Goal: Task Accomplishment & Management: Manage account settings

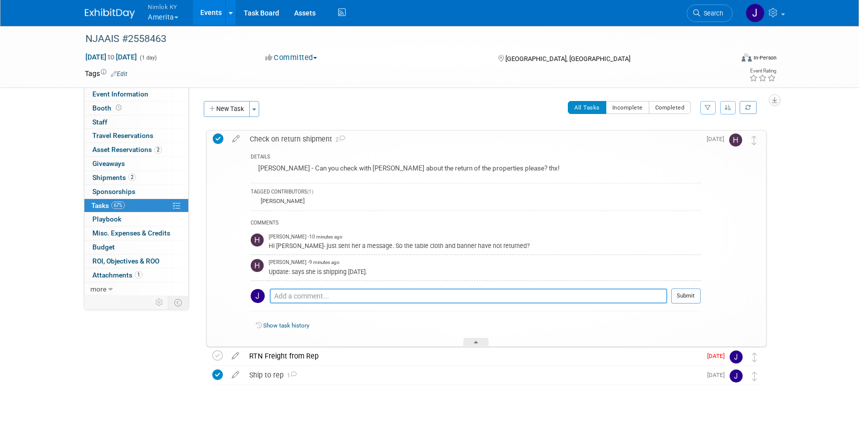
click at [369, 297] on textarea at bounding box center [469, 295] width 398 height 15
type textarea "Thanks so much! I will let you know when we receive the package."
click at [695, 298] on button "Submit" at bounding box center [685, 295] width 29 height 15
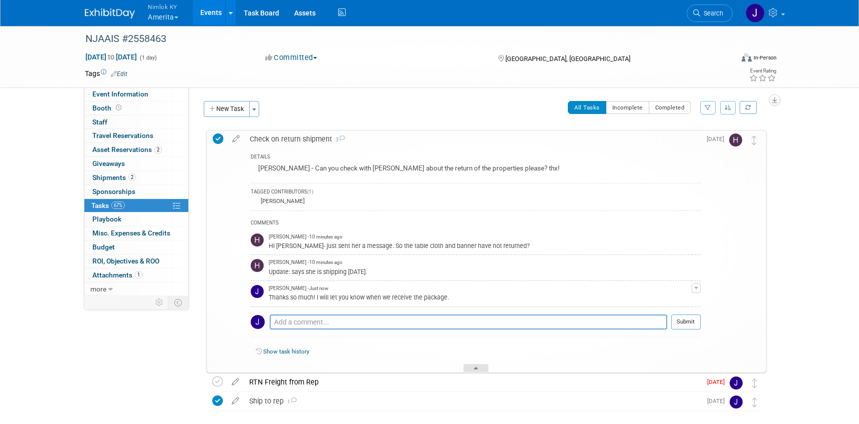
click at [484, 367] on div at bounding box center [476, 368] width 25 height 8
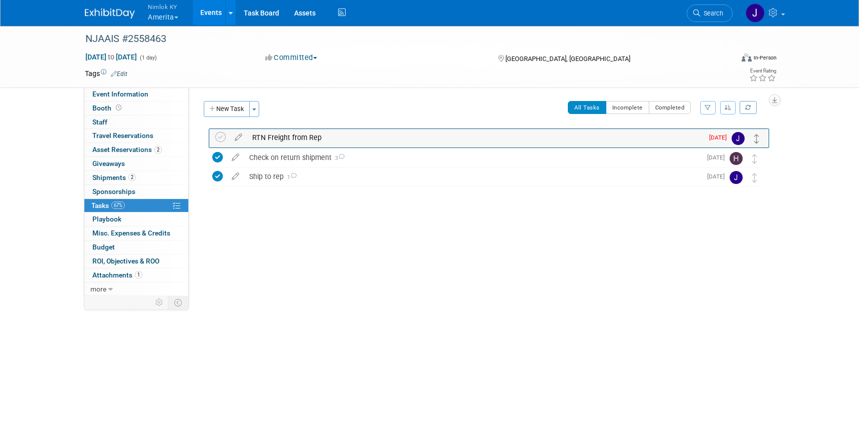
drag, startPoint x: 752, startPoint y: 159, endPoint x: 755, endPoint y: 138, distance: 21.1
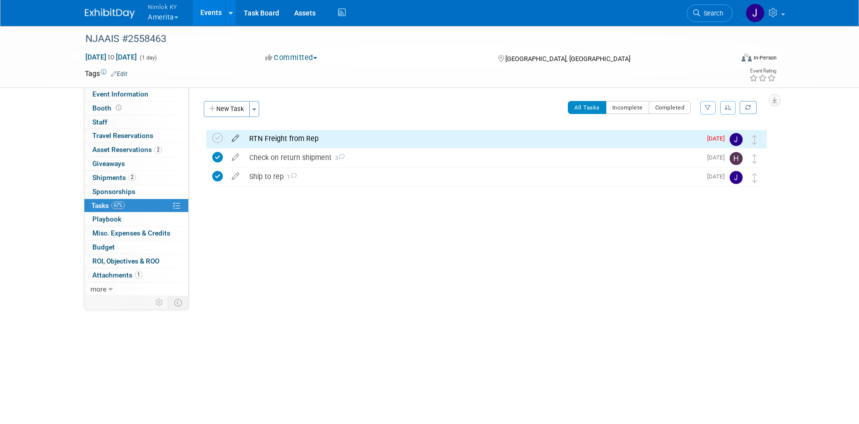
click at [236, 135] on icon at bounding box center [235, 136] width 17 height 12
select select "8"
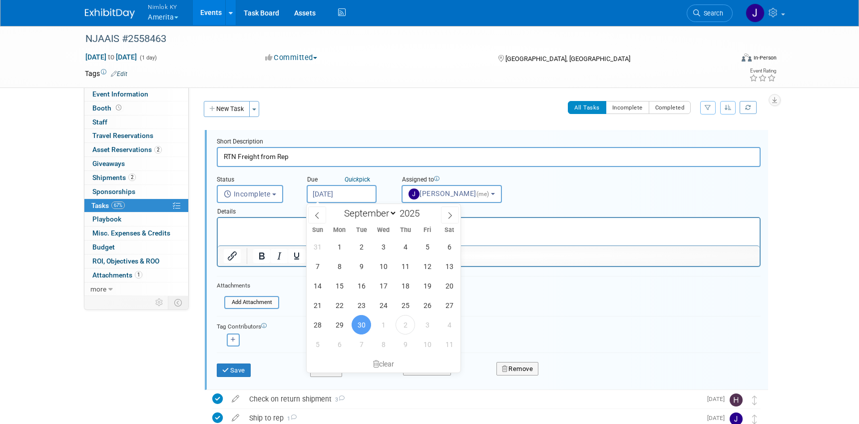
click at [331, 191] on input "Sep 30, 2025" at bounding box center [342, 194] width 70 height 18
click at [425, 338] on span "10" at bounding box center [427, 343] width 19 height 19
type input "Oct 10, 2025"
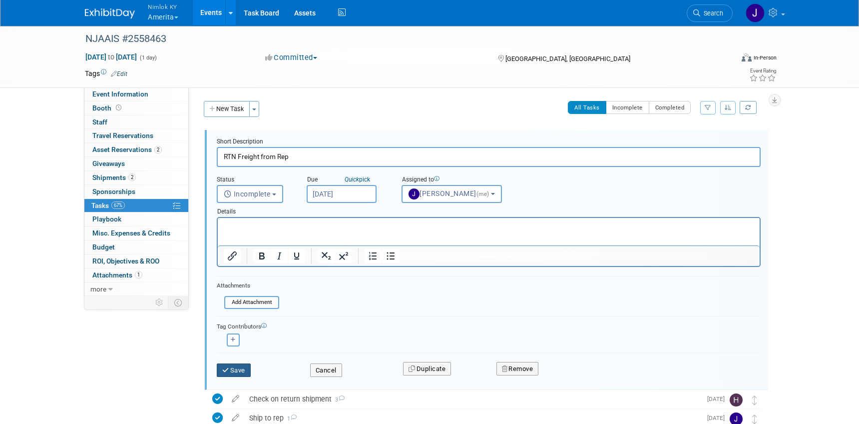
click at [239, 372] on button "Save" at bounding box center [234, 370] width 34 height 14
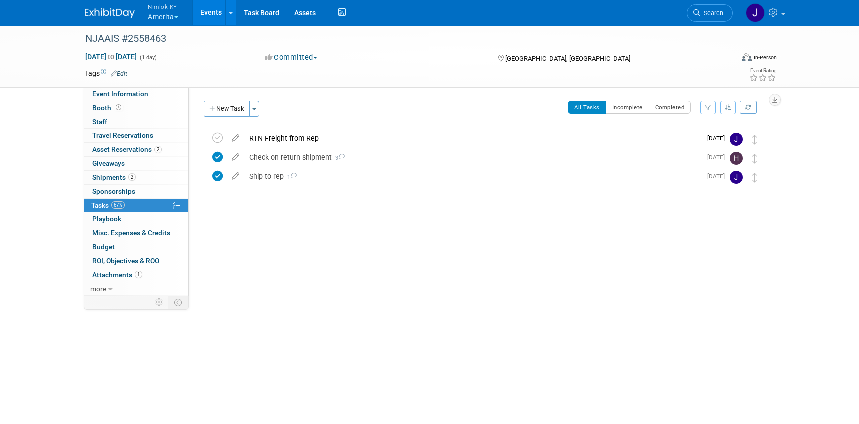
click at [174, 18] on button "Nimlok KY Amerita" at bounding box center [169, 13] width 44 height 26
click at [175, 18] on button "Nimlok KY Amerita" at bounding box center [169, 13] width 44 height 26
click at [176, 20] on button "Nimlok KY Amerita" at bounding box center [169, 13] width 44 height 26
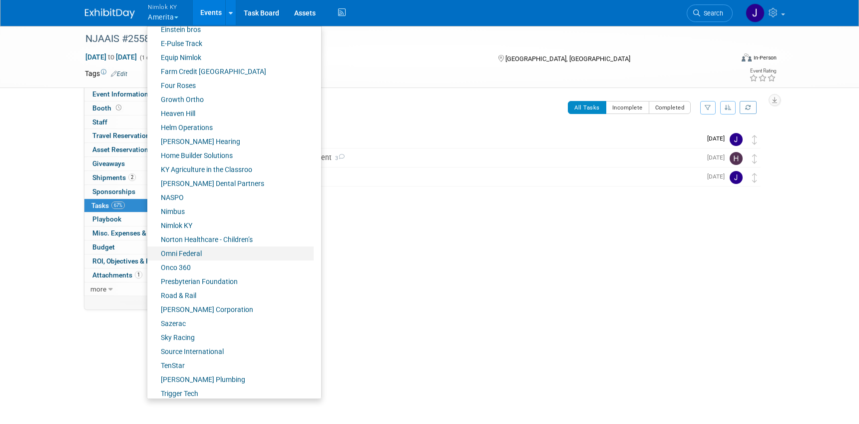
scroll to position [288, 0]
click at [212, 219] on link "Nimlok KY" at bounding box center [230, 225] width 166 height 14
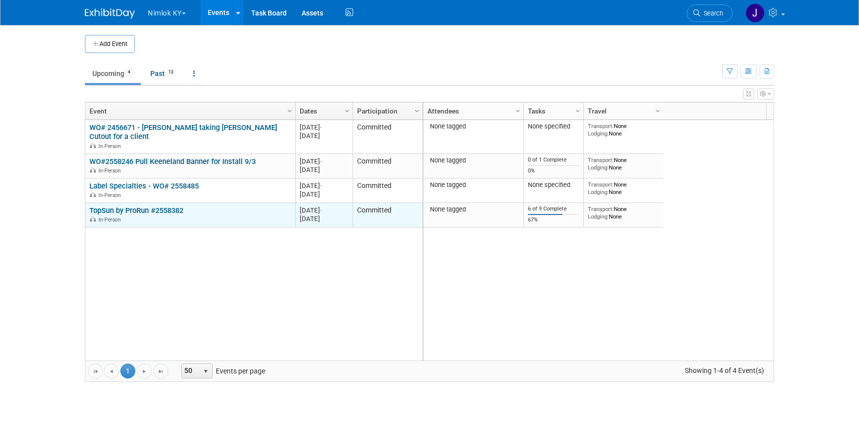
click at [139, 209] on link "TopSun by ProRun #2558382" at bounding box center [136, 210] width 94 height 9
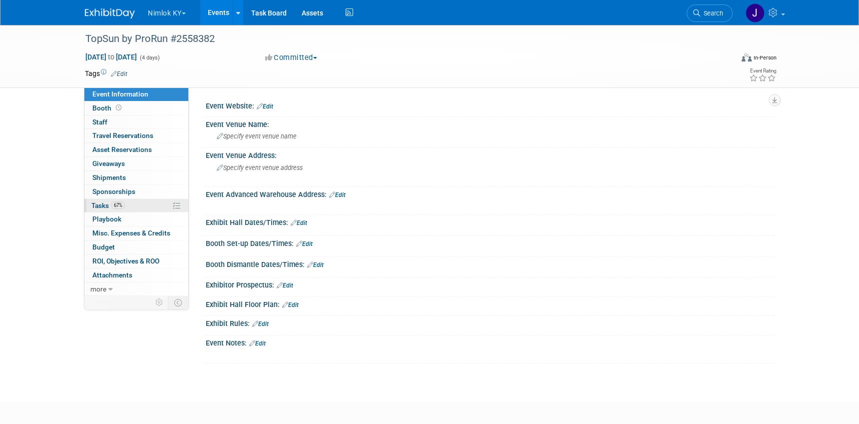
click at [139, 208] on link "67% Tasks 67%" at bounding box center [136, 205] width 104 height 13
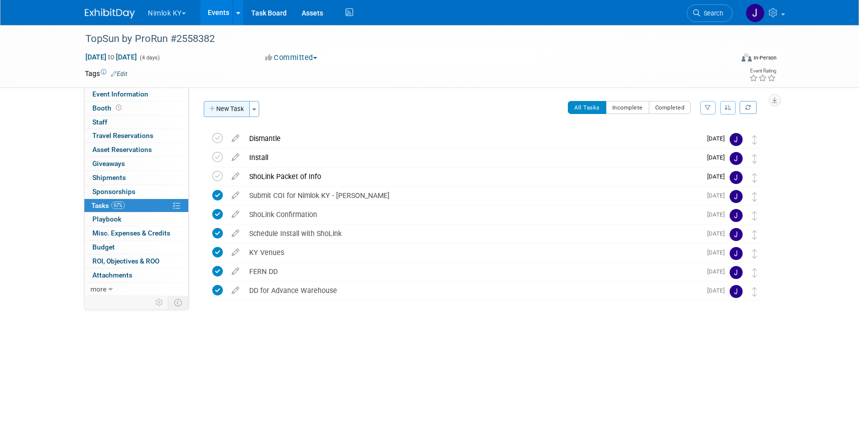
click at [229, 113] on button "New Task" at bounding box center [227, 109] width 46 height 16
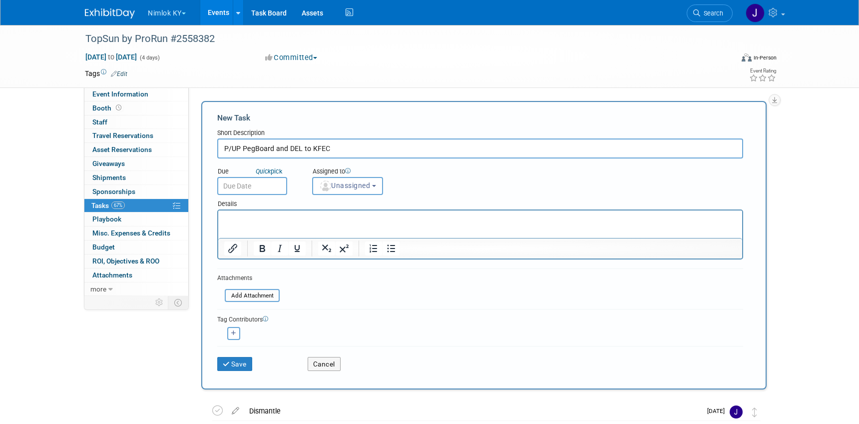
type input "P/UP PegBoard and DEL to KFEC"
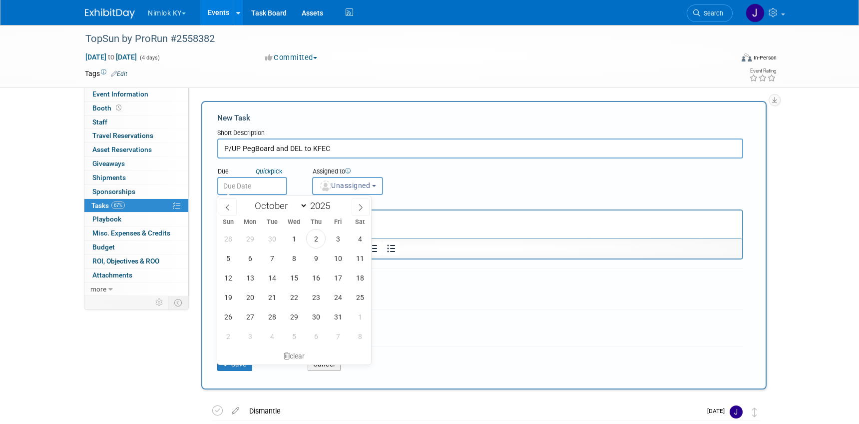
click at [232, 187] on input "text" at bounding box center [252, 186] width 70 height 18
drag, startPoint x: 338, startPoint y: 280, endPoint x: 345, endPoint y: 245, distance: 35.3
click at [338, 280] on span "17" at bounding box center [337, 277] width 19 height 19
type input "Oct 17, 2025"
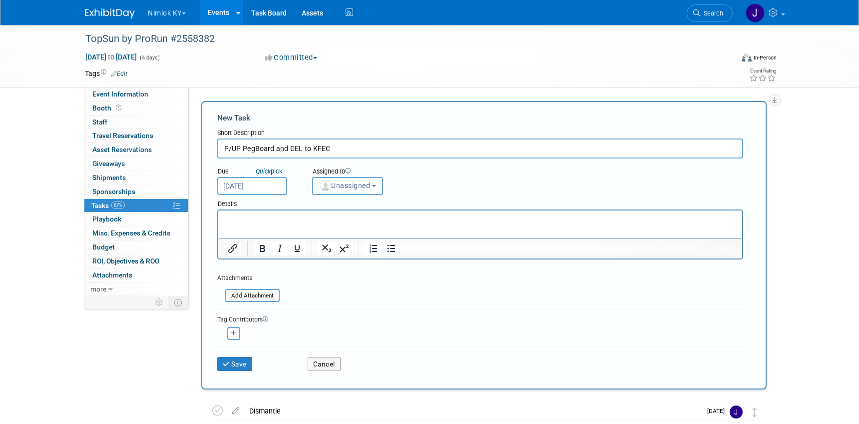
click at [348, 179] on button "Unassigned" at bounding box center [347, 186] width 71 height 18
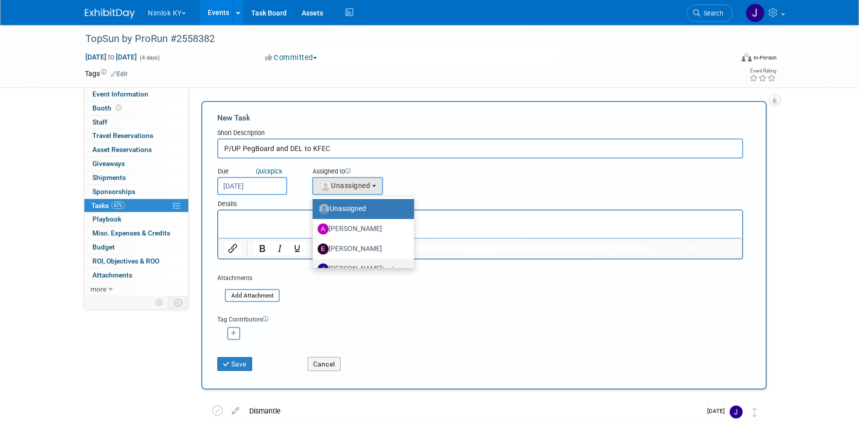
click at [382, 265] on span "(me)" at bounding box center [388, 268] width 12 height 7
click at [314, 265] on input "Jamie Dunn (me)" at bounding box center [311, 267] width 6 height 6
select select "6959d863-ee32-42c4-bffe-2330cab25484"
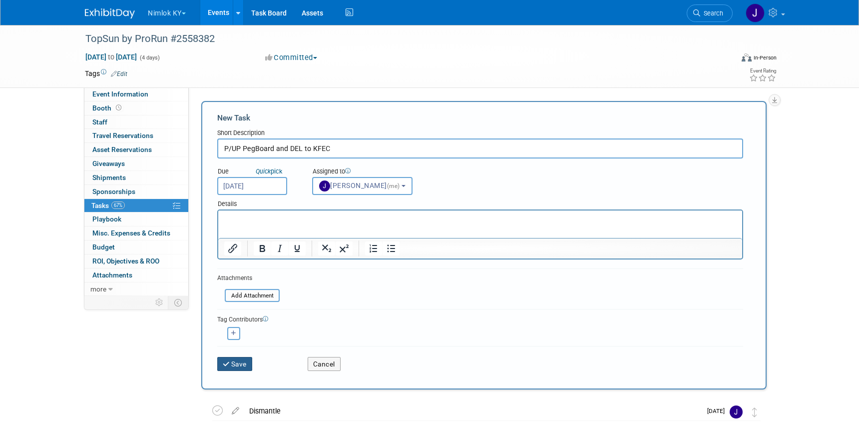
click at [240, 365] on button "Save" at bounding box center [234, 364] width 35 height 14
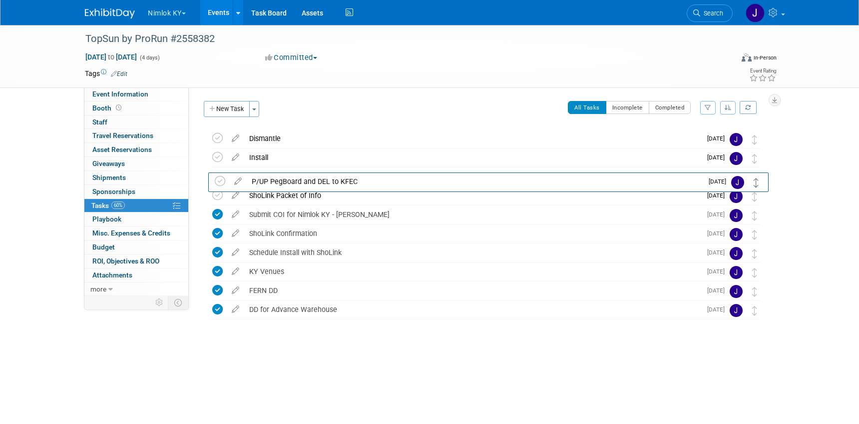
drag, startPoint x: 756, startPoint y: 139, endPoint x: 757, endPoint y: 181, distance: 42.0
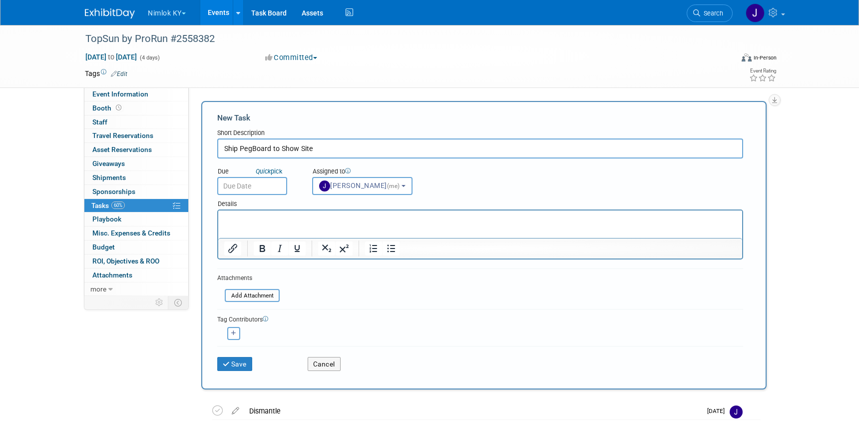
select select "6959d863-ee32-42c4-bffe-2330cab25484"
select select "9"
click at [263, 191] on body "Nimlok KY Explore: My Workspaces 48 Go to Workspace: Accurate Perforating Ameri…" at bounding box center [429, 212] width 859 height 424
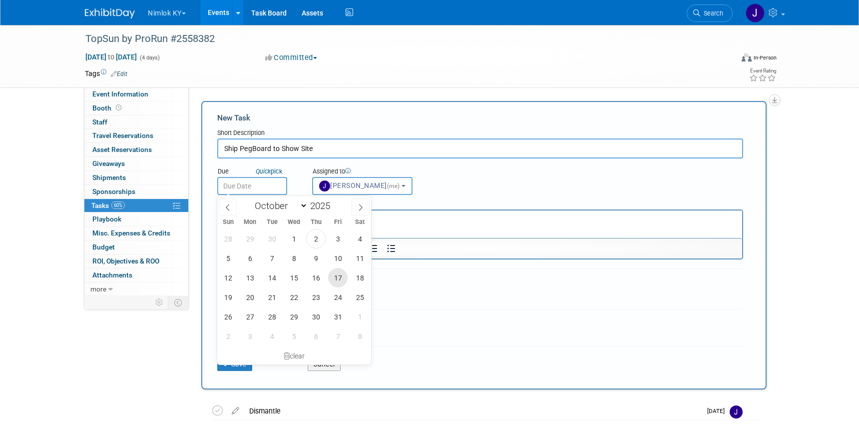
click at [337, 275] on span "17" at bounding box center [337, 277] width 19 height 19
type input "Oct 17, 2025"
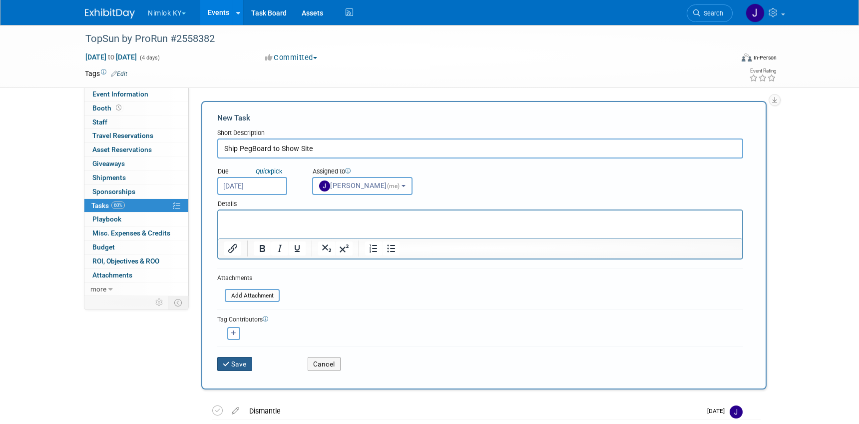
click at [231, 367] on button "Save" at bounding box center [234, 364] width 35 height 14
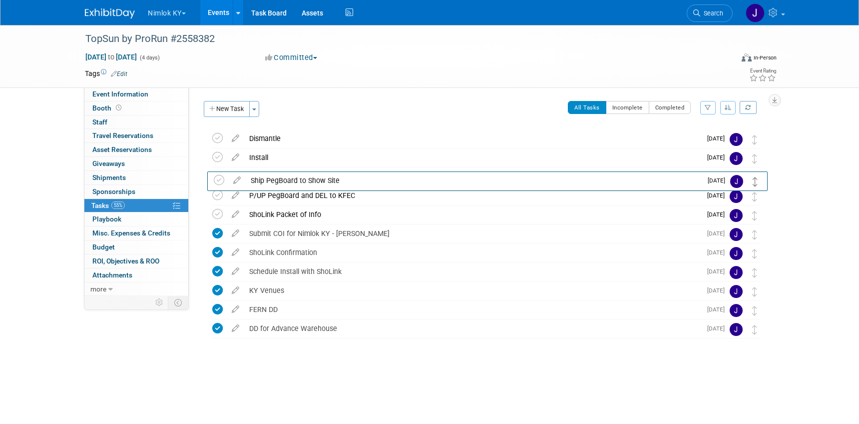
drag, startPoint x: 756, startPoint y: 138, endPoint x: 757, endPoint y: 179, distance: 41.5
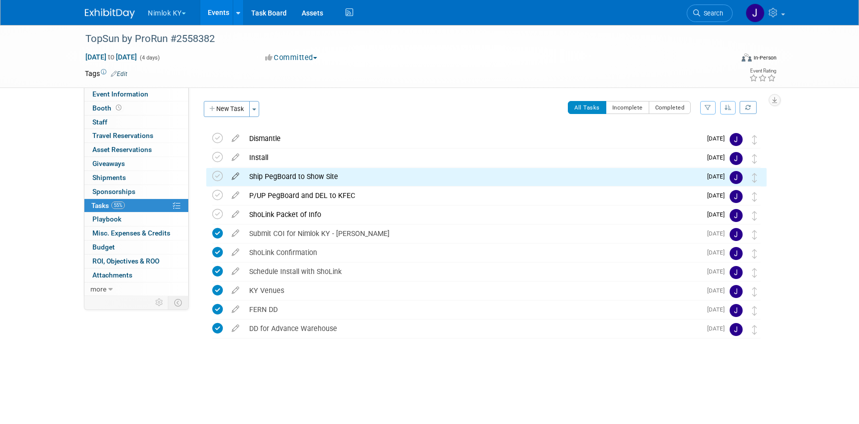
click at [238, 175] on icon at bounding box center [235, 174] width 17 height 12
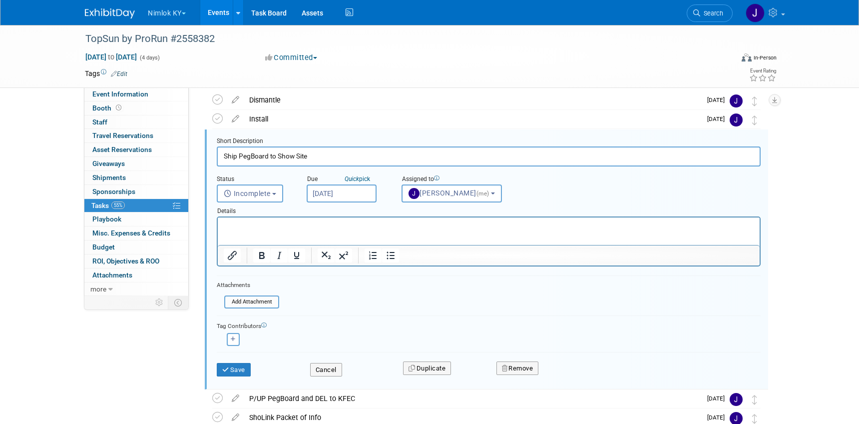
scroll to position [39, 0]
click at [510, 368] on button "Remove" at bounding box center [518, 368] width 42 height 14
click at [572, 372] on link "Yes" at bounding box center [573, 376] width 29 height 16
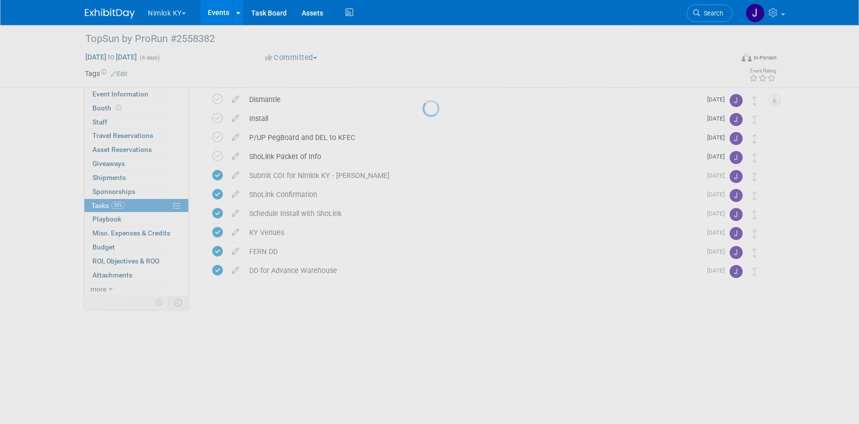
scroll to position [0, 0]
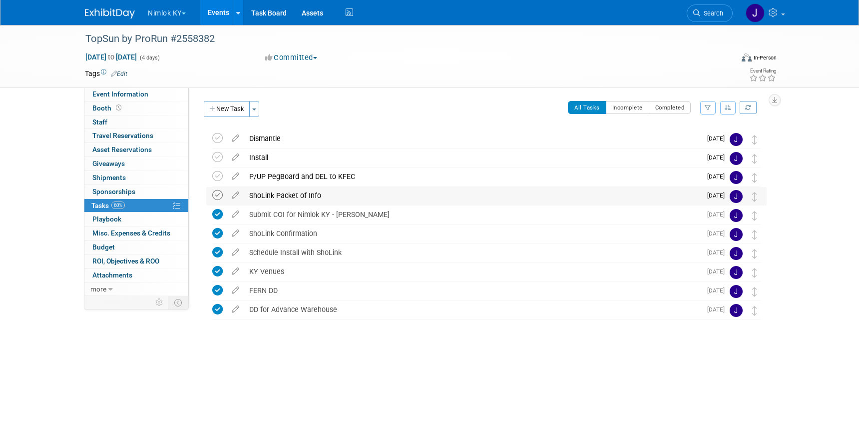
click at [216, 193] on icon at bounding box center [217, 195] width 10 height 10
click at [164, 11] on button "Nimlok KY" at bounding box center [172, 11] width 51 height 22
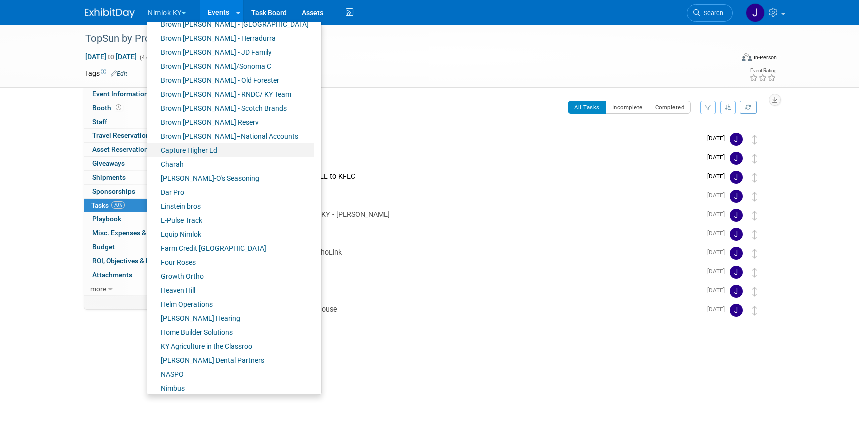
scroll to position [116, 0]
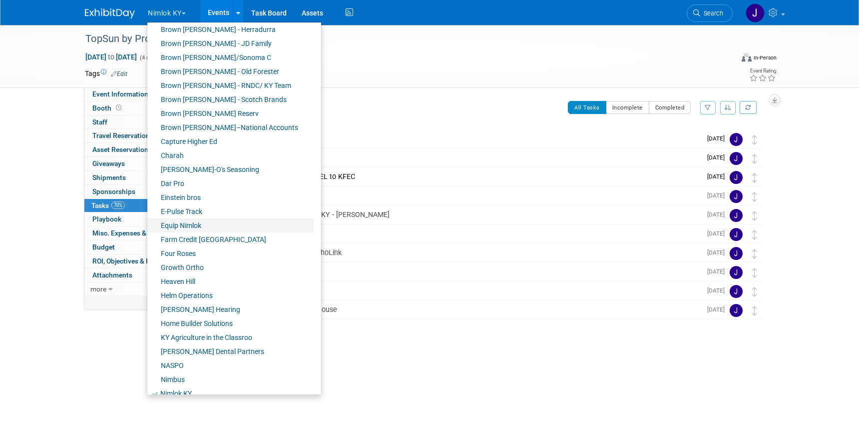
click at [198, 224] on link "Equip Nimlok" at bounding box center [230, 225] width 166 height 14
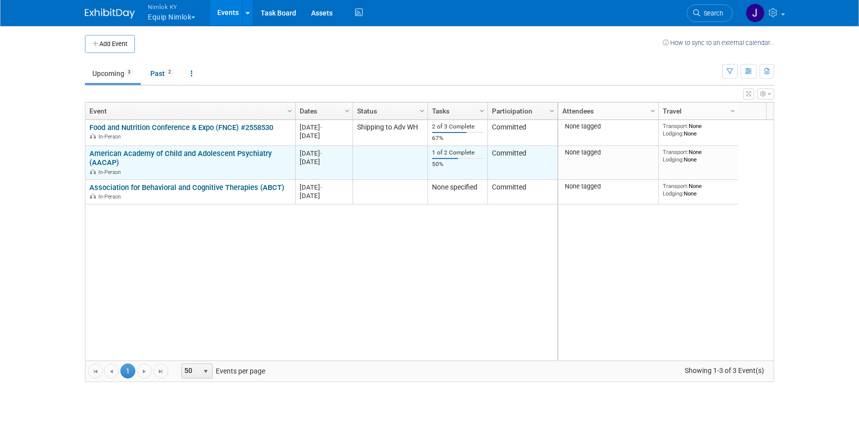
click at [171, 153] on link "American Academy of Child and Adolescent Psychiatry (AACAP)" at bounding box center [180, 158] width 182 height 18
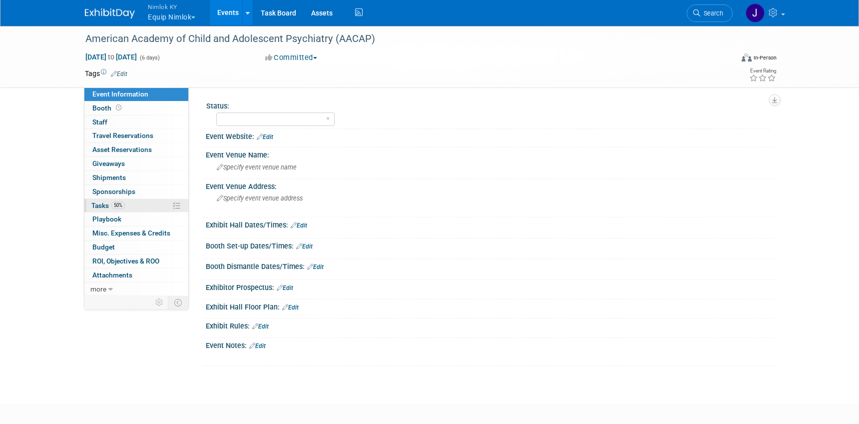
click at [132, 205] on link "50% Tasks 50%" at bounding box center [136, 205] width 104 height 13
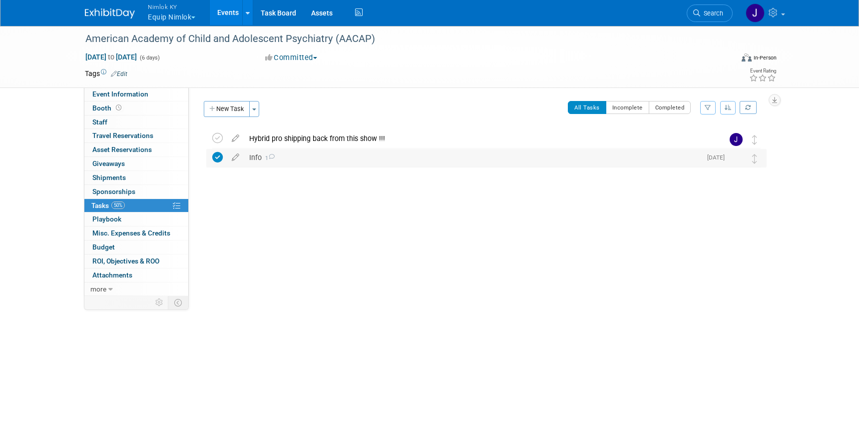
click at [307, 160] on div "Info 1" at bounding box center [472, 157] width 457 height 17
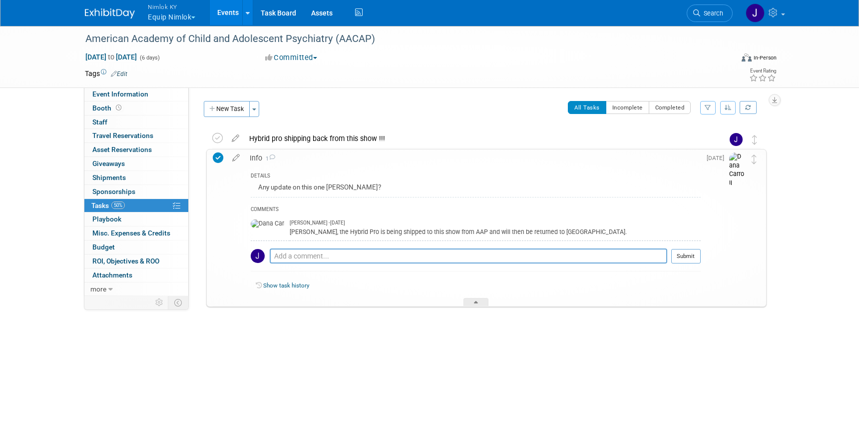
click at [425, 119] on div "All Tasks Incomplete Completed Filter by Assignee -- Select Assignee -- All una…" at bounding box center [516, 111] width 502 height 21
click at [383, 230] on div "Jamie, the Hybrid Pro is being shipped to this show from AAP and will then be r…" at bounding box center [495, 230] width 411 height 9
drag, startPoint x: 537, startPoint y: 232, endPoint x: 269, endPoint y: 234, distance: 267.7
click at [290, 234] on div "Jamie, the Hybrid Pro is being shipped to this show from AAP and will then be r…" at bounding box center [495, 230] width 411 height 9
copy div "Jamie, the Hybrid Pro is being shipped to this show from AAP and will then be r…"
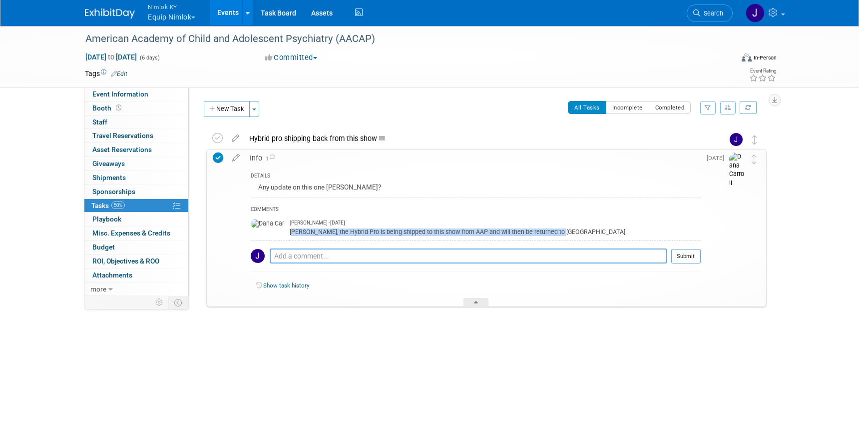
click at [173, 19] on button "Nimlok KY Equip Nimlok" at bounding box center [177, 13] width 61 height 26
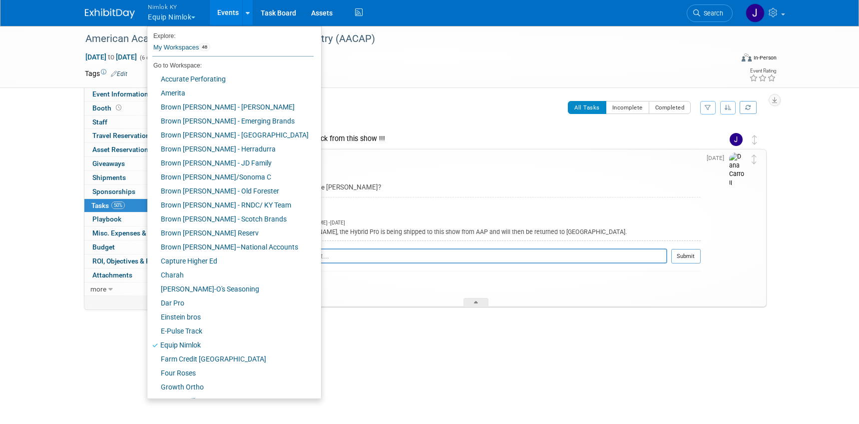
click at [452, 125] on div "New Task Toggle Dropdown Create a new task for this event Copy tasks from anoth…" at bounding box center [481, 224] width 570 height 247
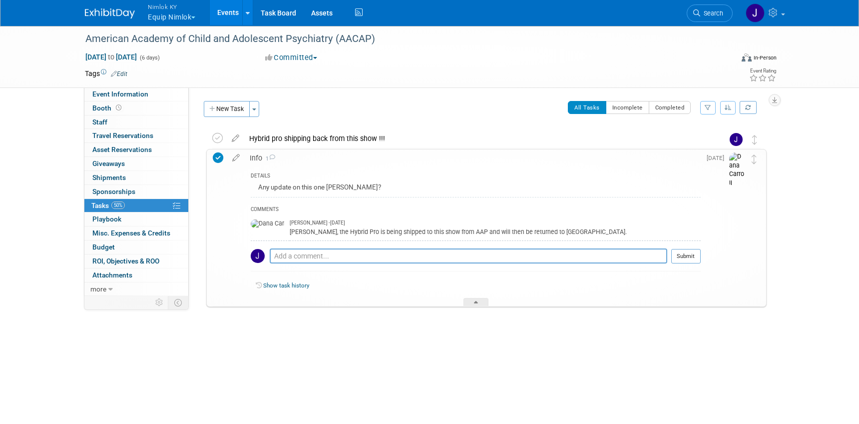
click at [232, 12] on link "Events" at bounding box center [228, 12] width 36 height 25
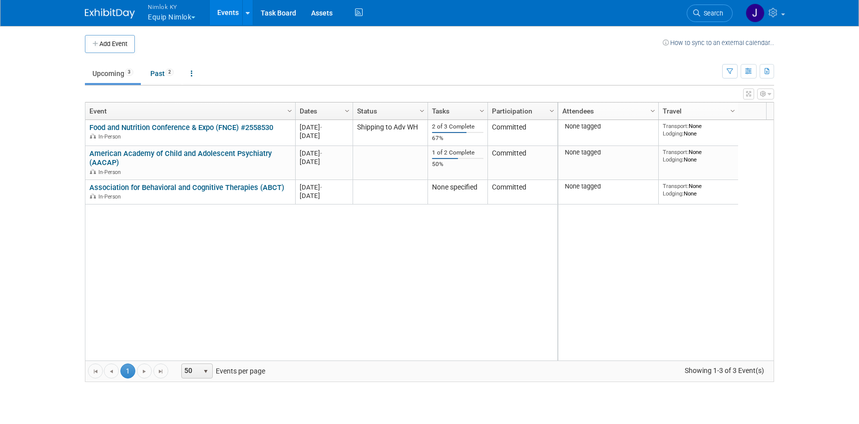
click at [182, 12] on button "Nimlok KY Equip Nimlok" at bounding box center [177, 13] width 61 height 26
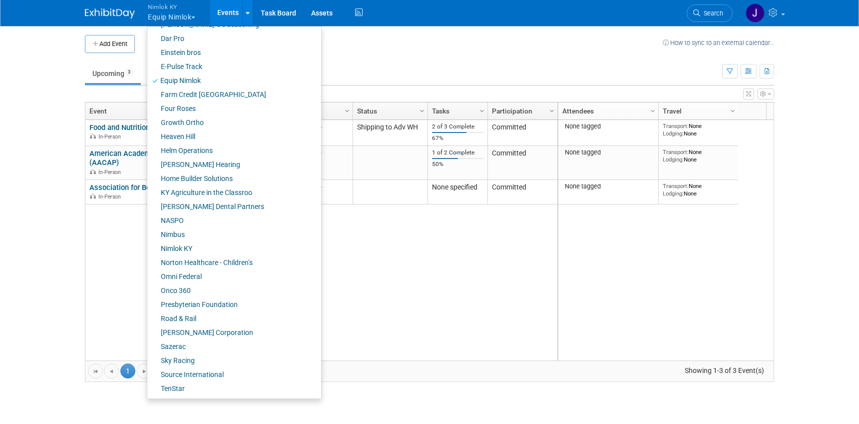
scroll to position [347, 0]
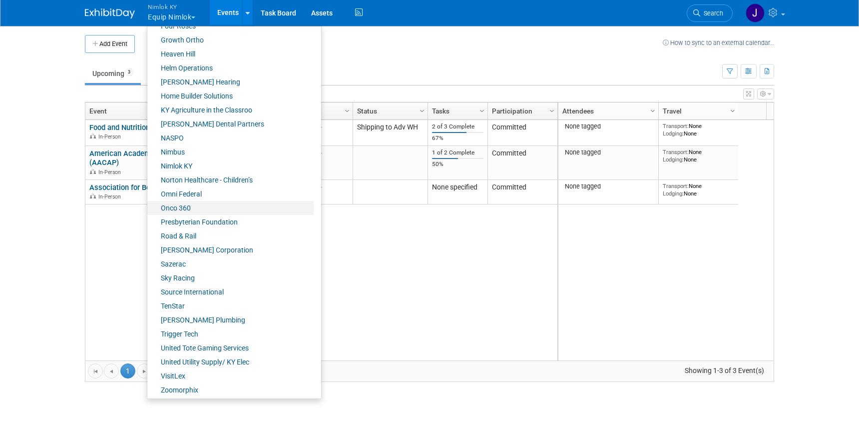
click at [199, 207] on link "Onco 360" at bounding box center [230, 208] width 166 height 14
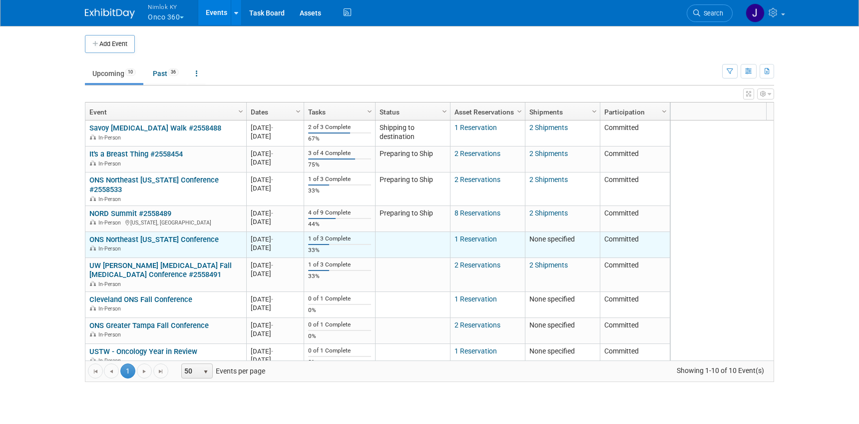
click at [170, 235] on link "ONS Northeast [US_STATE] Conference" at bounding box center [153, 239] width 129 height 9
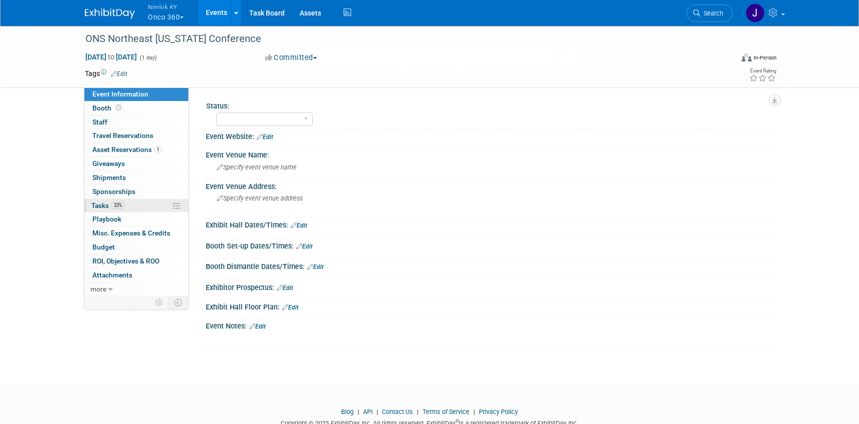
click at [148, 206] on link "33% Tasks 33%" at bounding box center [136, 205] width 104 height 13
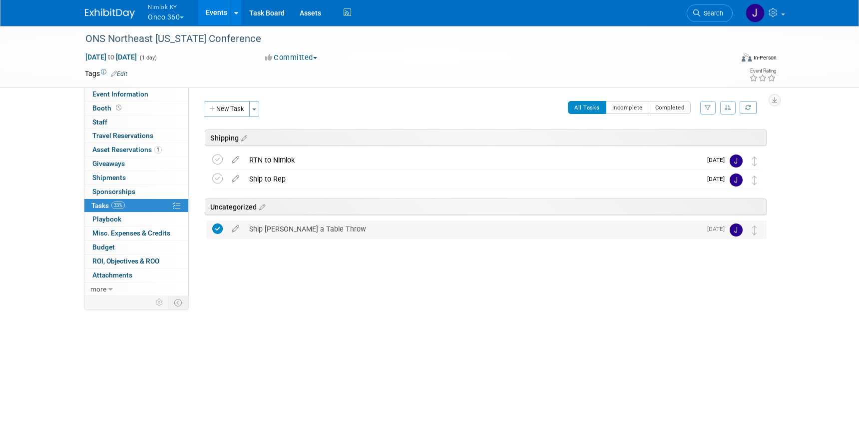
click at [285, 232] on div "Ship Glenn a Table Throw" at bounding box center [472, 228] width 457 height 17
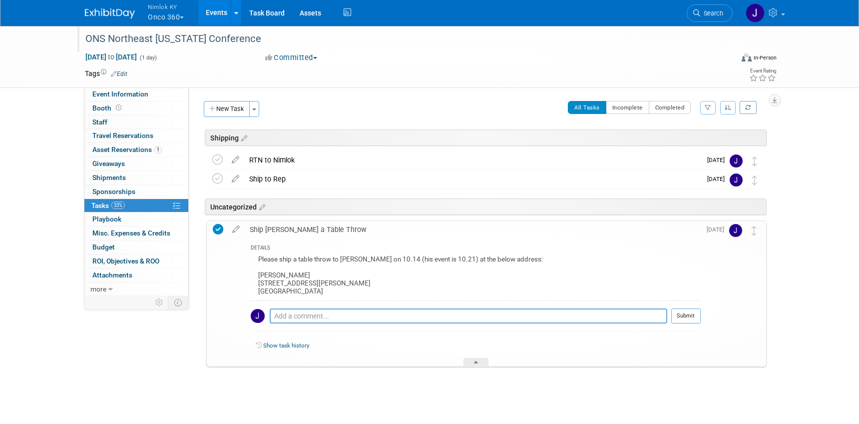
click at [306, 37] on div "ONS Northeast [US_STATE] Conference" at bounding box center [400, 39] width 636 height 18
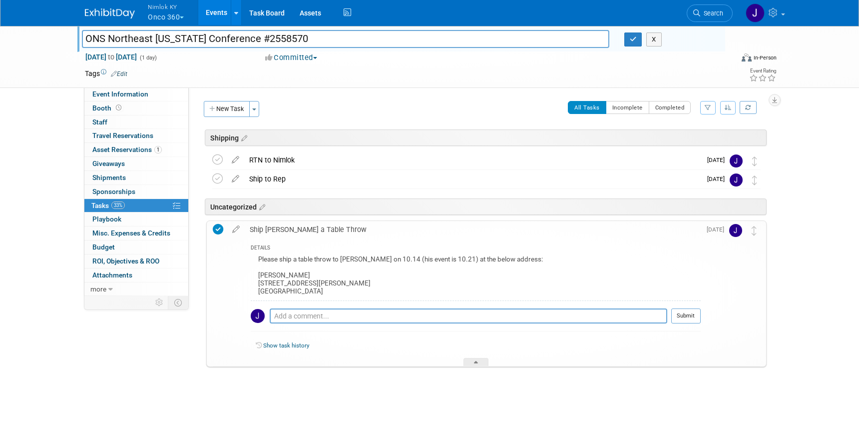
drag, startPoint x: 255, startPoint y: 38, endPoint x: 75, endPoint y: 40, distance: 180.3
click at [75, 40] on div "ONS Northeast Oklahoma Conference #2558570" at bounding box center [345, 39] width 542 height 15
type input "ONS Northeast [US_STATE] Conference #2558570"
click at [631, 42] on icon "button" at bounding box center [633, 39] width 7 height 6
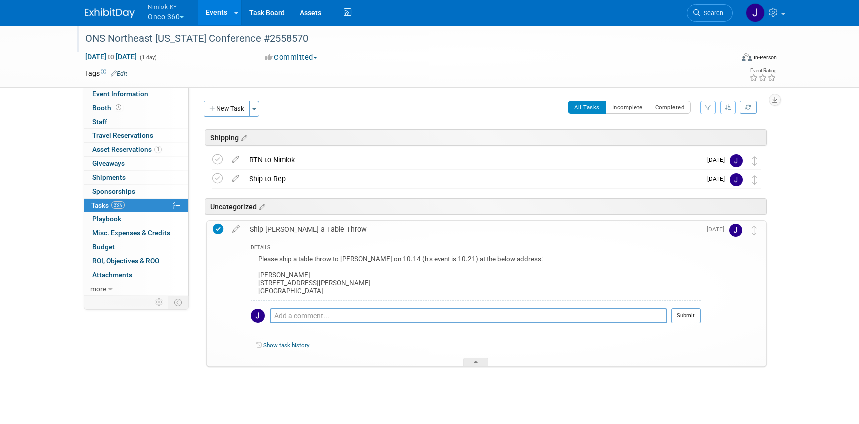
click at [324, 280] on div "Please ship a table throw to Glenn on 10.14 (his event is 10.21) at the below a…" at bounding box center [476, 276] width 450 height 47
drag, startPoint x: 308, startPoint y: 291, endPoint x: 257, endPoint y: 276, distance: 53.1
click at [257, 276] on div "Please ship a table throw to Glenn on 10.14 (his event is 10.21) at the below a…" at bounding box center [476, 276] width 450 height 47
copy div "Glenn Johnson 3699 McKinney Ave. #490 Dallas, TX 75204"
click at [479, 362] on div at bounding box center [476, 362] width 25 height 8
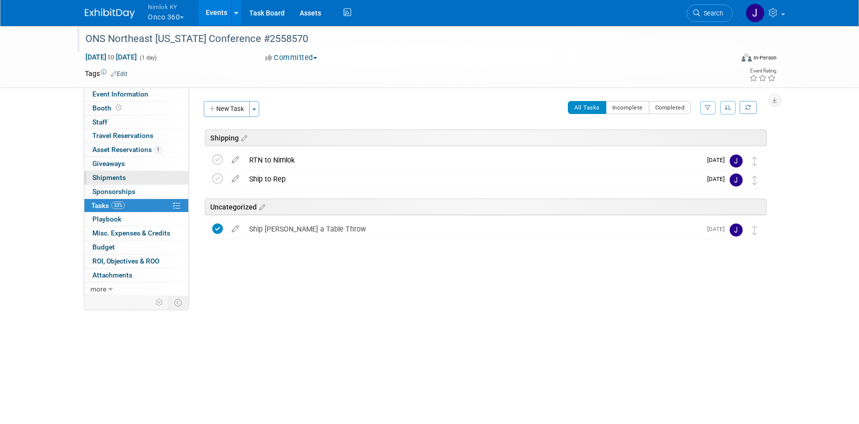
click at [143, 176] on link "0 Shipments 0" at bounding box center [136, 177] width 104 height 13
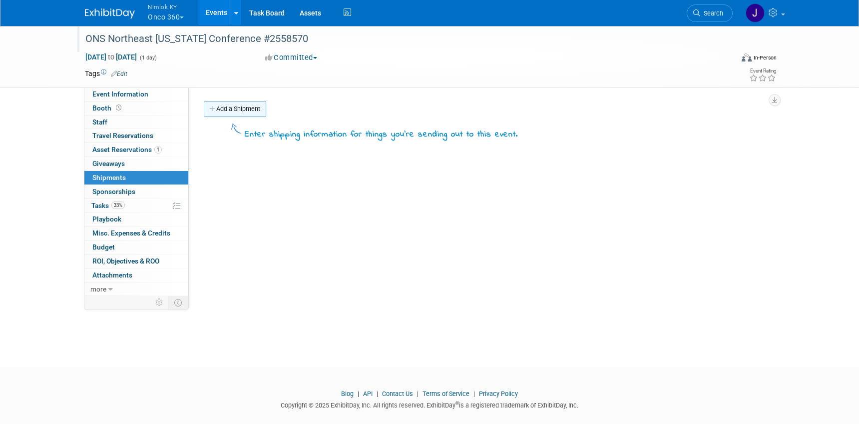
click at [236, 110] on link "Add a Shipment" at bounding box center [235, 109] width 62 height 16
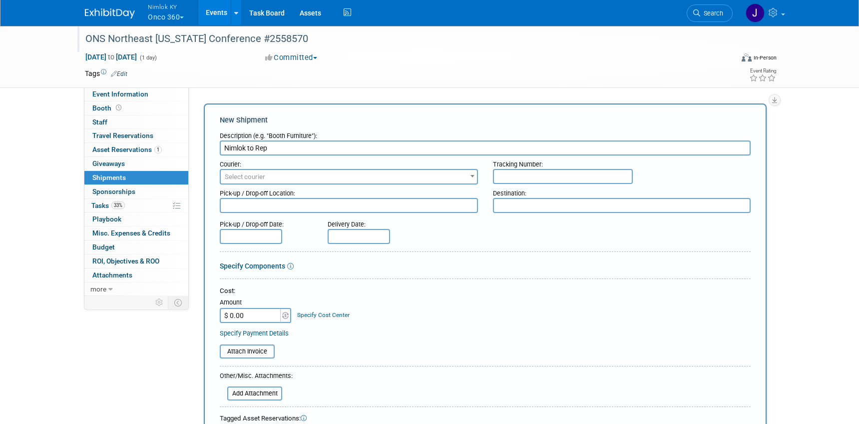
type input "Nimlok to Rep"
click at [256, 170] on span "Select courier" at bounding box center [349, 177] width 256 height 14
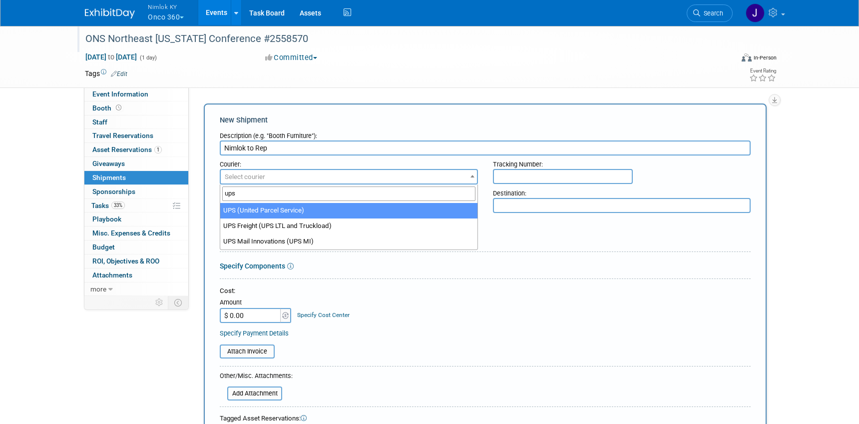
type input "ups"
select select "508"
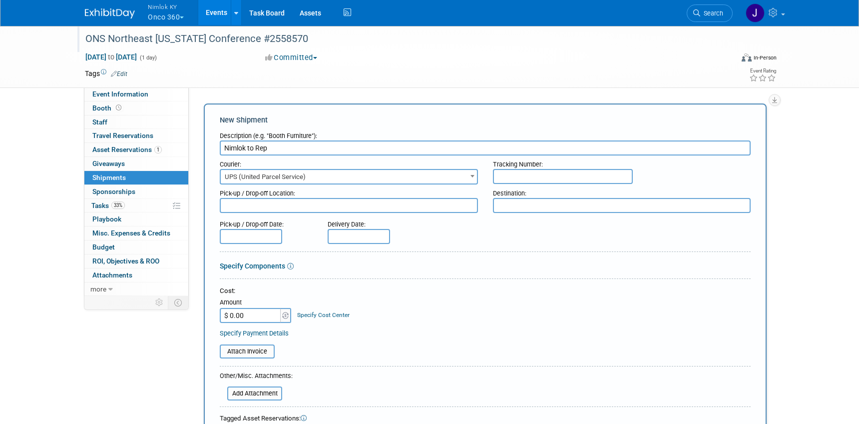
click at [260, 208] on textarea at bounding box center [349, 205] width 258 height 15
type textarea "Nimlok KY"
click at [546, 207] on textarea at bounding box center [622, 205] width 258 height 15
paste textarea "Onco360 ATTN: Glenn Johnson 3699 McKinney Ave. #490 Dallas, TX 75204"
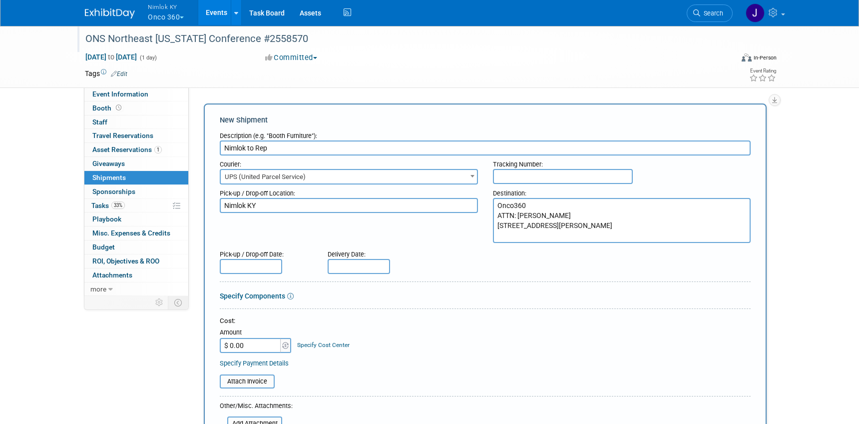
type textarea "Onco360 ATTN: Glenn Johnson 3699 McKinney Ave. #490 Dallas, TX 75204"
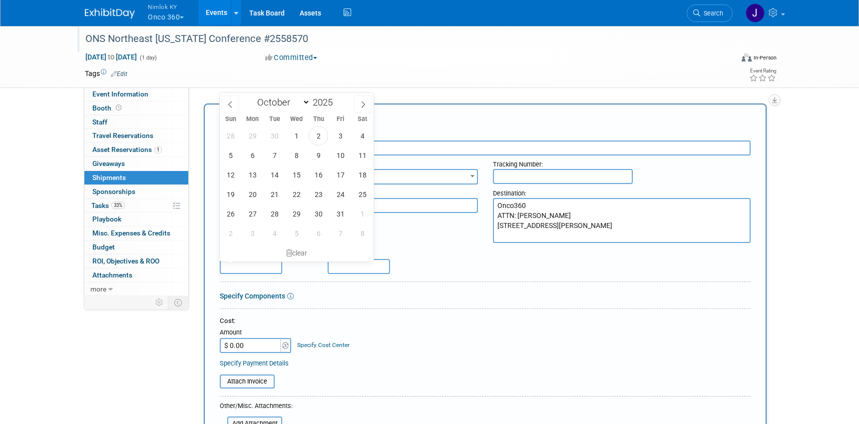
click at [265, 272] on input "text" at bounding box center [251, 266] width 62 height 15
click at [277, 172] on span "14" at bounding box center [274, 174] width 19 height 19
type input "Oct 14, 2025"
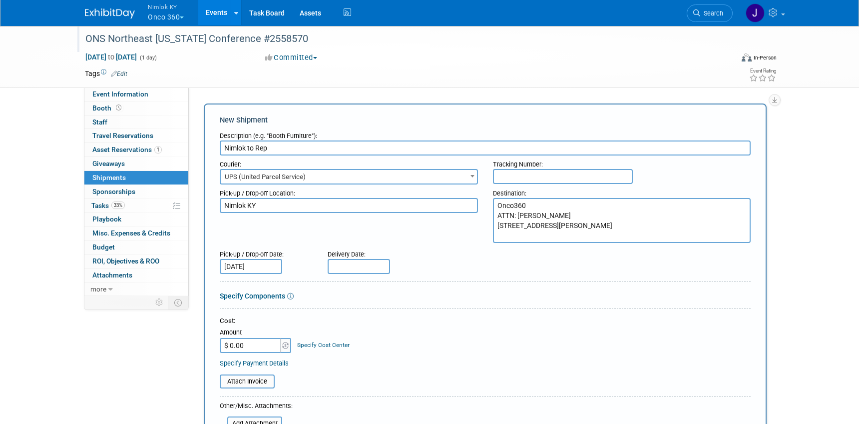
click at [356, 267] on input "text" at bounding box center [359, 266] width 62 height 15
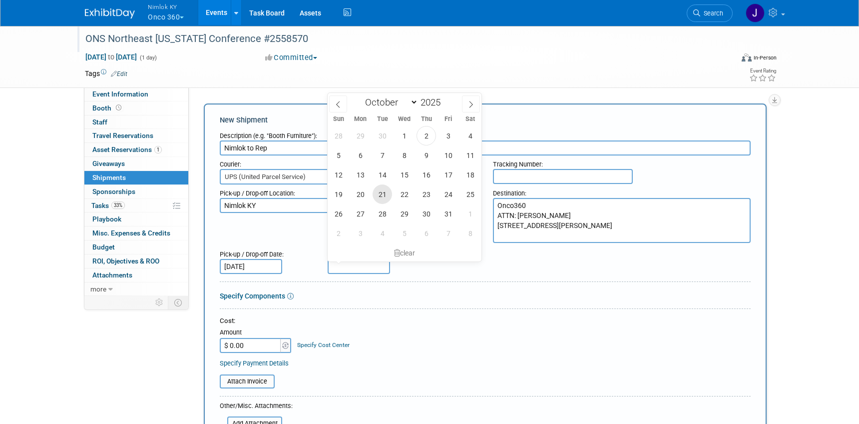
click at [380, 193] on span "21" at bounding box center [382, 193] width 19 height 19
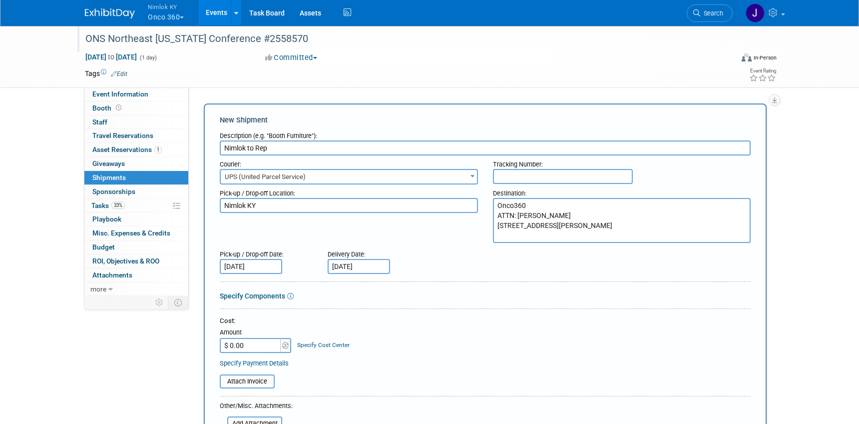
click at [372, 269] on input "Oct 21, 2025" at bounding box center [359, 266] width 62 height 15
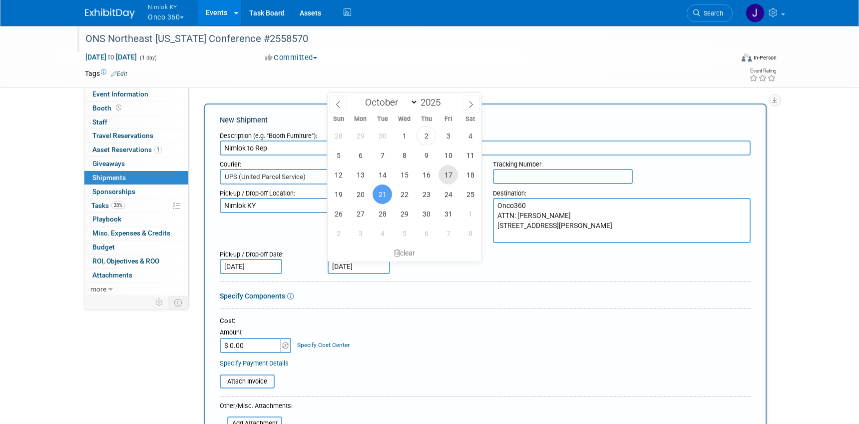
click at [442, 179] on span "17" at bounding box center [448, 174] width 19 height 19
type input "Oct 17, 2025"
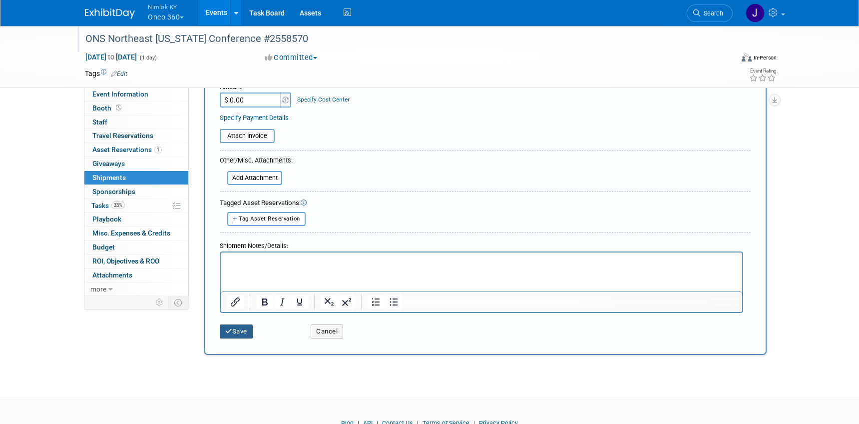
click at [237, 331] on button "Save" at bounding box center [236, 331] width 33 height 14
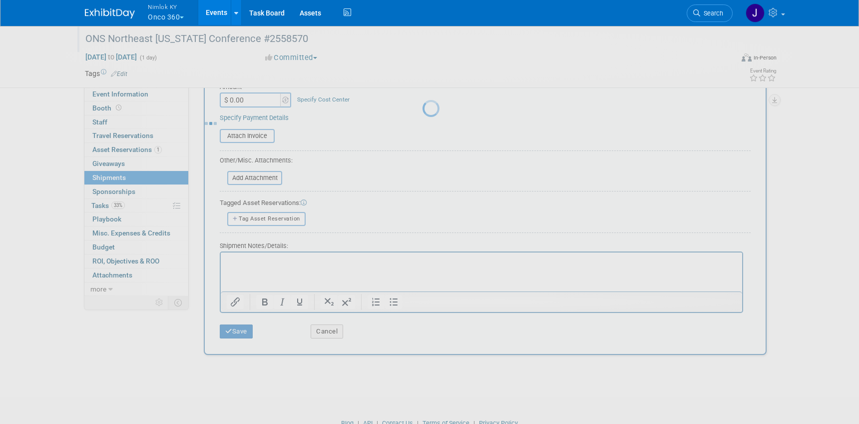
scroll to position [13, 0]
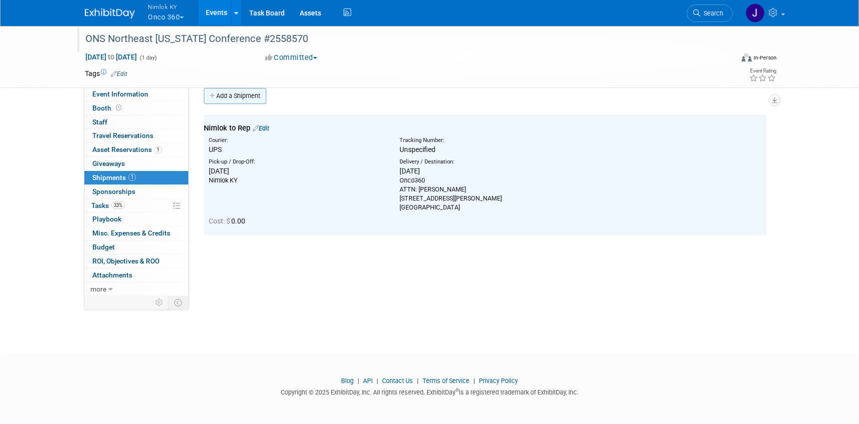
click at [250, 91] on link "Add a Shipment" at bounding box center [235, 96] width 62 height 16
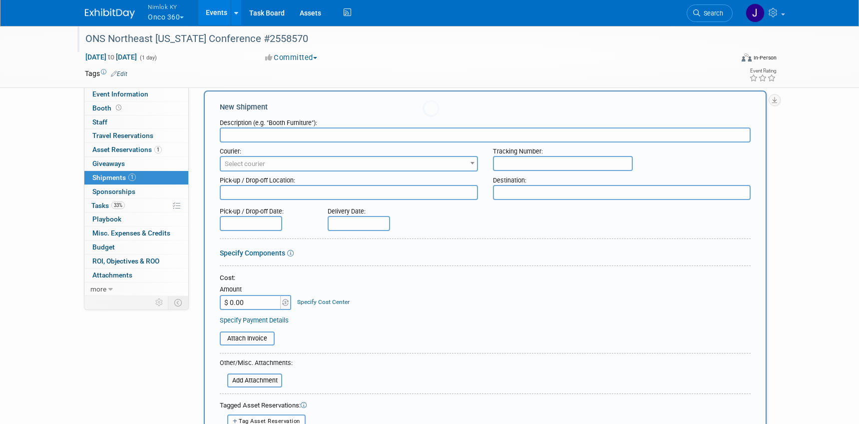
scroll to position [0, 0]
type input "Rep to Nimlok KY"
click at [246, 166] on span "Select courier" at bounding box center [245, 163] width 40 height 7
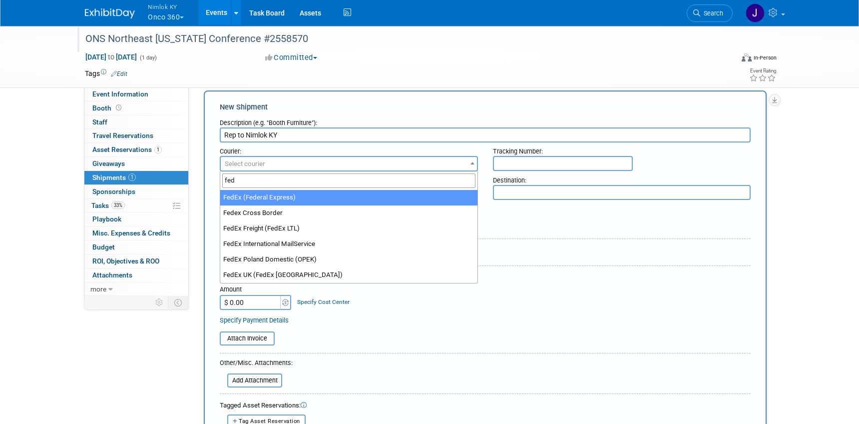
type input "fed"
select select "206"
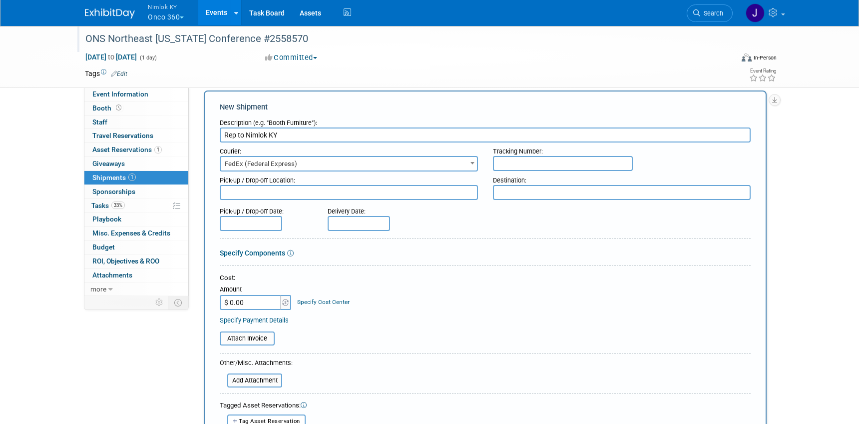
click at [253, 194] on textarea at bounding box center [349, 192] width 258 height 15
paste textarea "Onco360 ATTN: Glenn Johnson 3699 McKinney Ave. #490 Dallas, TX 75204"
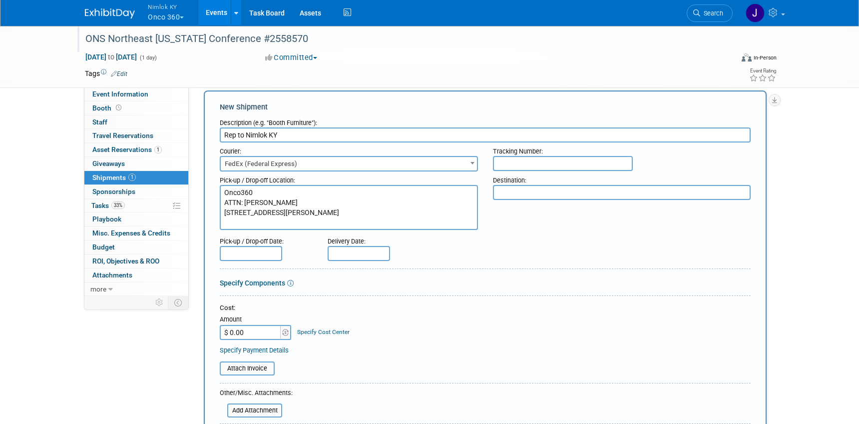
type textarea "Onco360 ATTN: Glenn Johnson 3699 McKinney Ave. #490 Dallas, TX 75204"
click at [507, 196] on textarea at bounding box center [622, 192] width 258 height 15
type textarea "Nimlok KY"
click at [264, 250] on input "text" at bounding box center [251, 253] width 62 height 15
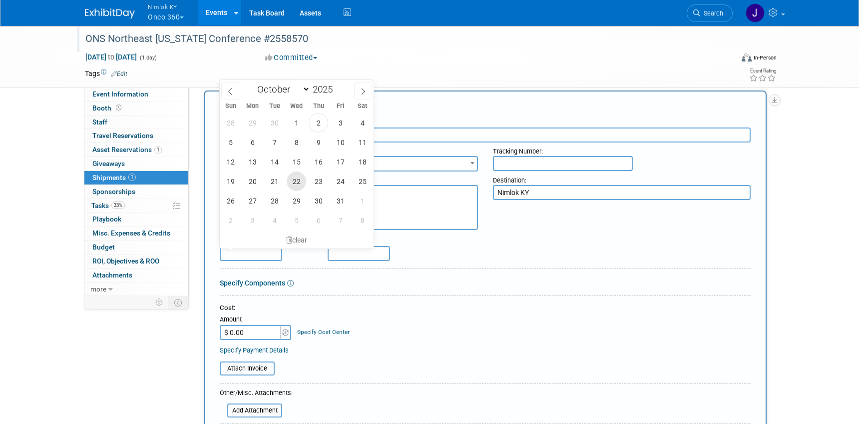
click at [302, 183] on span "22" at bounding box center [296, 180] width 19 height 19
type input "Oct 22, 2025"
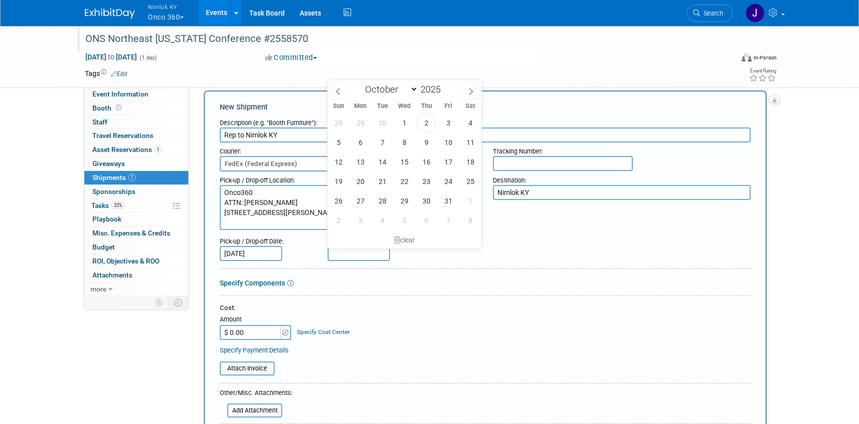
click at [357, 255] on input "text" at bounding box center [359, 253] width 62 height 15
click at [449, 202] on span "31" at bounding box center [448, 200] width 19 height 19
type input "[DATE]"
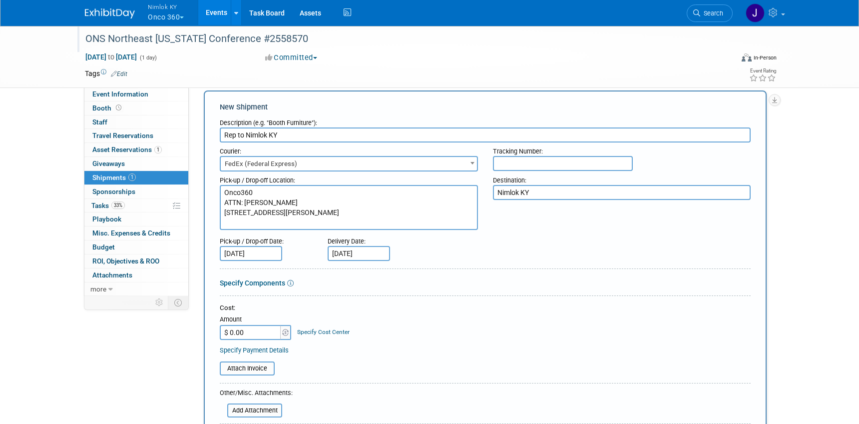
click at [392, 325] on div "Cost: Amount $ 0.00 Specify Cost Center Cost Center -- Not Specified --" at bounding box center [485, 321] width 531 height 36
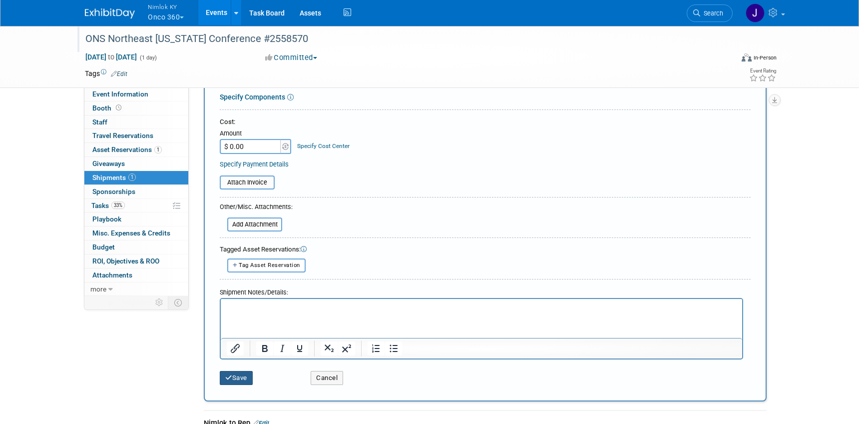
click at [243, 378] on button "Save" at bounding box center [236, 378] width 33 height 14
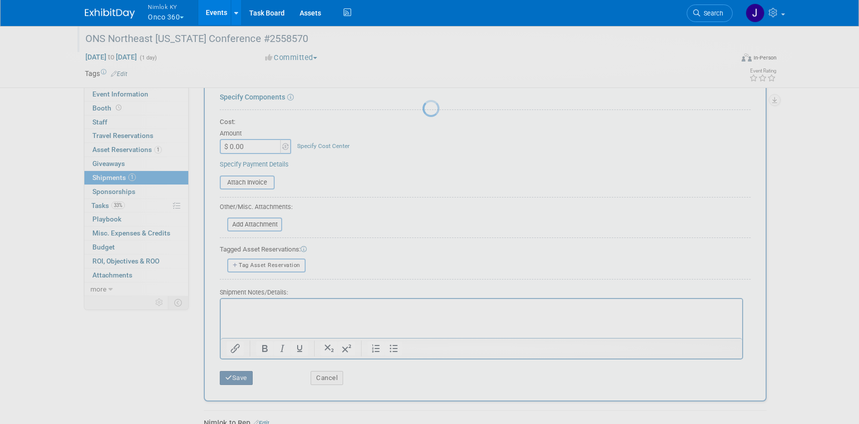
scroll to position [54, 0]
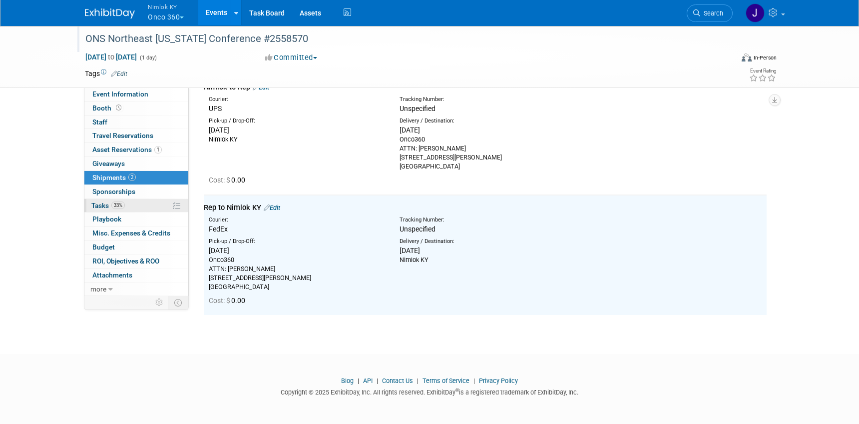
click at [120, 206] on span "33%" at bounding box center [117, 204] width 13 height 7
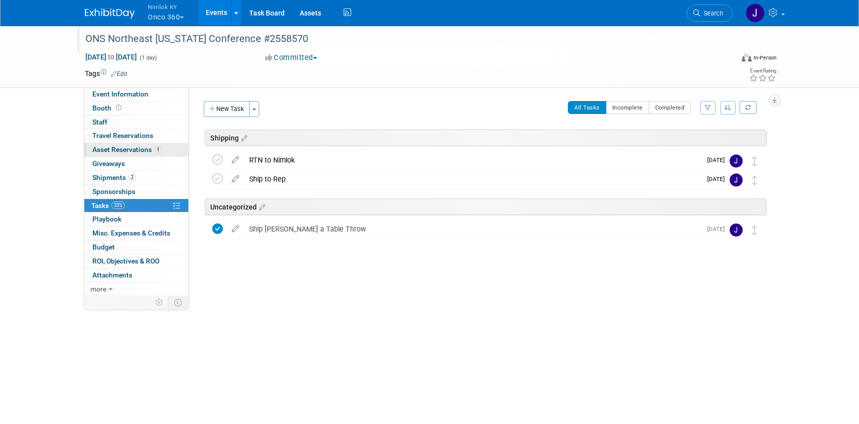
click at [145, 152] on span "Asset Reservations 1" at bounding box center [126, 149] width 69 height 8
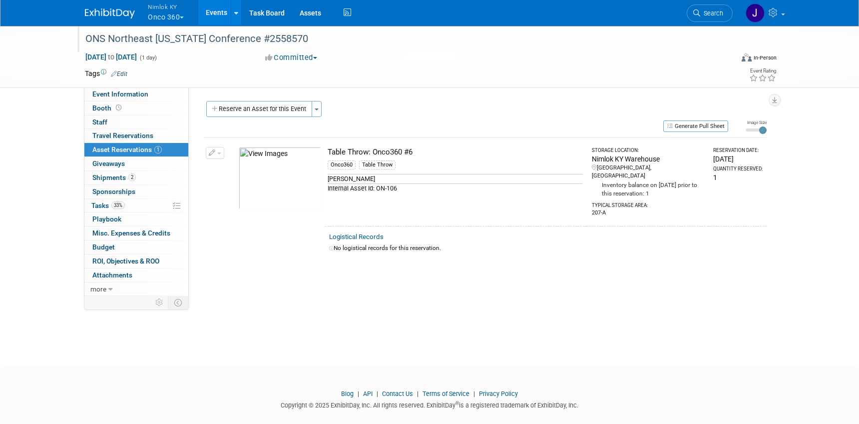
click at [424, 195] on td "Table Throw: Onco360 #6 Onco360 Table Throw Tabel Throw Internal Asset Id: ON-1…" at bounding box center [456, 181] width 262 height 88
drag, startPoint x: 417, startPoint y: 150, endPoint x: 328, endPoint y: 152, distance: 88.5
click at [328, 152] on div "Table Throw: Onco360 #6" at bounding box center [455, 152] width 255 height 10
copy div "Table Throw: Onco360 #6"
click at [529, 93] on div "Status: Preparing to Ship Shipping to destination Show in Progress Waiting on f…" at bounding box center [481, 191] width 585 height 208
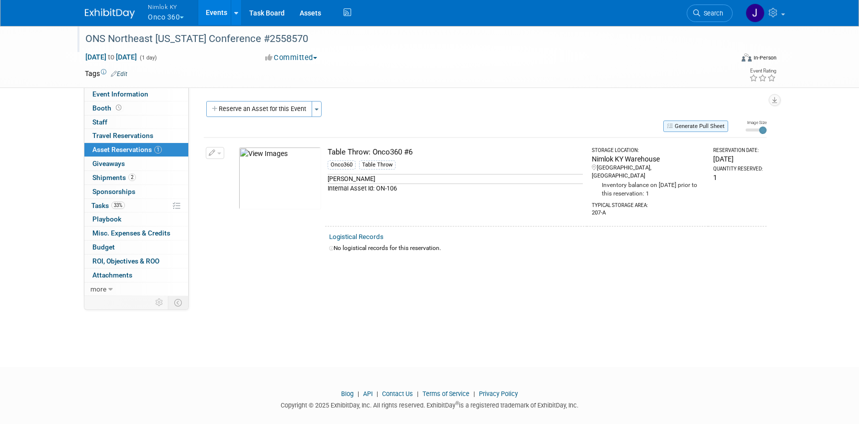
click at [680, 126] on button "Generate Pull Sheet" at bounding box center [695, 125] width 65 height 11
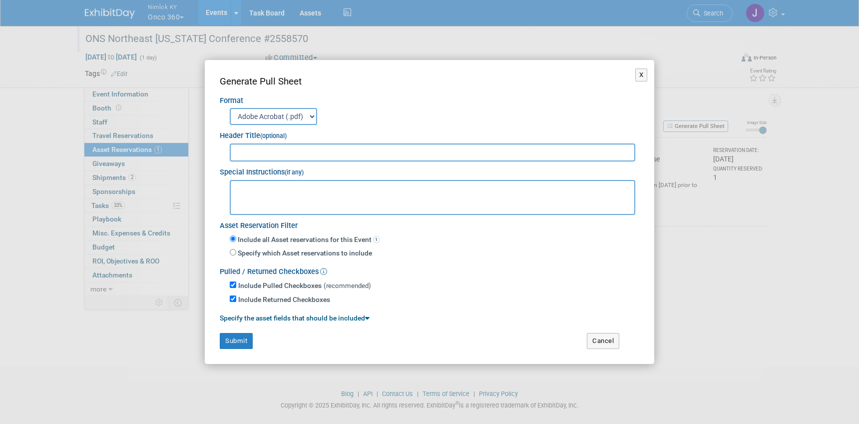
click at [529, 150] on input "text" at bounding box center [433, 152] width 406 height 18
type input "2558570"
click at [233, 338] on button "Submit" at bounding box center [236, 341] width 33 height 16
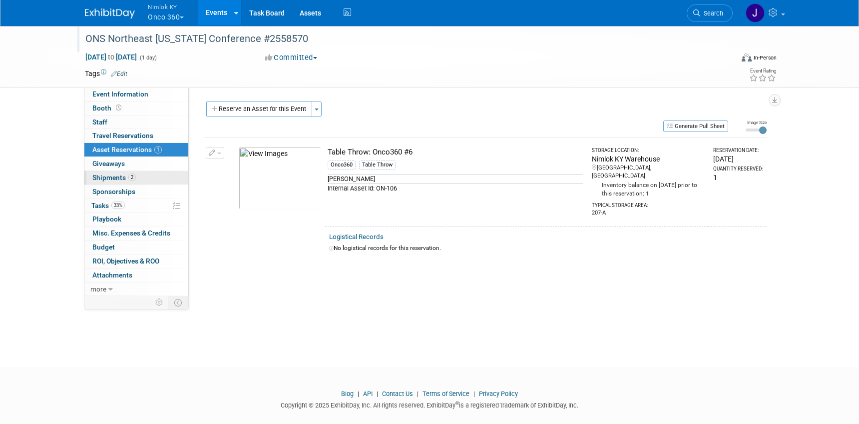
click at [158, 179] on link "2 Shipments 2" at bounding box center [136, 177] width 104 height 13
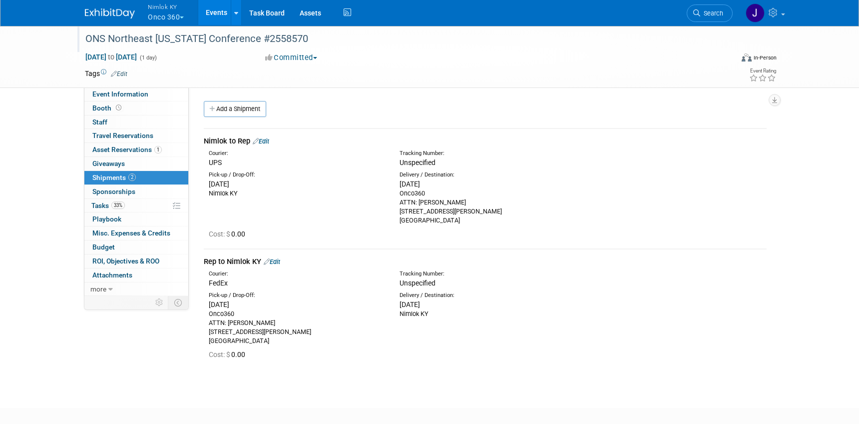
click at [278, 262] on link "Edit" at bounding box center [272, 261] width 16 height 7
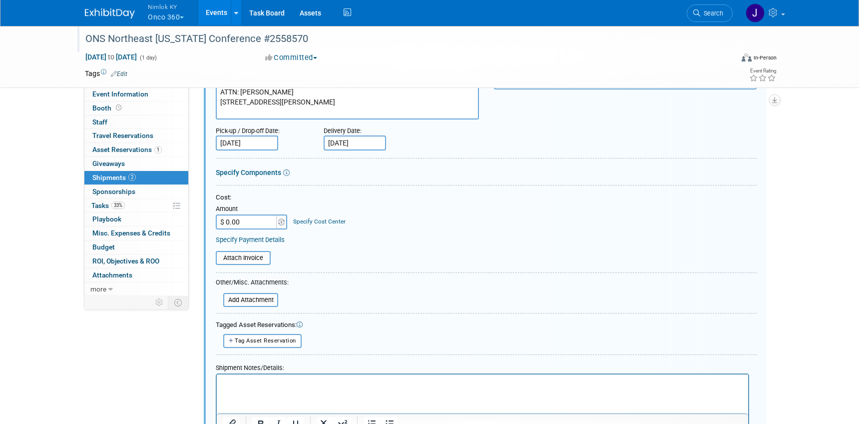
scroll to position [274, 0]
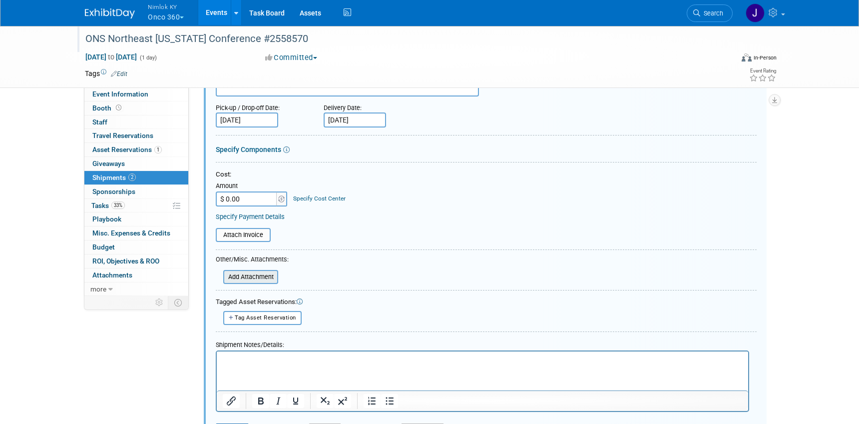
click at [265, 274] on input "file" at bounding box center [217, 277] width 119 height 12
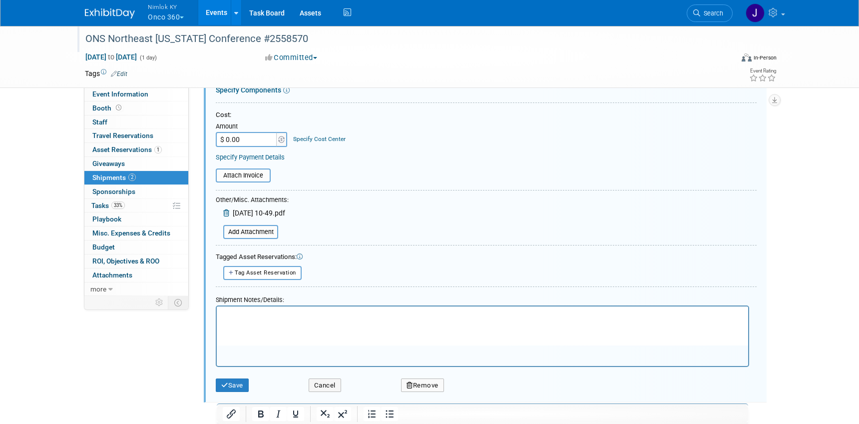
scroll to position [421, 0]
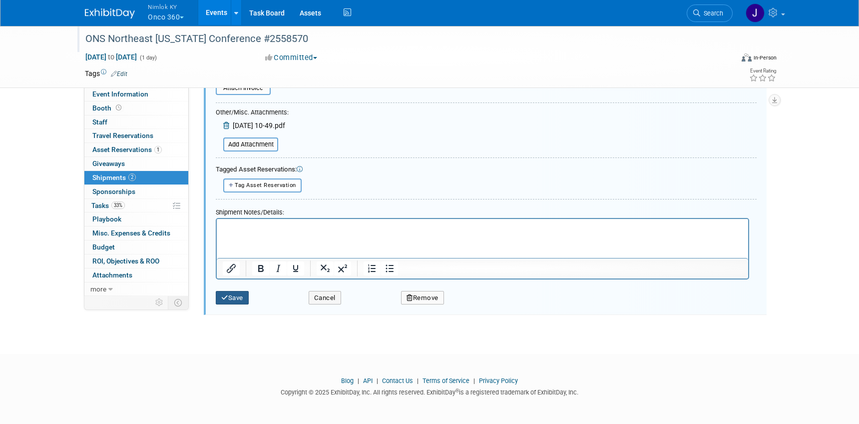
click at [243, 300] on button "Save" at bounding box center [232, 298] width 33 height 14
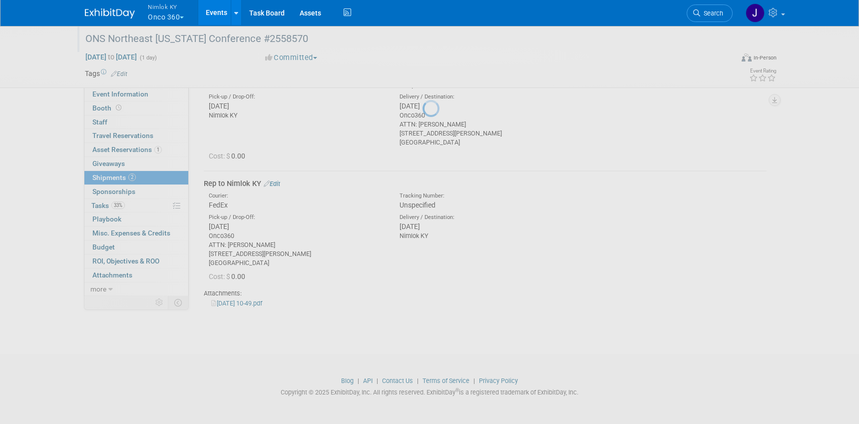
scroll to position [78, 0]
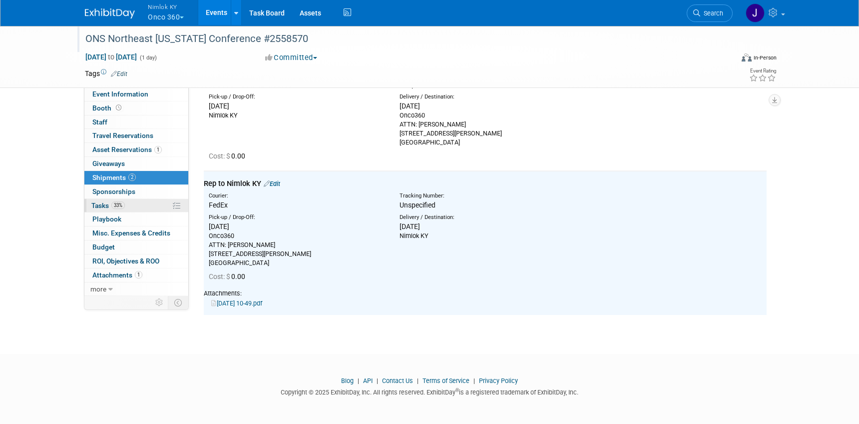
click at [124, 200] on link "33% Tasks 33%" at bounding box center [136, 205] width 104 height 13
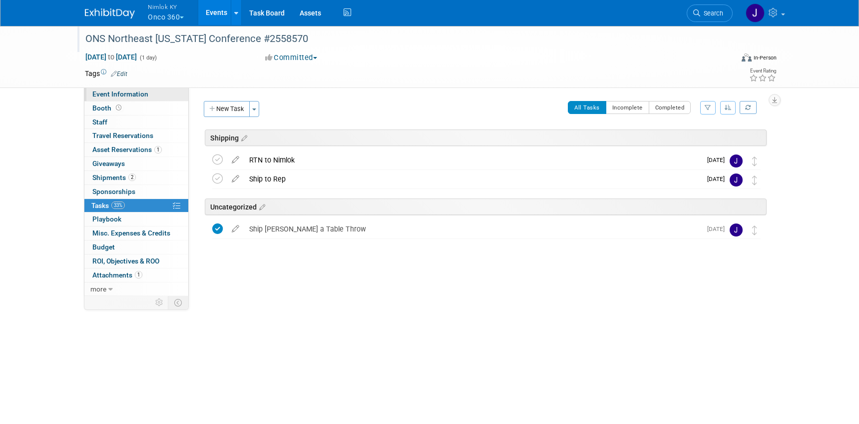
click at [143, 94] on span "Event Information" at bounding box center [120, 94] width 56 height 8
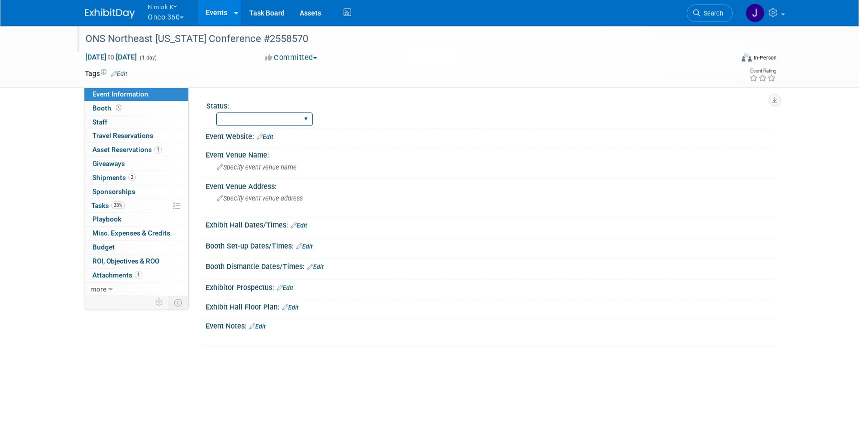
click at [229, 117] on select "Preparing to Ship Shipping to destination Show in Progress Waiting on freight r…" at bounding box center [264, 118] width 96 height 13
select select "Preparing to Ship"
click at [216, 112] on select "Preparing to Ship Shipping to destination Show in Progress Waiting on freight r…" at bounding box center [264, 118] width 96 height 13
click at [179, 17] on button "Nimlok KY Onco 360" at bounding box center [171, 13] width 49 height 26
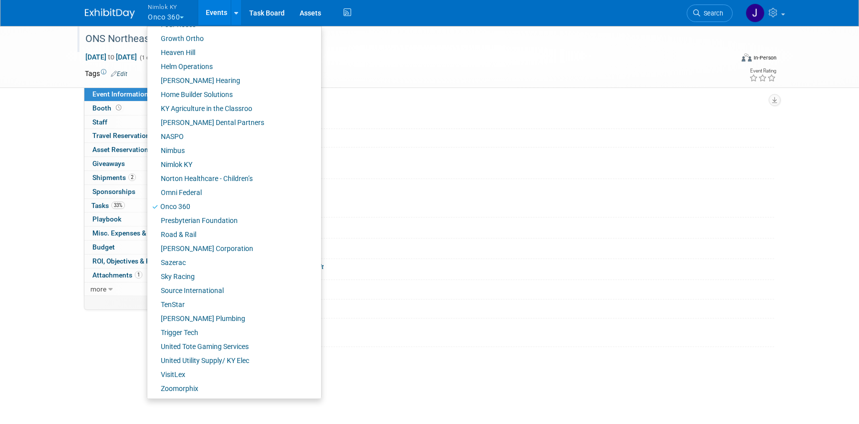
scroll to position [349, 0]
click at [206, 165] on link "Nimlok KY" at bounding box center [230, 164] width 166 height 14
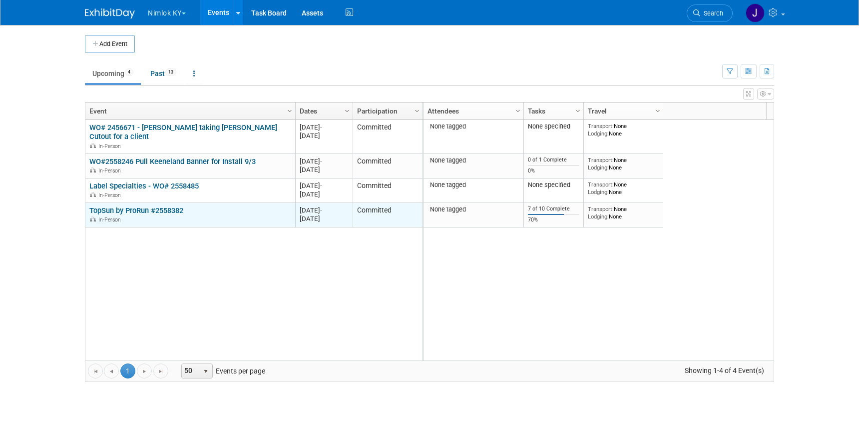
click at [168, 212] on link "TopSun by ProRun #2558382" at bounding box center [136, 210] width 94 height 9
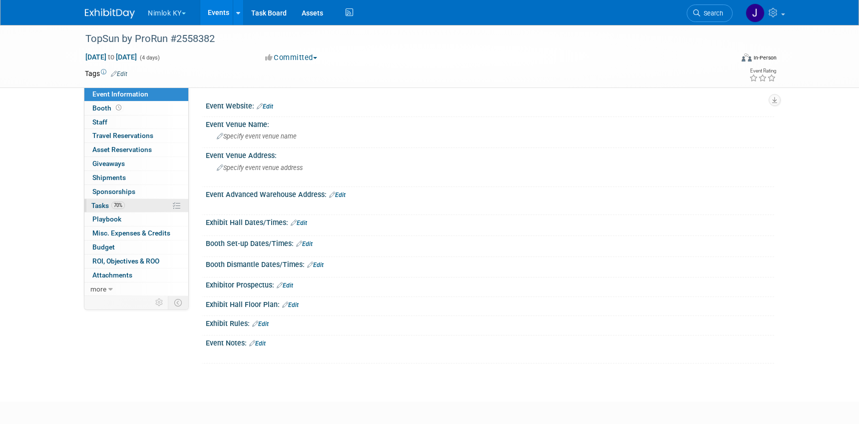
click at [150, 211] on link "70% Tasks 70%" at bounding box center [136, 205] width 104 height 13
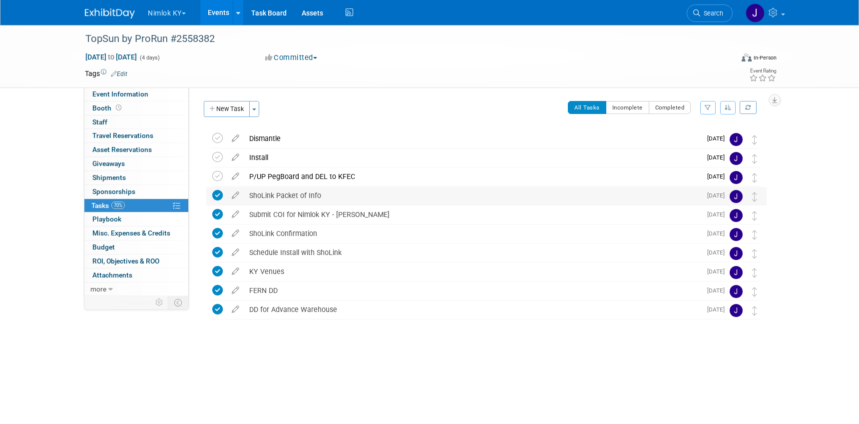
click at [305, 196] on div "ShoLink Packet of Info" at bounding box center [472, 195] width 457 height 17
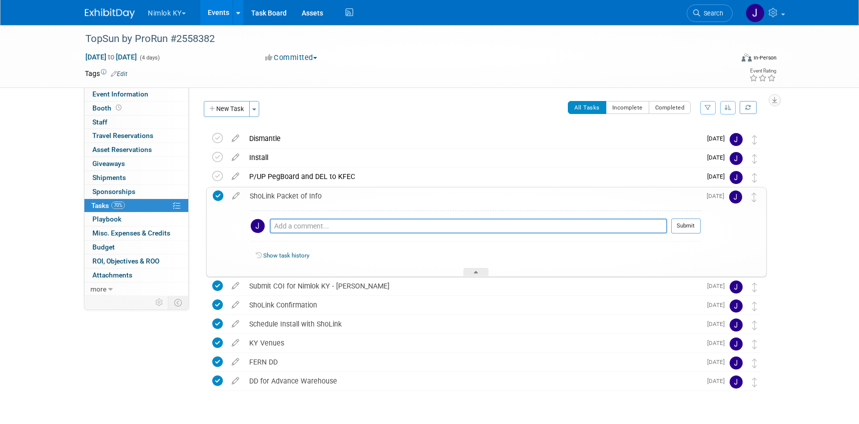
click at [305, 196] on div "ShoLink Packet of Info" at bounding box center [473, 195] width 456 height 17
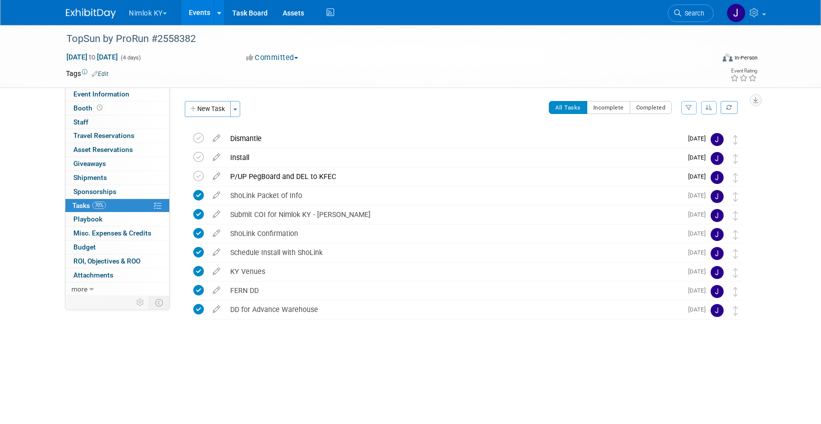
click at [146, 10] on button "Nimlok KY" at bounding box center [153, 11] width 51 height 22
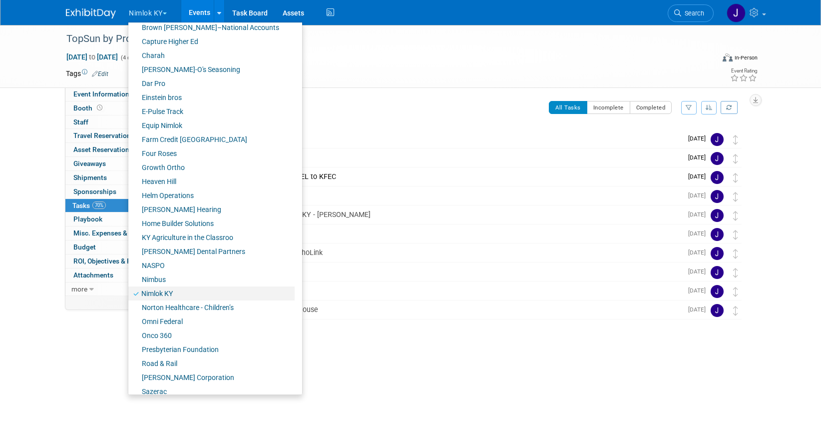
scroll to position [261, 0]
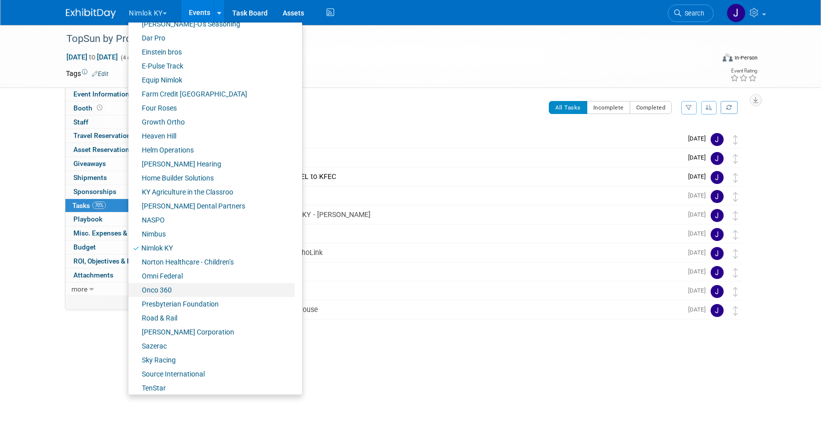
click at [164, 289] on link "Onco 360" at bounding box center [211, 290] width 166 height 14
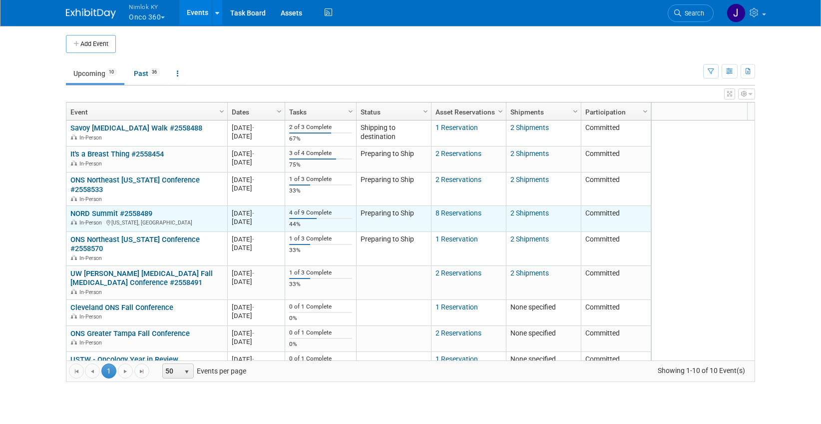
click at [144, 209] on link "NORD Summit #2558489" at bounding box center [111, 213] width 82 height 9
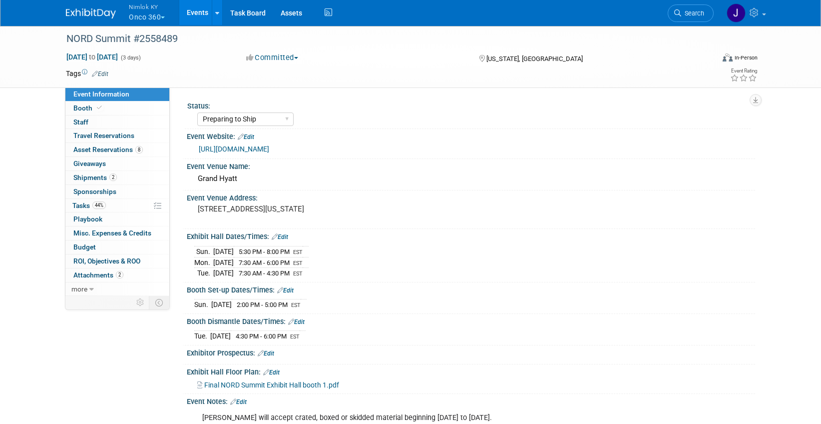
select select "Preparing to Ship"
click at [121, 183] on link "2 Shipments 2" at bounding box center [117, 177] width 104 height 13
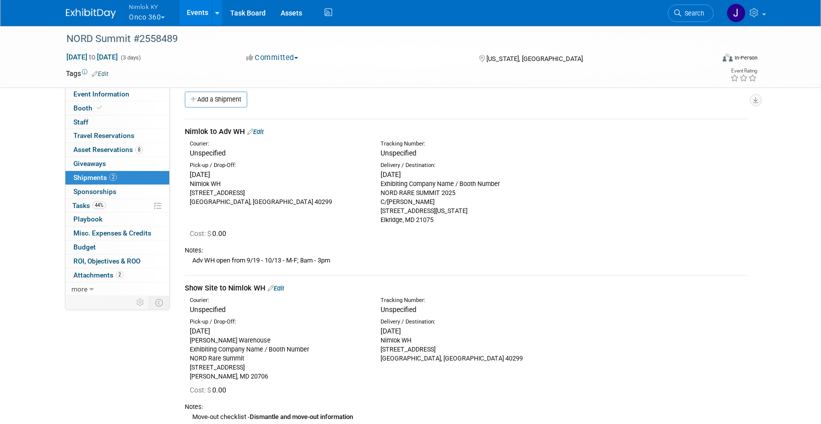
scroll to position [11, 0]
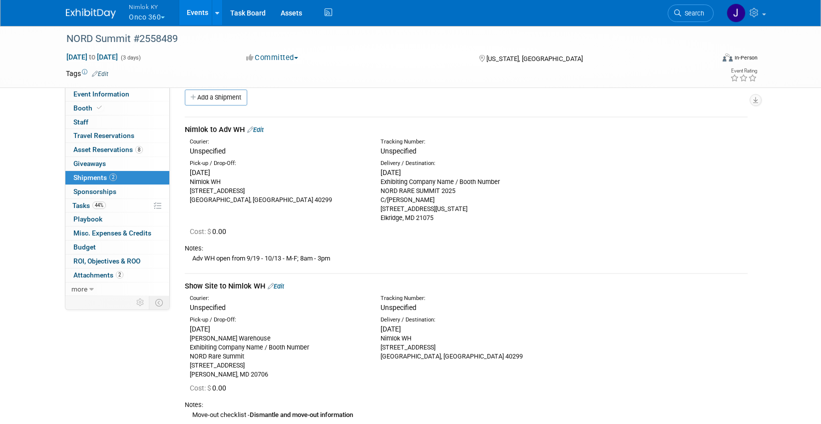
click at [257, 126] on link "Edit" at bounding box center [255, 129] width 16 height 7
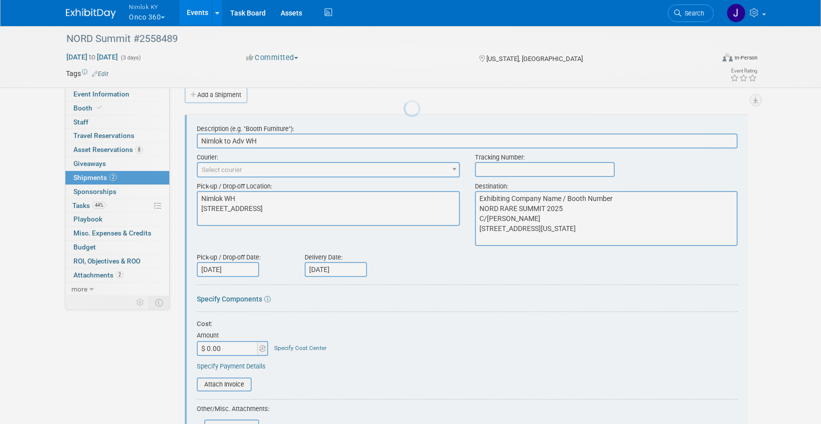
scroll to position [0, 0]
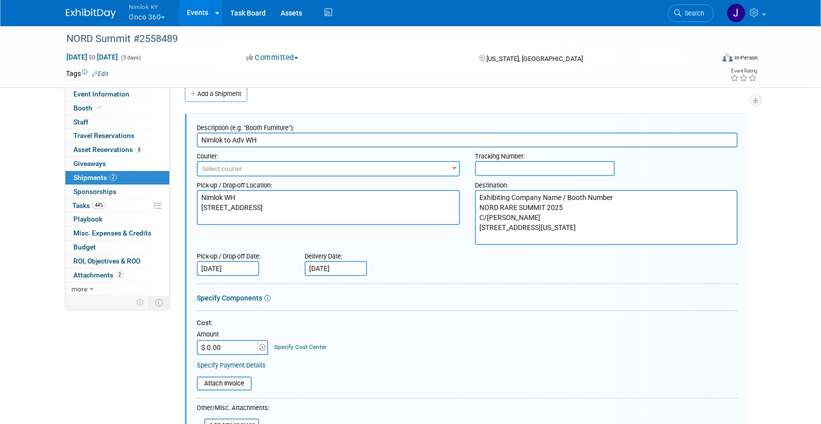
click at [249, 268] on input "Oct 6, 2025" at bounding box center [228, 268] width 62 height 15
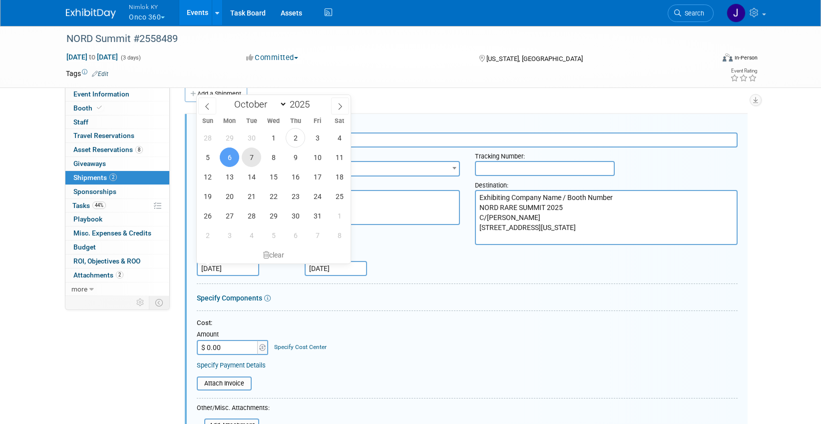
click at [248, 156] on span "7" at bounding box center [251, 156] width 19 height 19
type input "Oct 7, 2025"
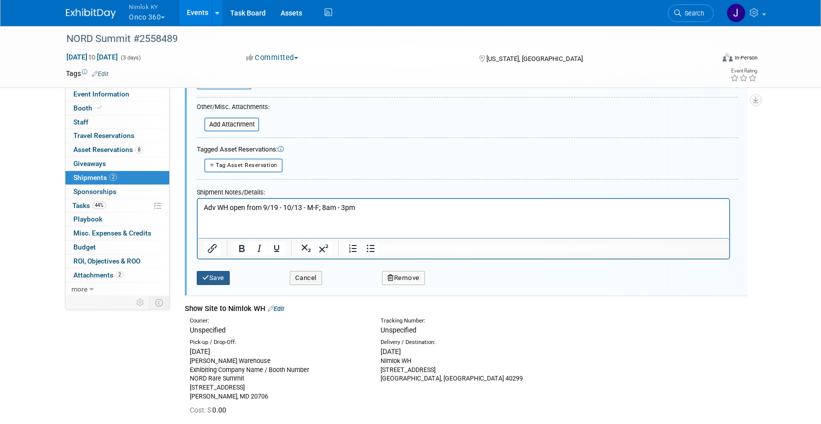
click at [221, 275] on button "Save" at bounding box center [213, 278] width 33 height 14
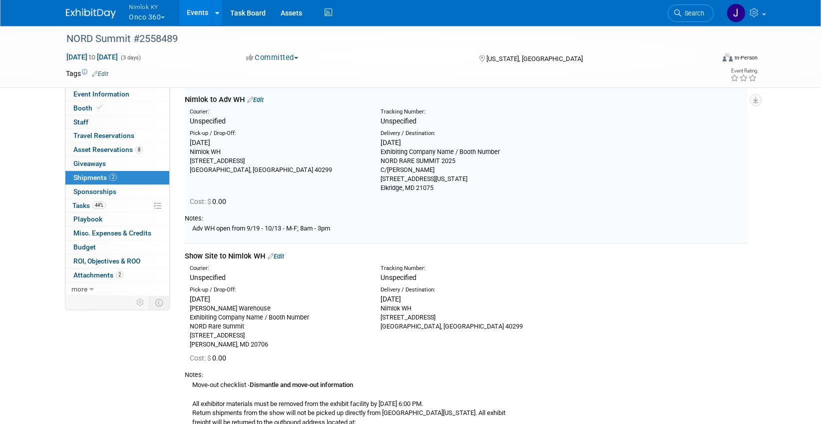
scroll to position [15, 0]
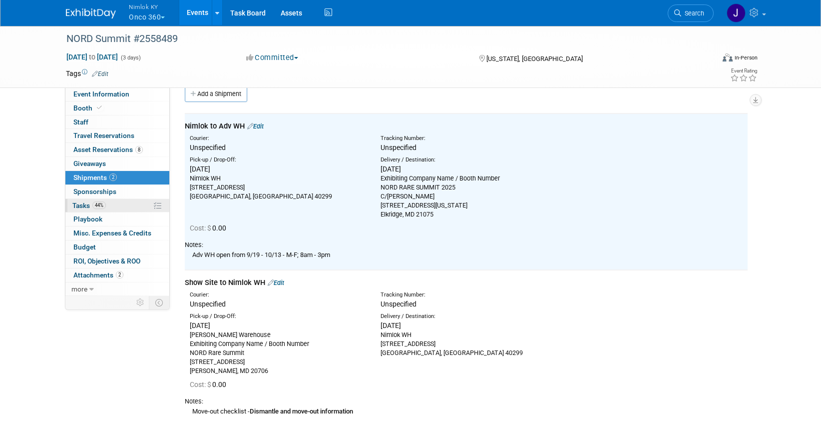
click at [125, 203] on link "44% Tasks 44%" at bounding box center [117, 205] width 104 height 13
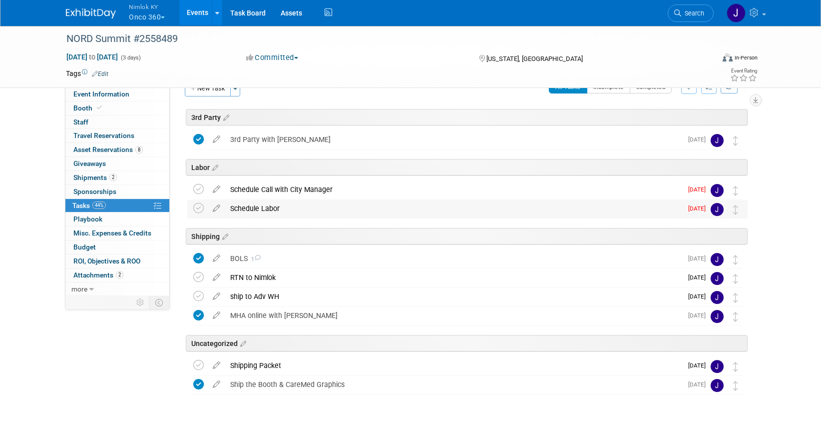
scroll to position [22, 0]
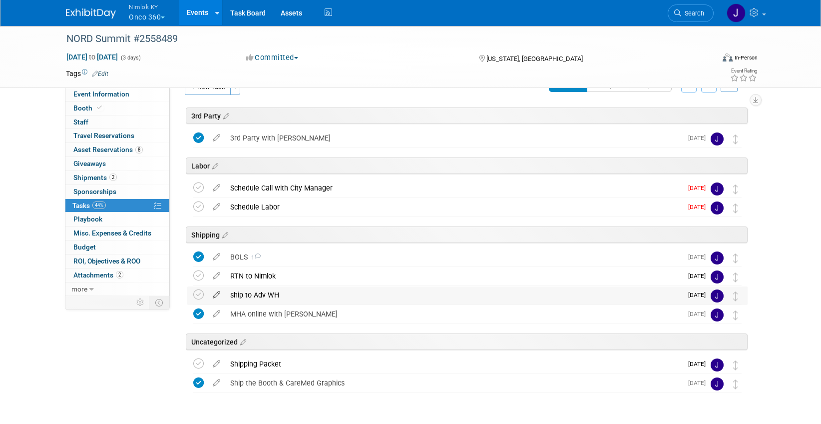
click at [214, 295] on icon at bounding box center [216, 292] width 17 height 12
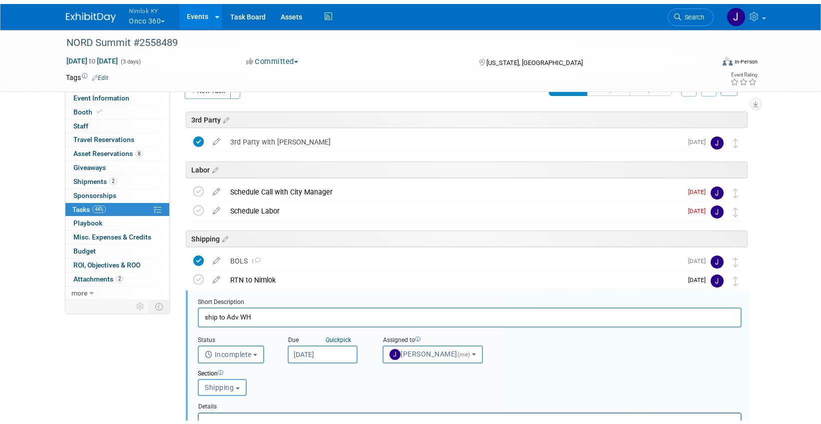
scroll to position [162, 0]
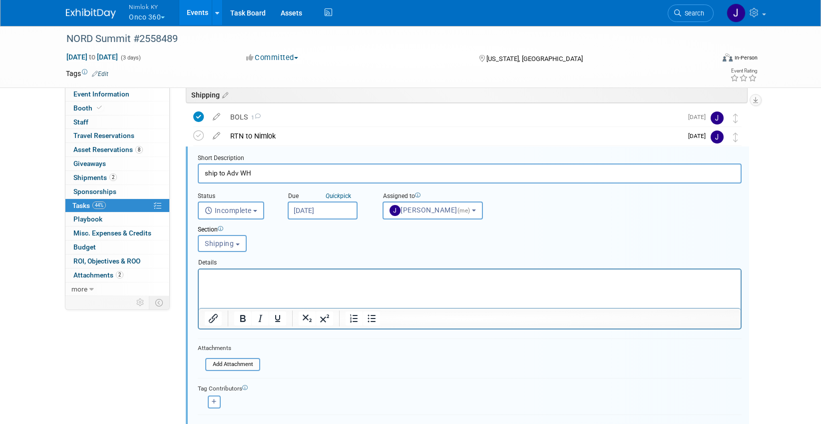
click at [328, 211] on input "Oct 6, 2025" at bounding box center [323, 210] width 70 height 18
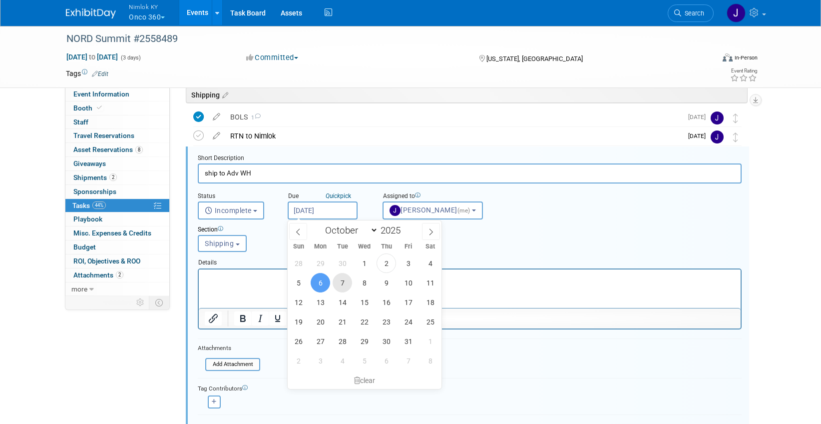
click at [341, 279] on span "7" at bounding box center [342, 282] width 19 height 19
type input "Oct 7, 2025"
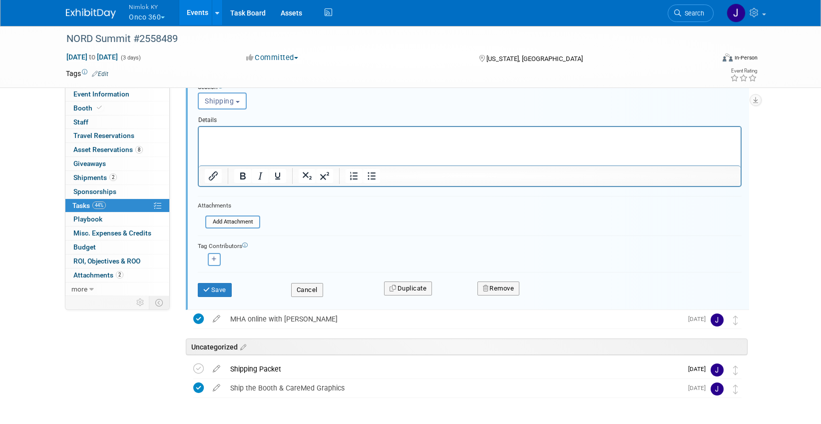
scroll to position [305, 0]
click at [222, 291] on button "Save" at bounding box center [215, 289] width 34 height 14
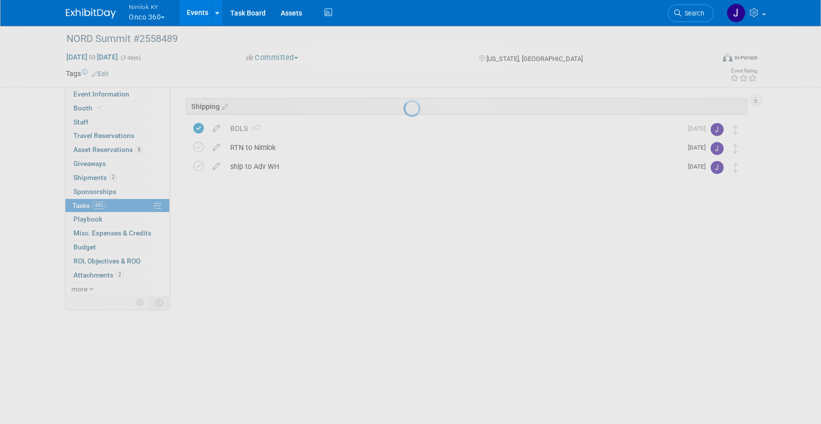
scroll to position [52, 0]
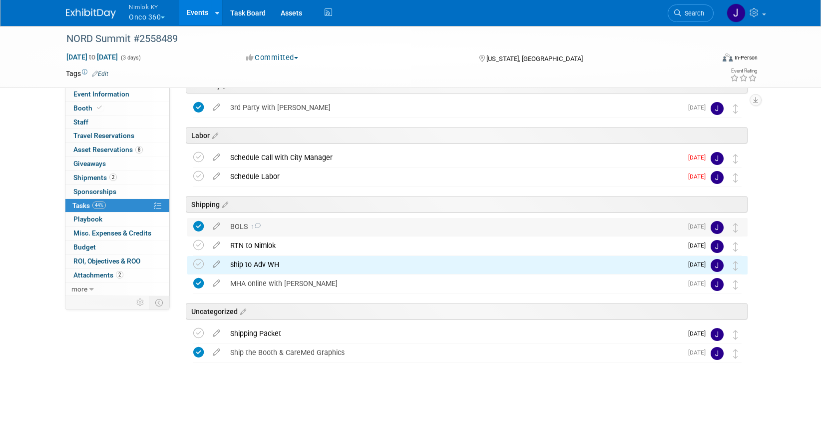
click at [277, 228] on div "BOLS 1" at bounding box center [453, 226] width 457 height 17
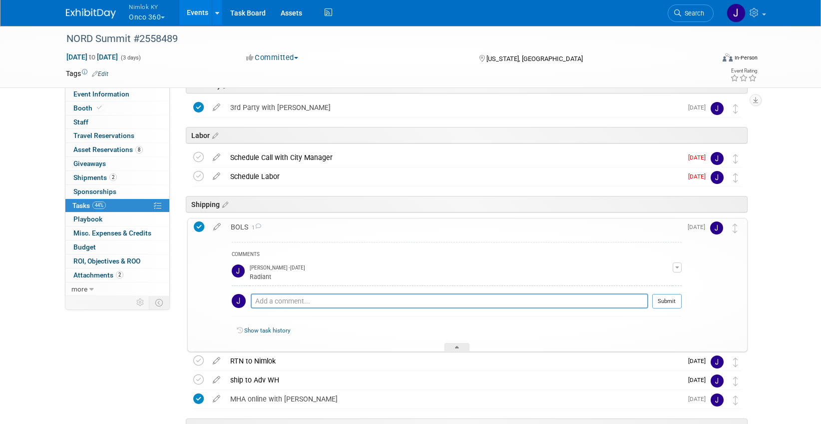
click at [277, 228] on div "BOLS 1" at bounding box center [454, 226] width 456 height 17
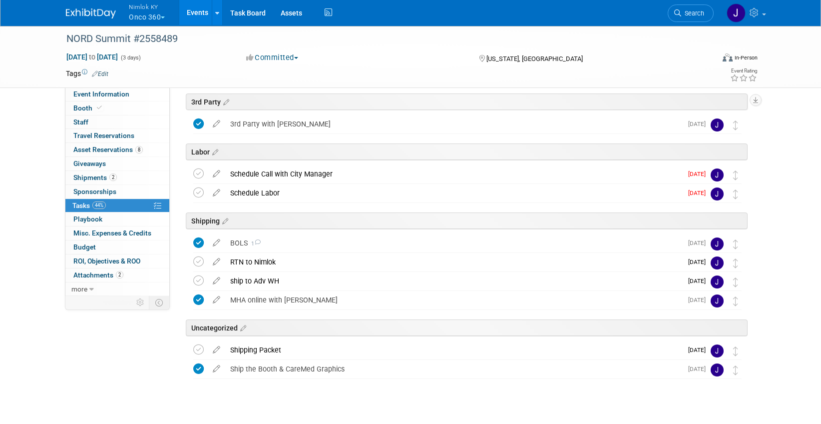
scroll to position [36, 0]
click at [239, 351] on div "Shipping Packet" at bounding box center [453, 349] width 457 height 17
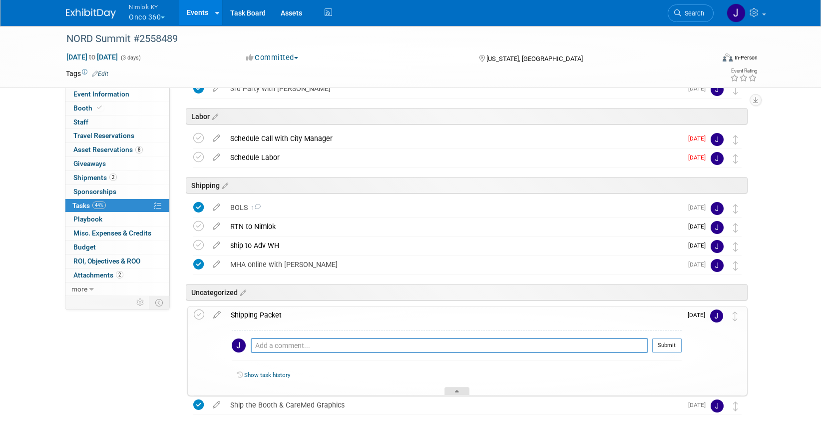
click at [459, 391] on icon at bounding box center [457, 393] width 4 height 6
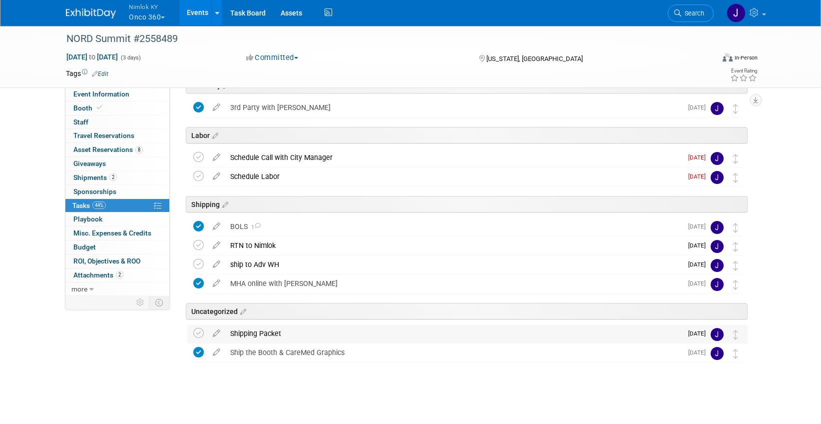
scroll to position [52, 0]
click at [198, 330] on icon at bounding box center [198, 333] width 10 height 10
click at [488, 379] on div at bounding box center [464, 373] width 565 height 20
click at [159, 13] on button "Nimlok KY Onco 360" at bounding box center [152, 13] width 49 height 26
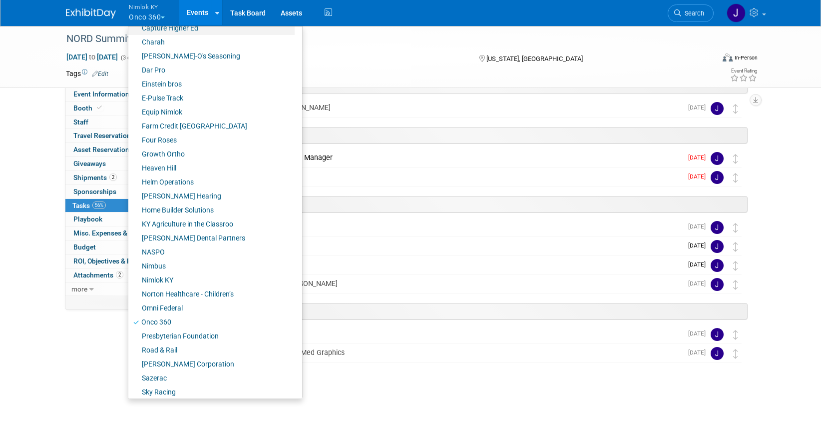
scroll to position [289, 0]
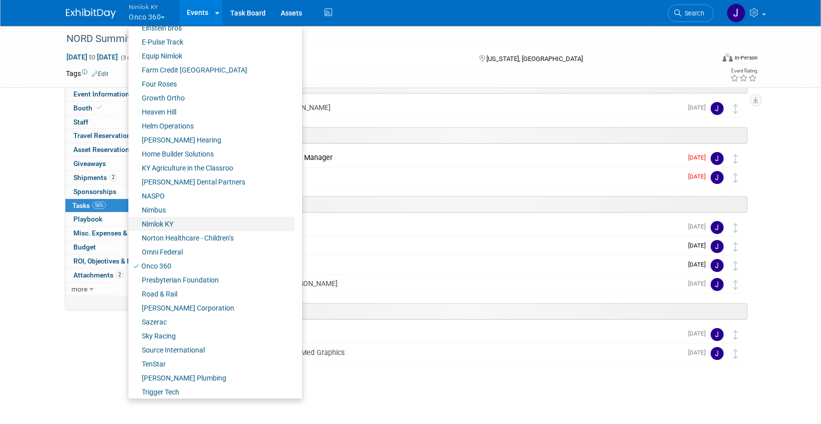
click at [181, 224] on link "Nimlok KY" at bounding box center [211, 224] width 166 height 14
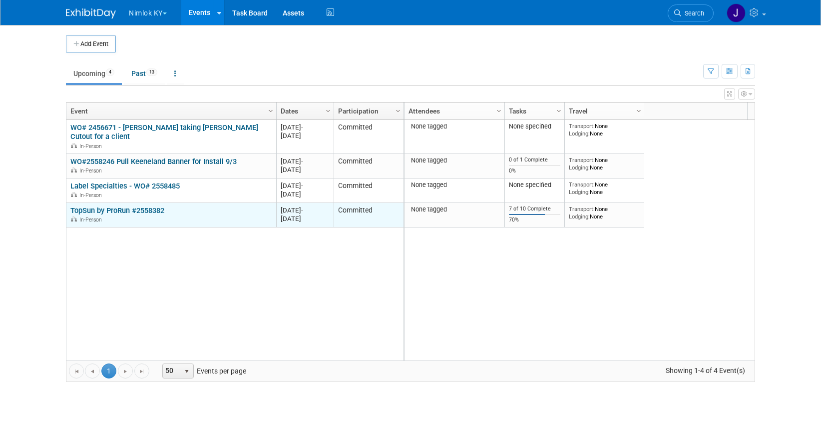
click at [118, 215] on div "In-Person" at bounding box center [170, 219] width 201 height 8
click at [119, 210] on link "TopSun by ProRun #2558382" at bounding box center [117, 210] width 94 height 9
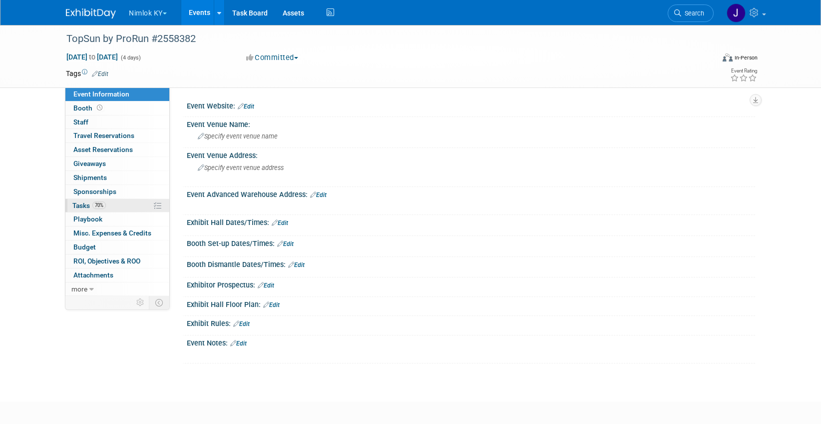
click at [113, 203] on link "70% Tasks 70%" at bounding box center [117, 205] width 104 height 13
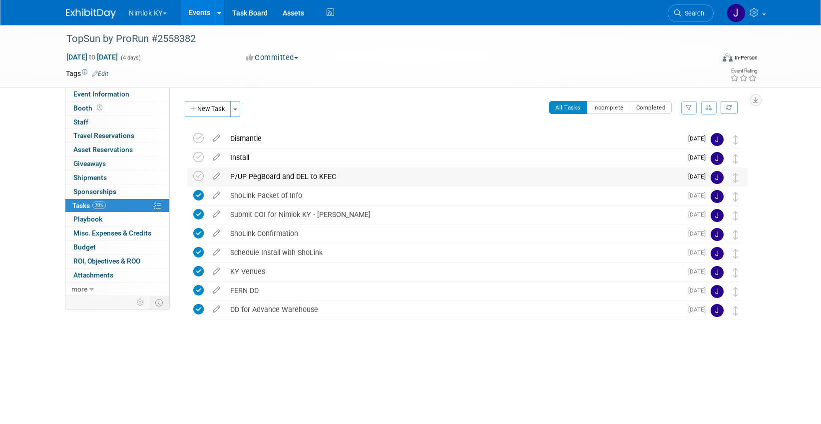
click at [250, 172] on div "P/UP PegBoard and DEL to KFEC" at bounding box center [453, 176] width 457 height 17
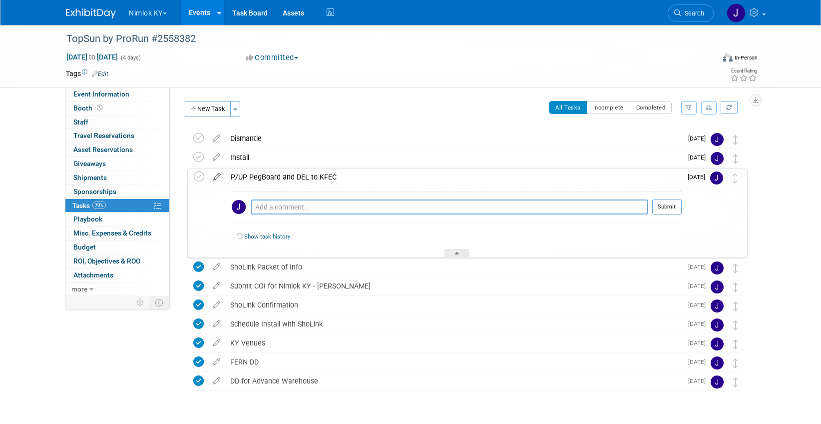
click at [220, 177] on icon at bounding box center [216, 174] width 17 height 12
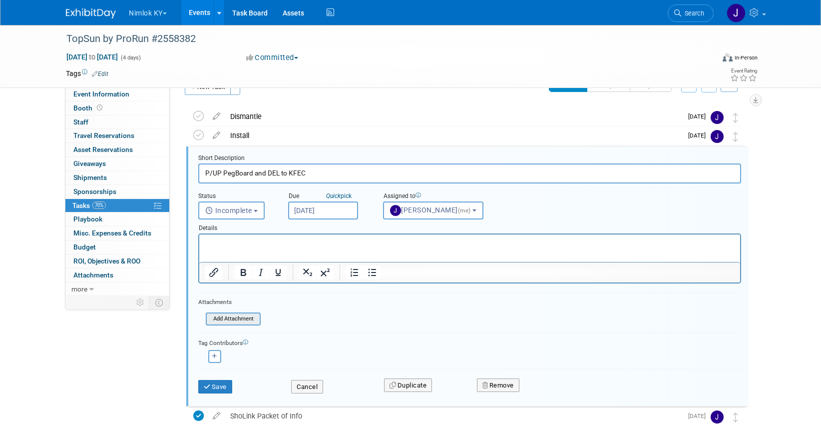
click at [246, 322] on input "file" at bounding box center [209, 318] width 102 height 11
click at [223, 320] on input "file" at bounding box center [209, 318] width 102 height 11
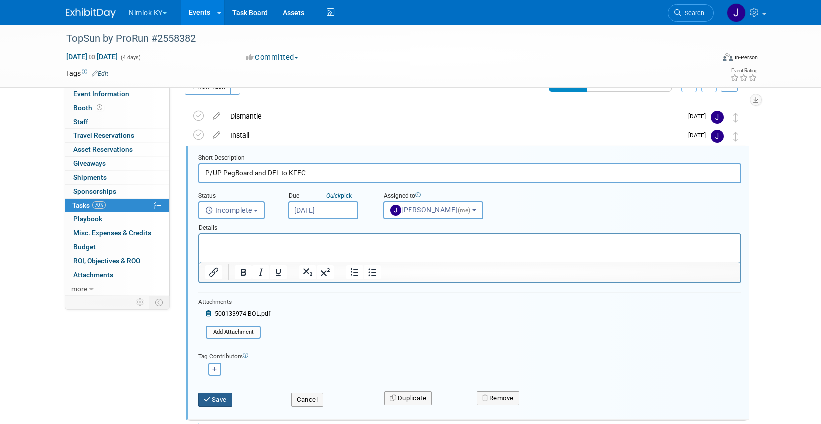
click at [222, 396] on button "Save" at bounding box center [215, 400] width 34 height 14
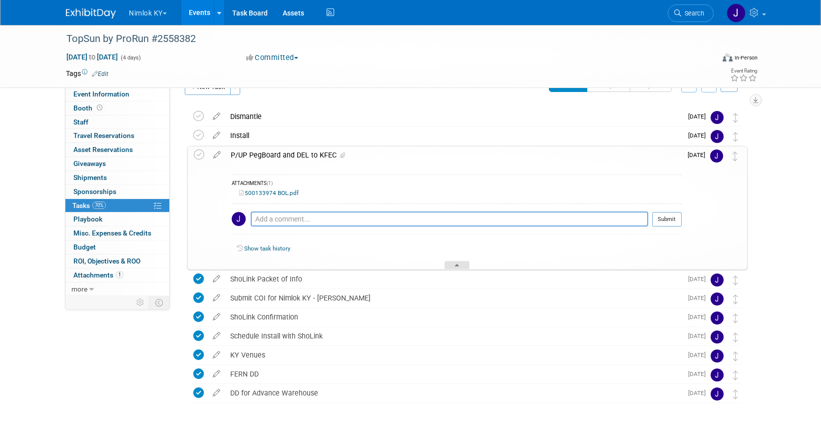
click at [454, 265] on div at bounding box center [457, 265] width 25 height 8
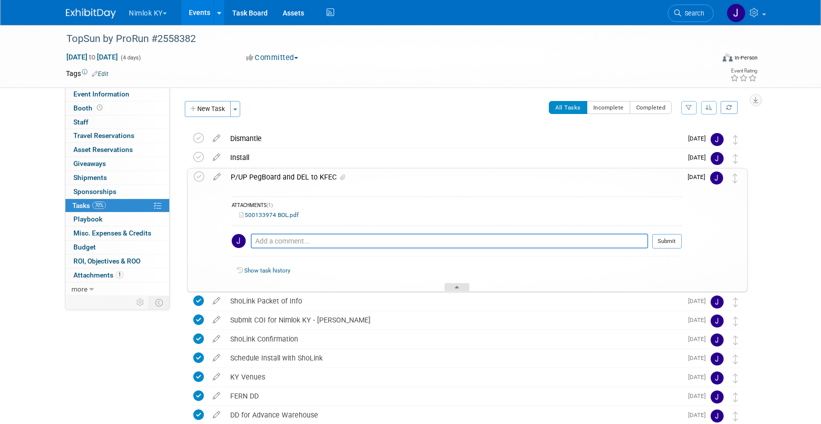
click at [454, 265] on div "TopSun by ProRun #2558382 Oct 21, 2025 to Oct 24, 2025 (Going) Dismantle Pro ti…" at bounding box center [464, 277] width 565 height 296
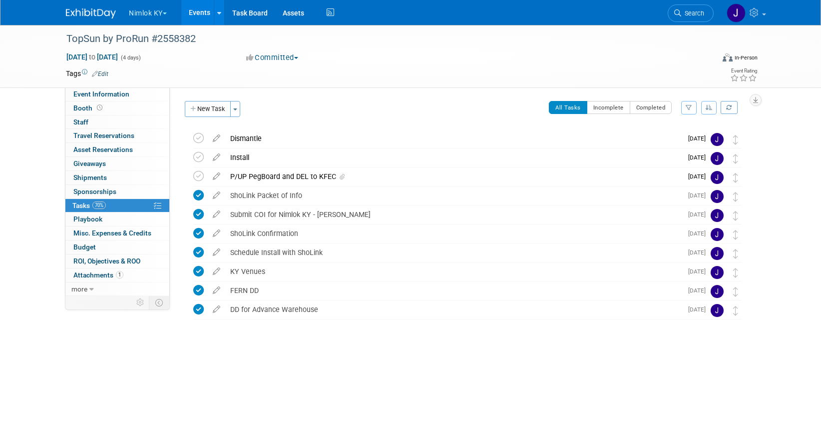
click at [145, 13] on button "Nimlok KY" at bounding box center [153, 11] width 51 height 22
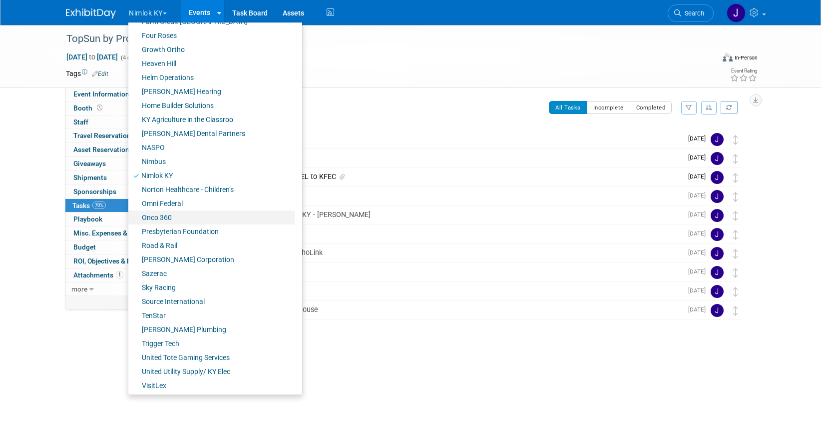
scroll to position [349, 0]
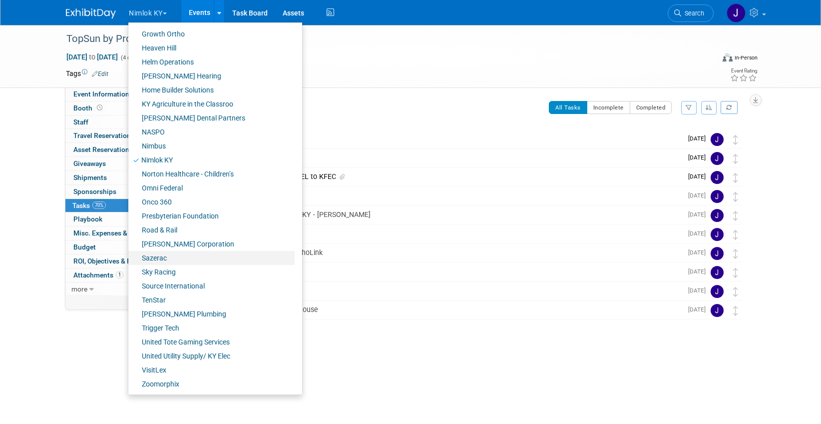
click at [178, 256] on link "Sazerac" at bounding box center [211, 258] width 166 height 14
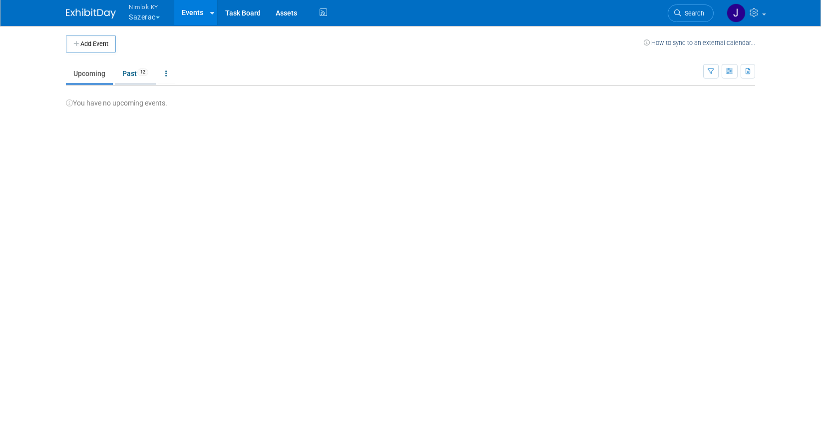
click at [139, 69] on span "12" at bounding box center [142, 71] width 11 height 7
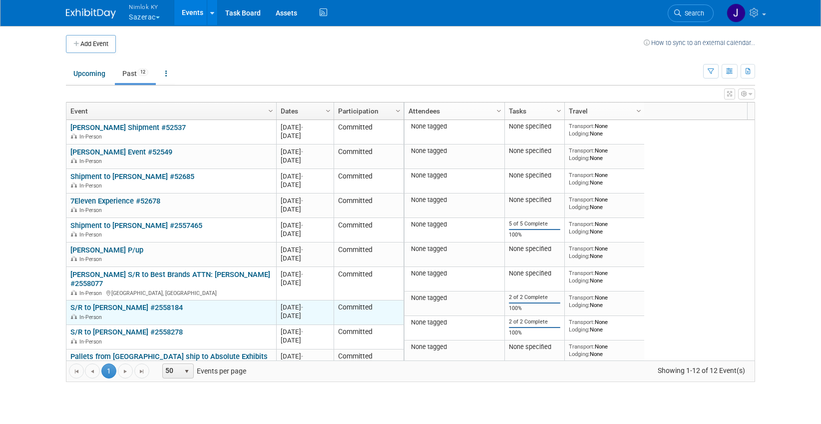
scroll to position [53, 0]
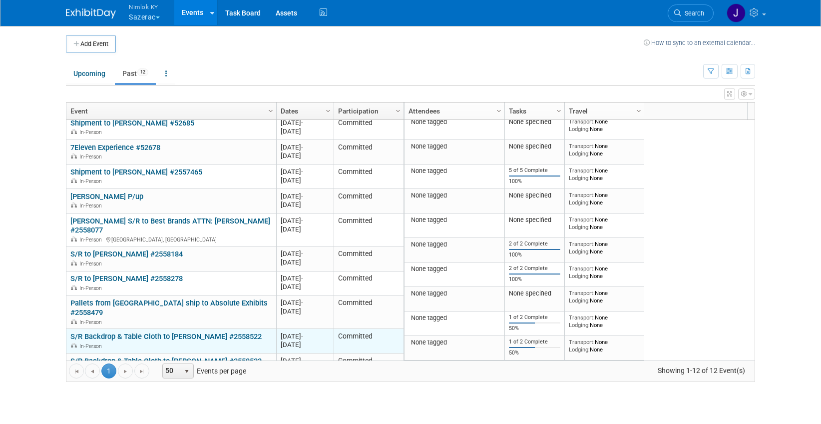
click at [178, 332] on link "S/R Backdrop & Table Cloth to [PERSON_NAME] #2558522" at bounding box center [165, 336] width 191 height 9
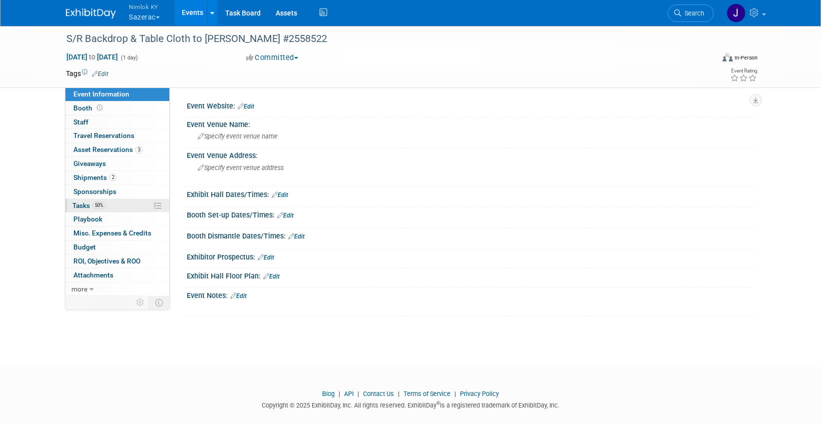
click at [130, 207] on link "50% Tasks 50%" at bounding box center [117, 205] width 104 height 13
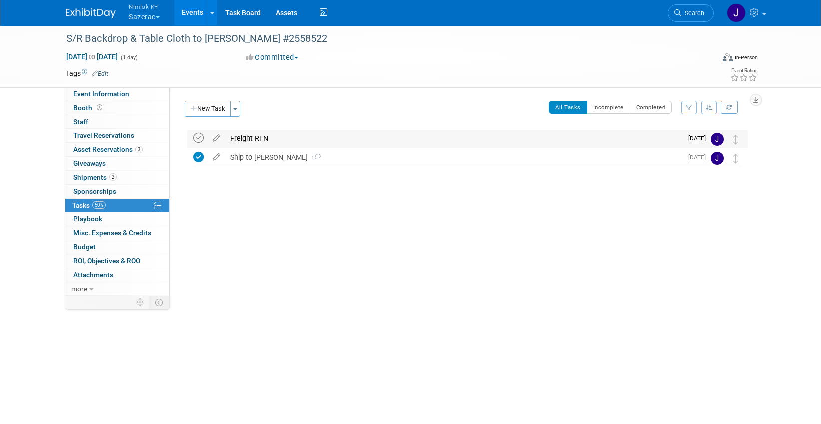
click at [198, 136] on icon at bounding box center [198, 138] width 10 height 10
click at [212, 105] on button "New Task" at bounding box center [208, 109] width 46 height 16
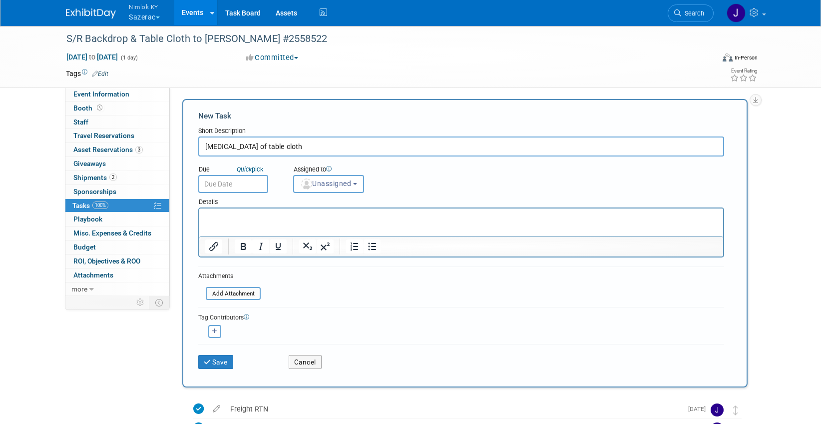
type input "[MEDICAL_DATA] of table cloth"
click at [219, 185] on input "text" at bounding box center [233, 184] width 70 height 18
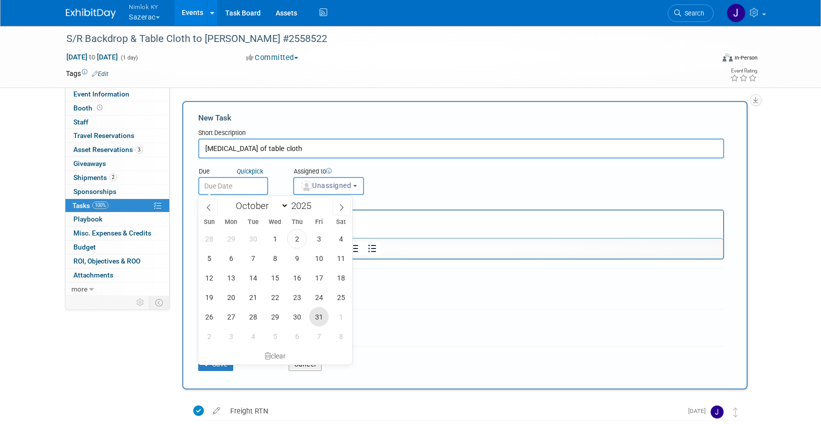
click at [317, 320] on span "31" at bounding box center [318, 316] width 19 height 19
type input "[DATE]"
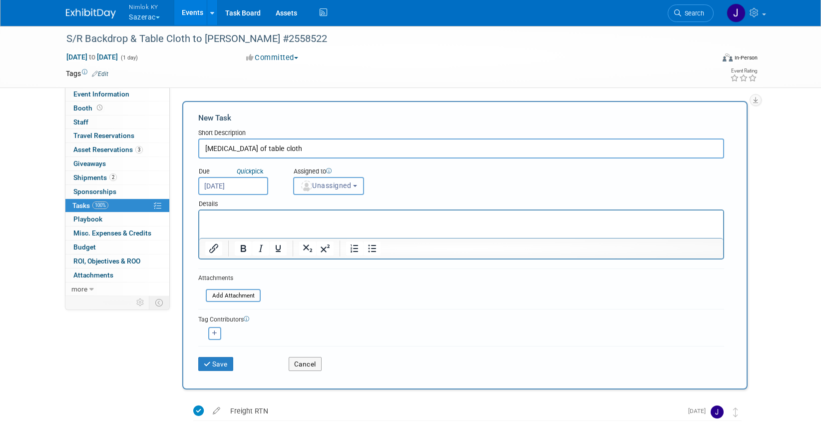
click at [340, 185] on span "Unassigned" at bounding box center [325, 185] width 51 height 8
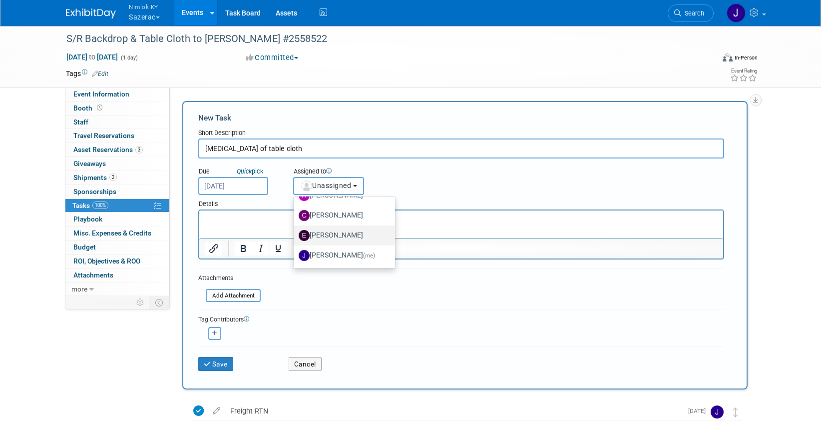
scroll to position [41, 0]
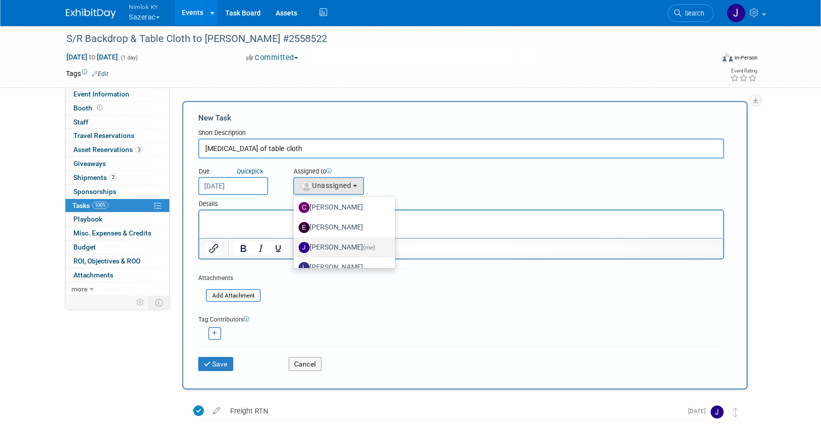
click at [346, 249] on label "[PERSON_NAME] (me)" at bounding box center [342, 247] width 86 height 16
click at [295, 249] on input "[PERSON_NAME] (me)" at bounding box center [292, 246] width 6 height 6
select select "6959d863-ee32-42c4-bffe-2330cab25484"
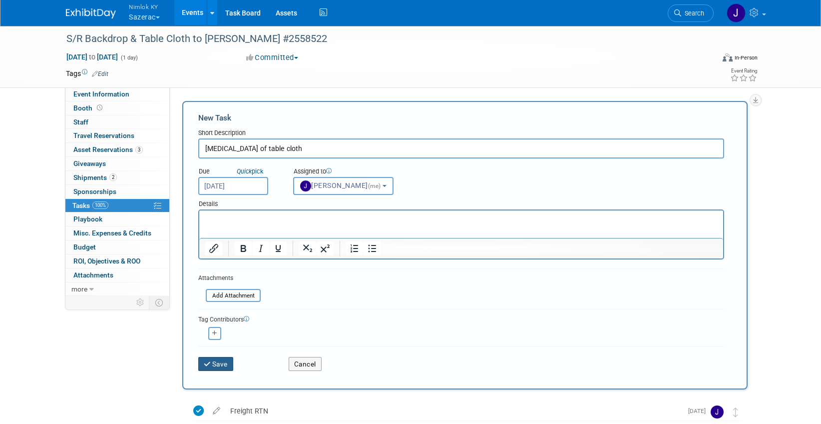
click at [225, 363] on button "Save" at bounding box center [215, 364] width 35 height 14
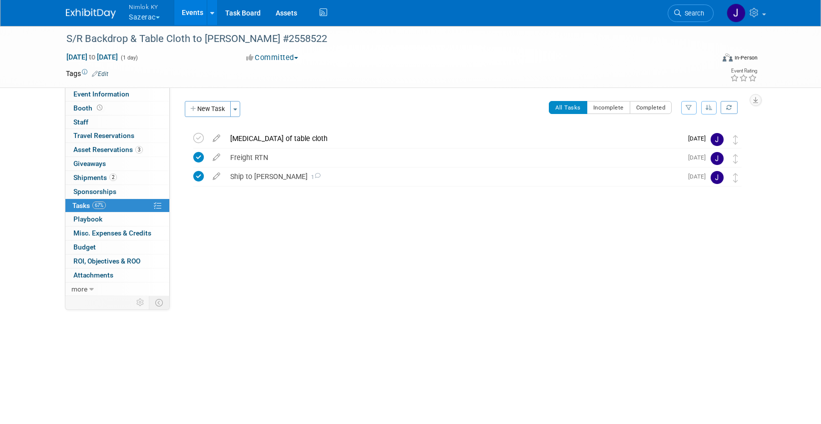
click at [158, 15] on button "Nimlok KY Sazerac" at bounding box center [150, 13] width 44 height 26
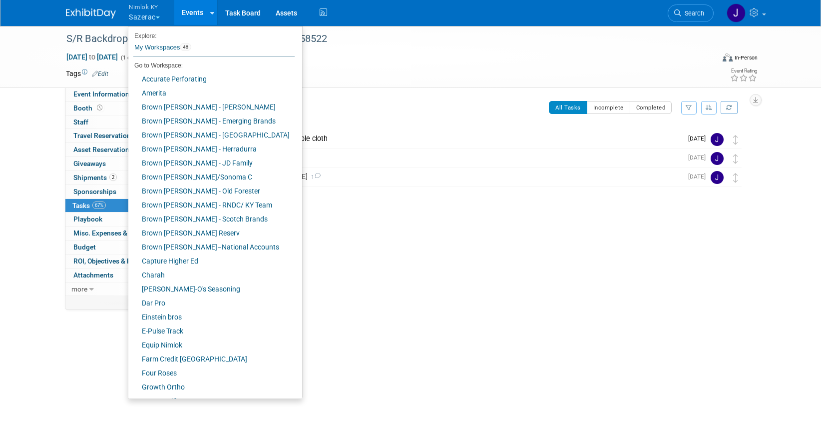
click at [132, 16] on button "Nimlok KY Sazerac" at bounding box center [150, 13] width 44 height 26
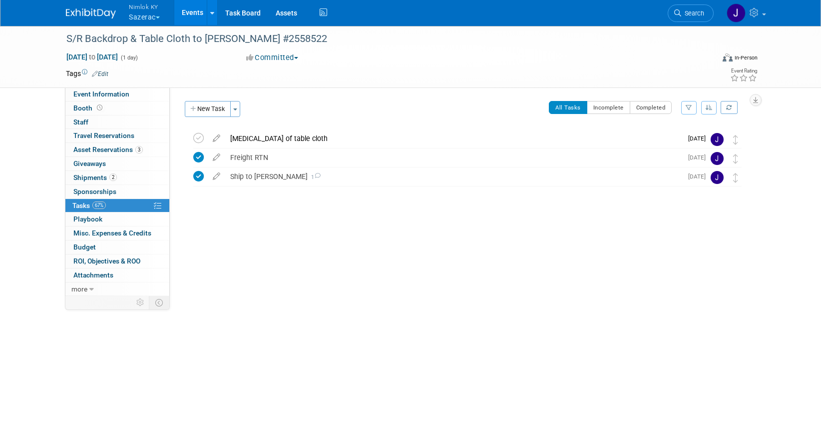
click at [133, 15] on button "Nimlok KY Sazerac" at bounding box center [150, 13] width 44 height 26
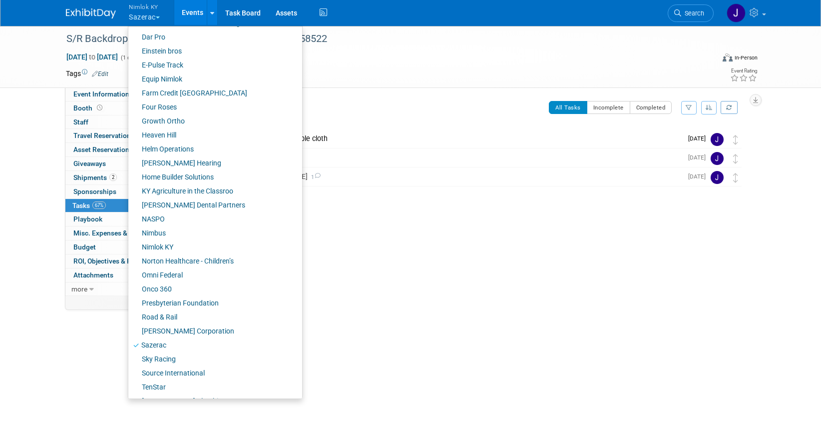
scroll to position [349, 0]
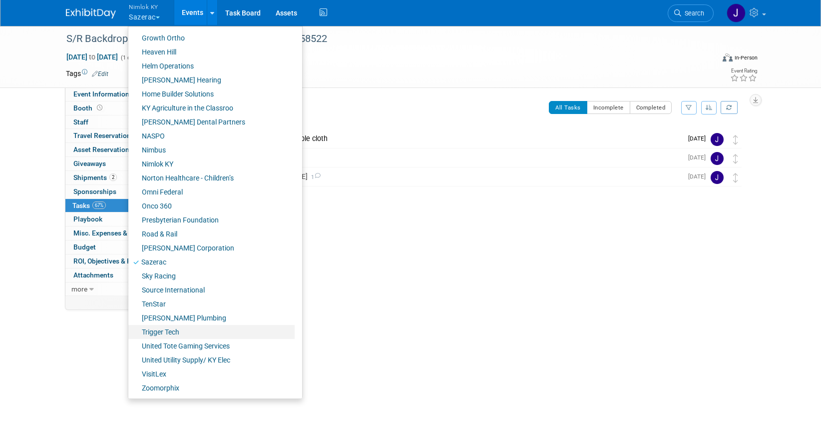
click at [178, 325] on link "Trigger Tech" at bounding box center [211, 332] width 166 height 14
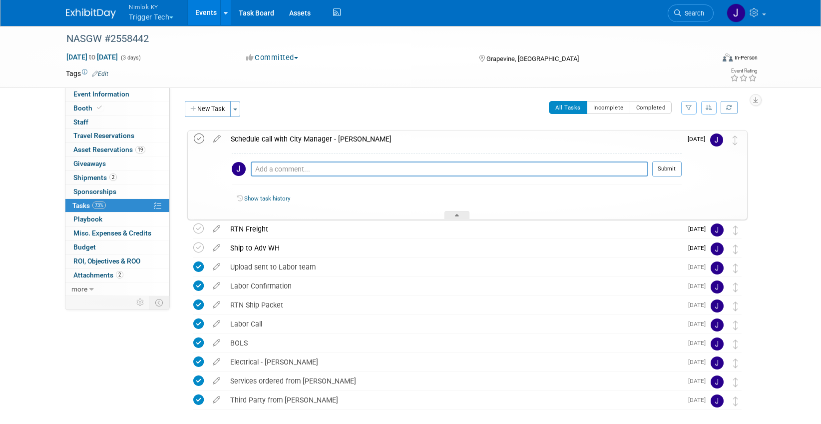
click at [202, 138] on icon at bounding box center [199, 138] width 10 height 10
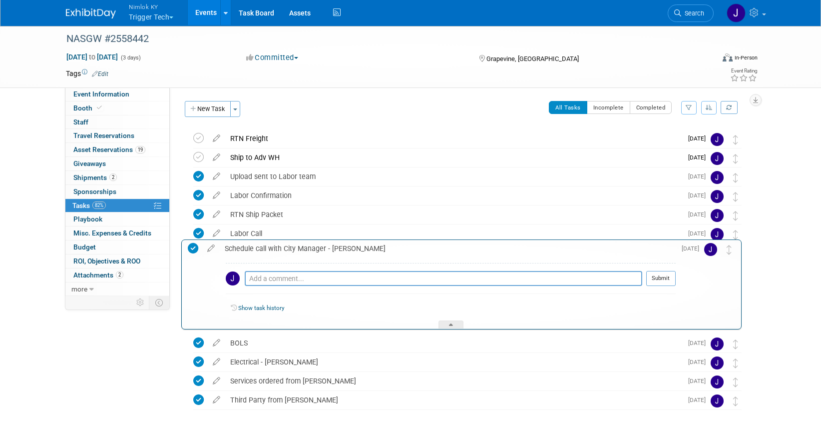
drag, startPoint x: 739, startPoint y: 137, endPoint x: 733, endPoint y: 247, distance: 110.1
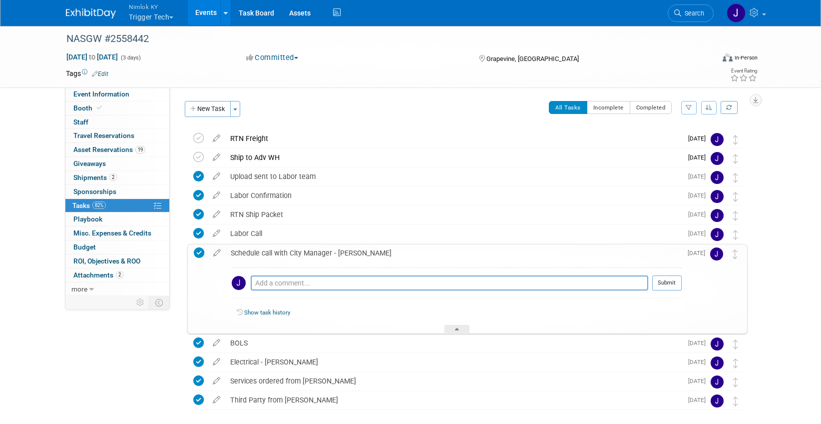
click at [448, 323] on div "Show task history" at bounding box center [457, 313] width 450 height 21
click at [457, 328] on icon at bounding box center [457, 331] width 4 height 6
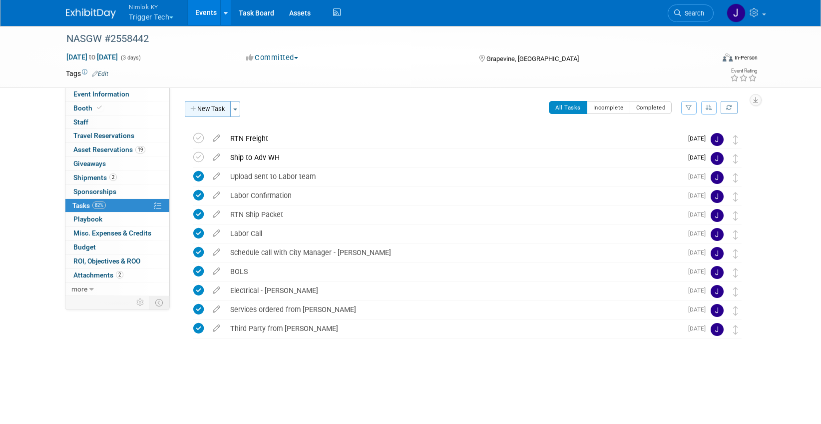
click at [197, 111] on button "New Task" at bounding box center [208, 109] width 46 height 16
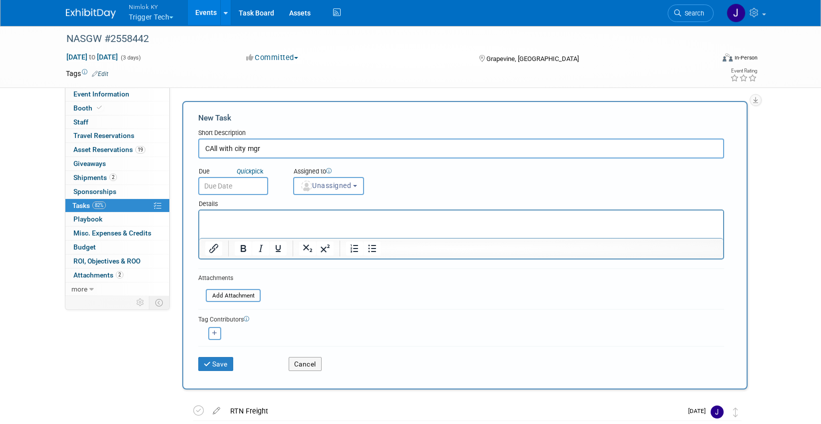
click at [213, 148] on input "CAll with city mgr" at bounding box center [461, 148] width 526 height 20
type input "Call with city mgr"
click at [223, 187] on body "Nimlok KY Trigger Tech Explore: My Workspaces 48 Go to Workspace: Accurate Perf…" at bounding box center [410, 212] width 821 height 424
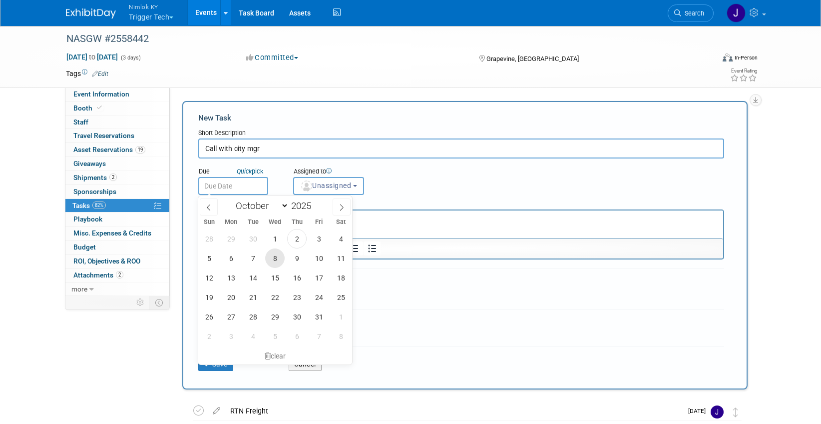
click at [272, 259] on span "8" at bounding box center [274, 257] width 19 height 19
type input "Oct 8, 2025"
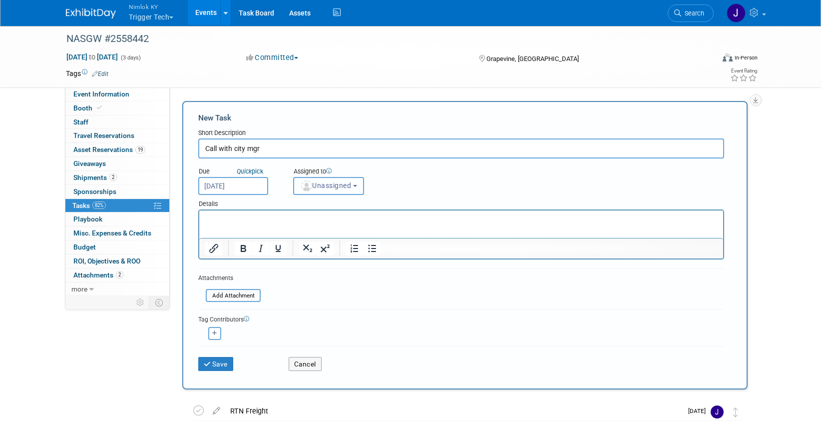
click at [326, 188] on span "Unassigned" at bounding box center [325, 185] width 51 height 8
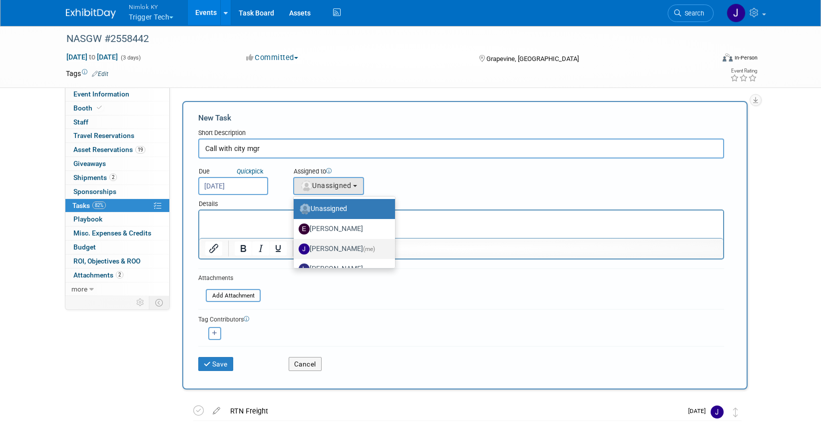
click at [341, 246] on label "Jamie Dunn (me)" at bounding box center [342, 249] width 86 height 16
click at [295, 246] on input "Jamie Dunn (me)" at bounding box center [292, 247] width 6 height 6
select select "6959d863-ee32-42c4-bffe-2330cab25484"
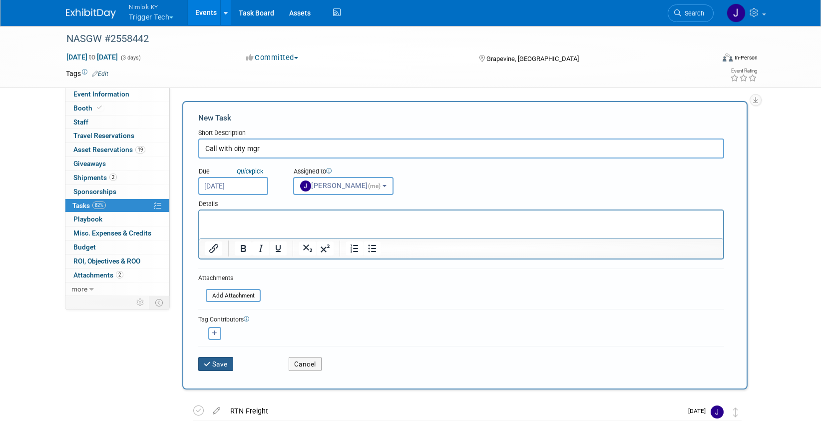
click at [220, 362] on button "Save" at bounding box center [215, 364] width 35 height 14
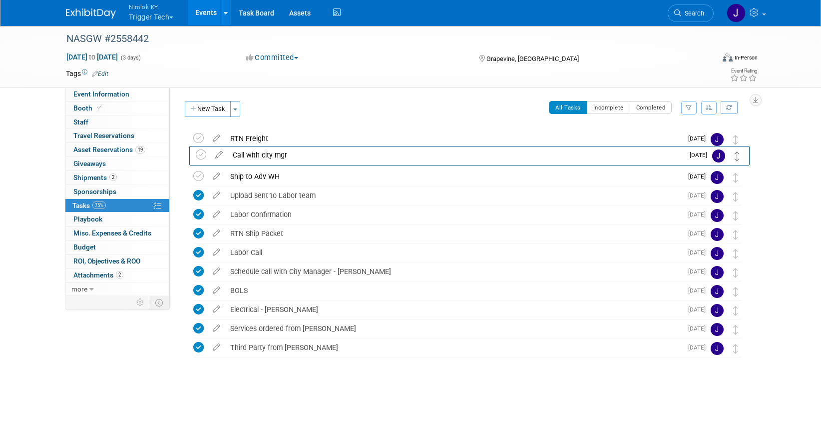
drag, startPoint x: 735, startPoint y: 135, endPoint x: 735, endPoint y: 156, distance: 21.0
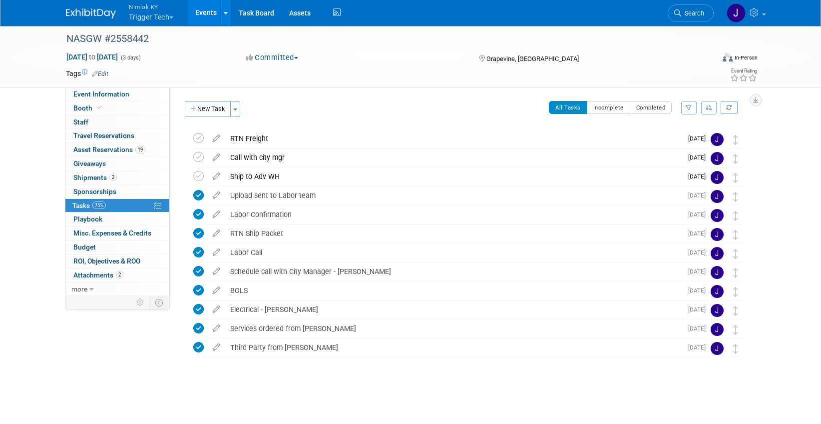
click at [206, 13] on link "Events" at bounding box center [206, 12] width 36 height 25
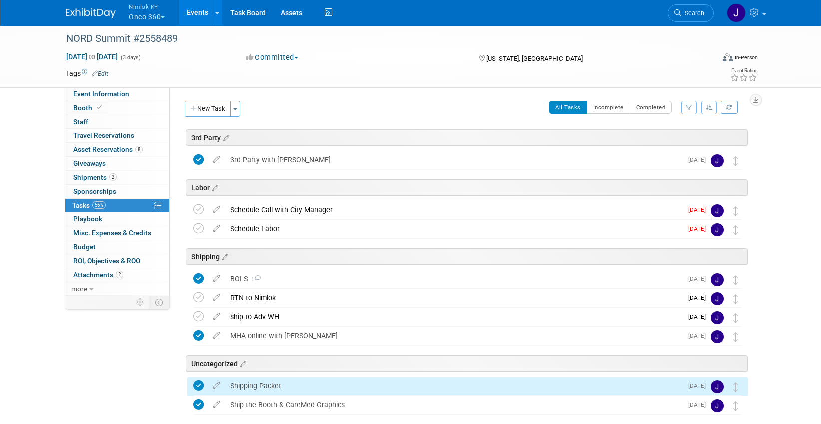
scroll to position [52, 0]
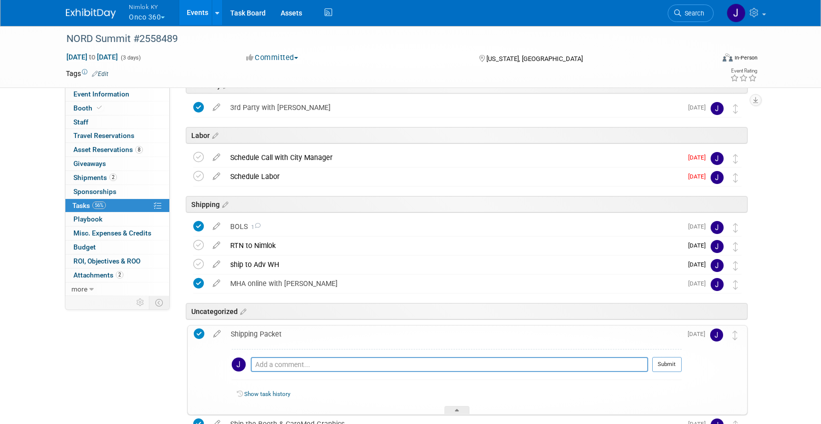
click at [163, 17] on span "button" at bounding box center [163, 17] width 4 height 2
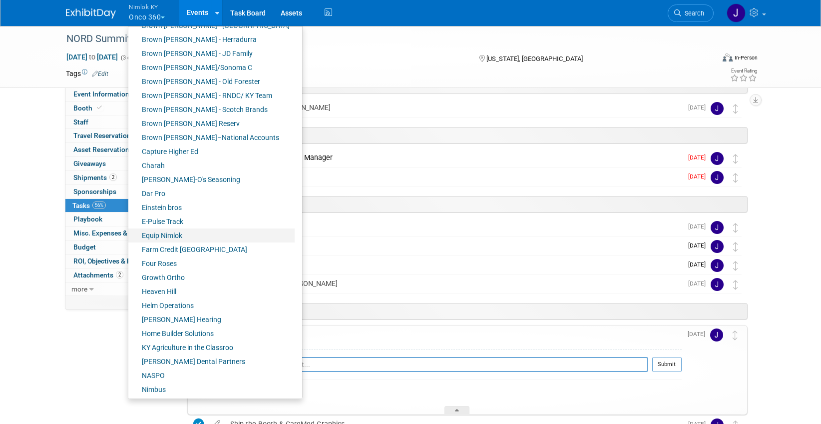
scroll to position [154, 0]
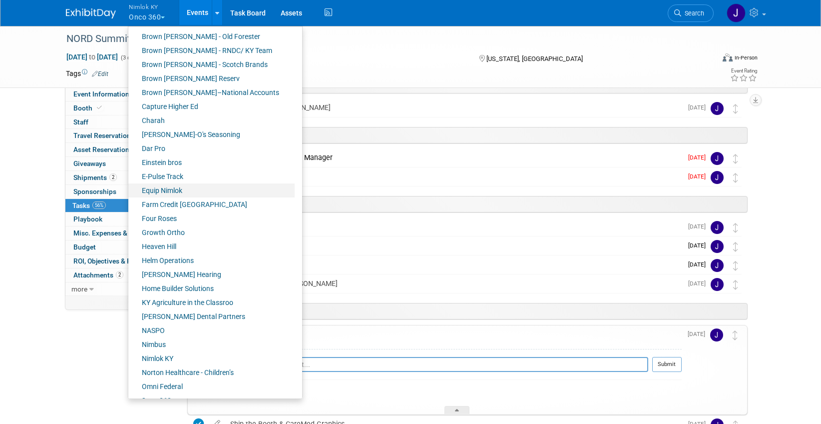
click at [181, 190] on link "Equip Nimlok" at bounding box center [211, 190] width 166 height 14
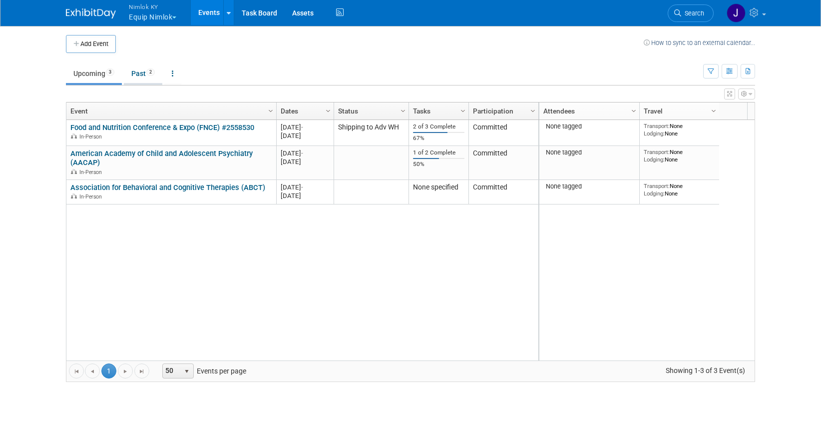
click at [146, 71] on link "Past 2" at bounding box center [143, 73] width 38 height 19
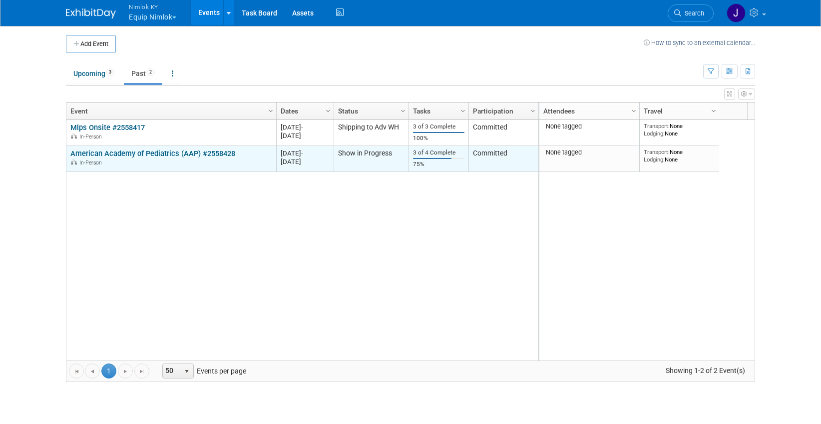
click at [164, 152] on link "American Academy of Pediatrics (AAP) #2558428" at bounding box center [152, 153] width 165 height 9
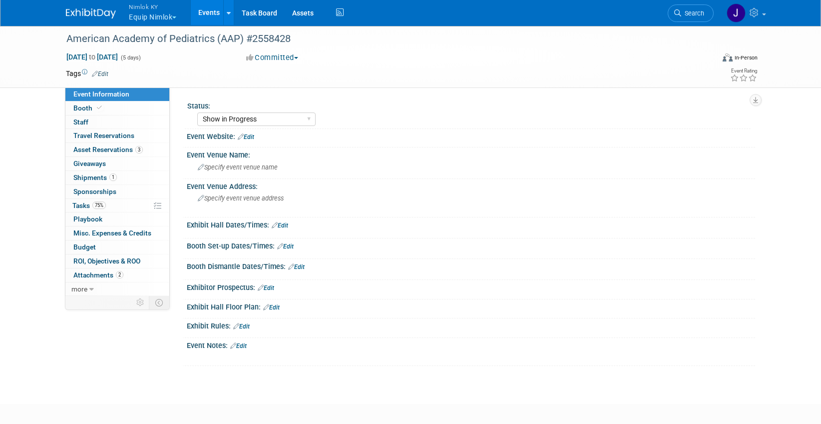
select select "Show in Progress"
click at [129, 206] on link "75% Tasks 75%" at bounding box center [117, 205] width 104 height 13
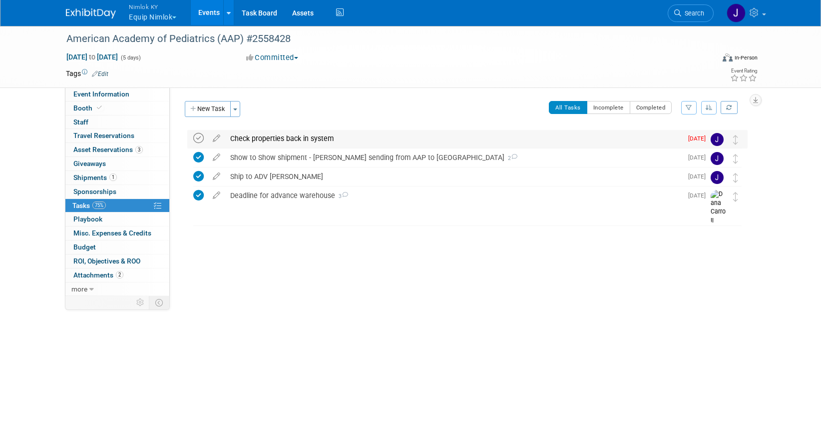
click at [201, 136] on icon at bounding box center [198, 138] width 10 height 10
click at [128, 151] on span "Asset Reservations 3" at bounding box center [107, 149] width 69 height 8
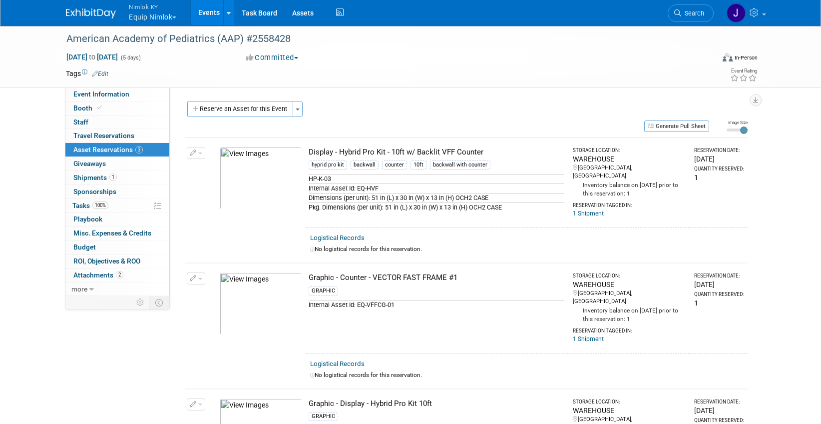
click at [198, 157] on button "button" at bounding box center [196, 153] width 18 height 12
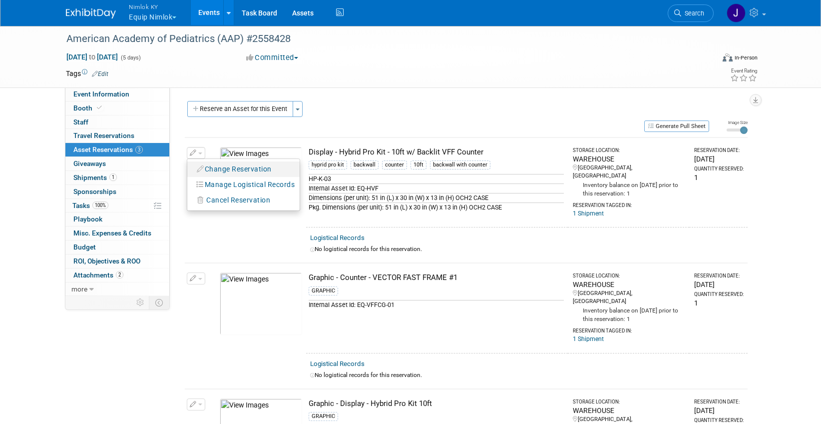
click at [231, 167] on button "Change Reservation" at bounding box center [234, 168] width 84 height 13
select select "9"
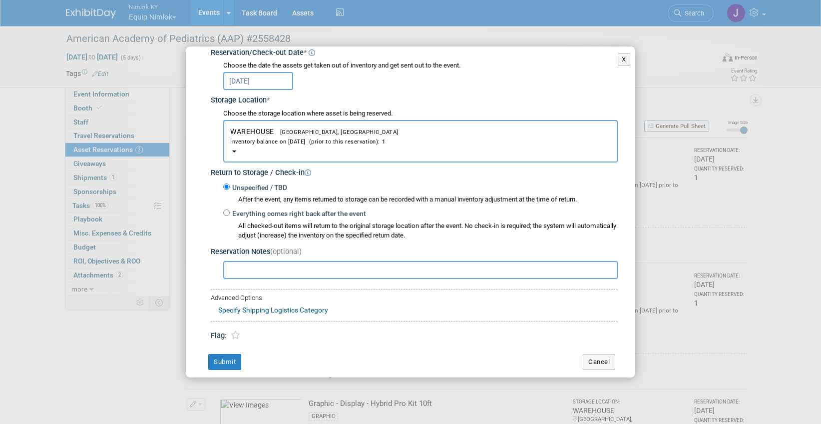
scroll to position [152, 0]
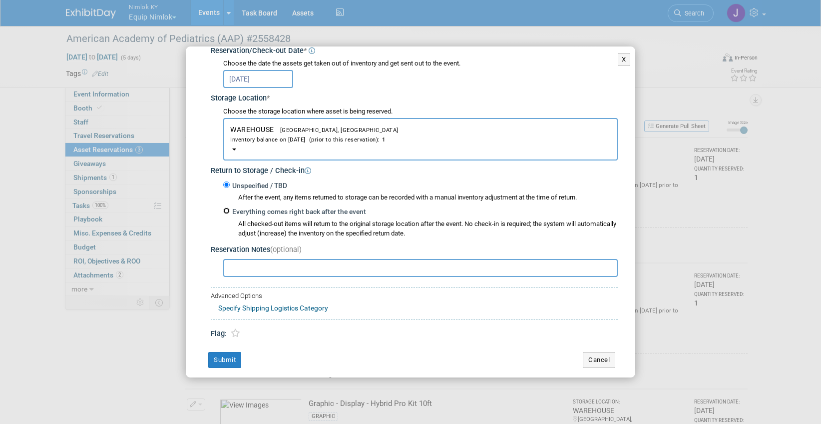
click at [229, 211] on input "Everything comes right back after the event" at bounding box center [226, 210] width 6 height 6
radio input "true"
select select "8"
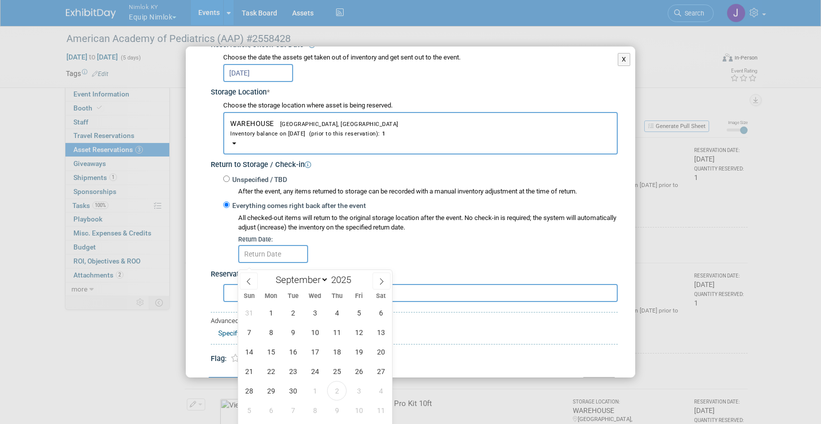
scroll to position [173, 0]
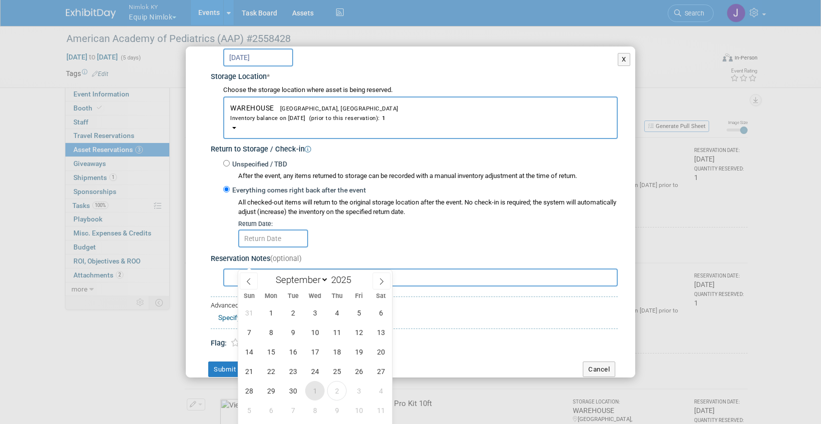
click at [315, 389] on span "1" at bounding box center [314, 390] width 19 height 19
type input "Oct 1, 2025"
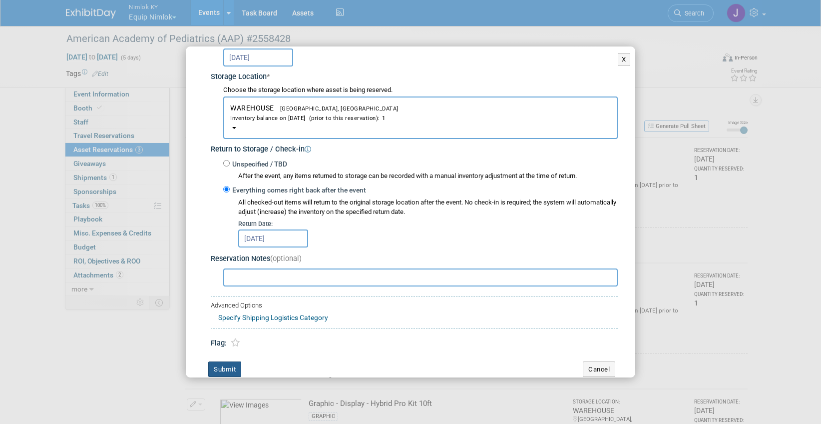
click at [222, 366] on button "Submit" at bounding box center [224, 369] width 33 height 16
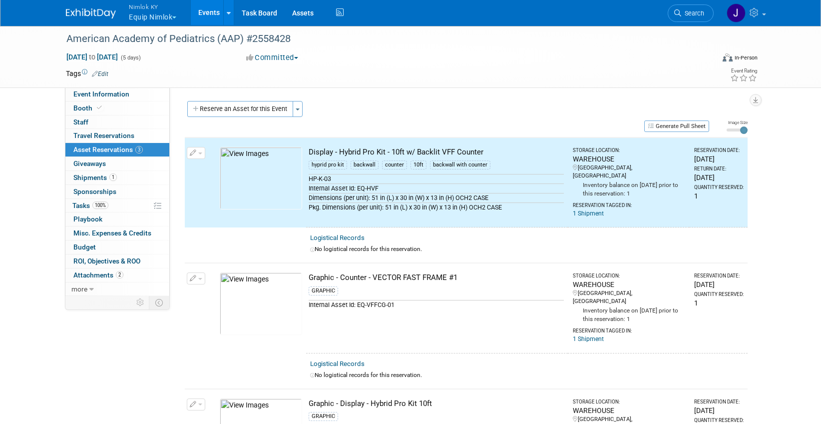
click at [199, 277] on button "button" at bounding box center [196, 278] width 18 height 12
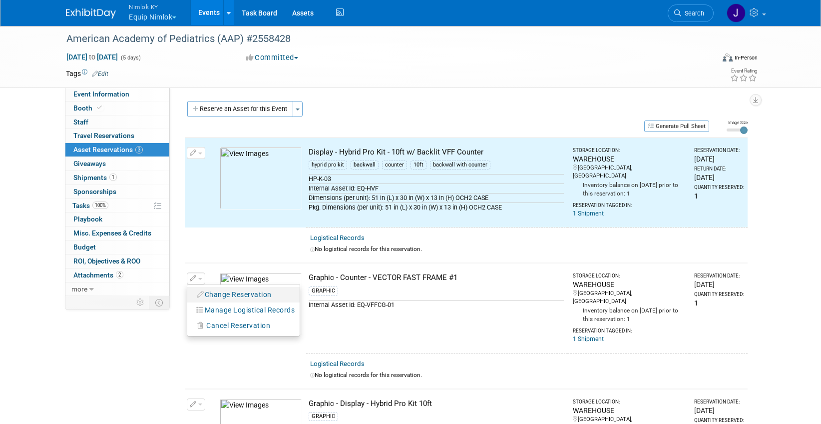
click at [235, 288] on button "Change Reservation" at bounding box center [234, 294] width 84 height 13
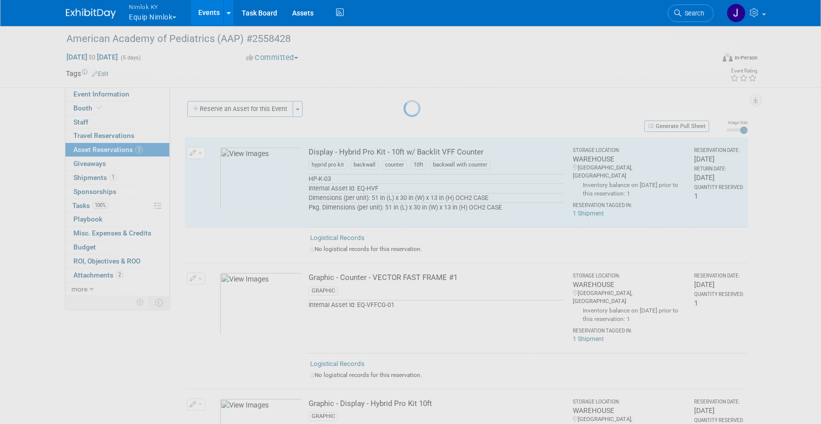
select select "9"
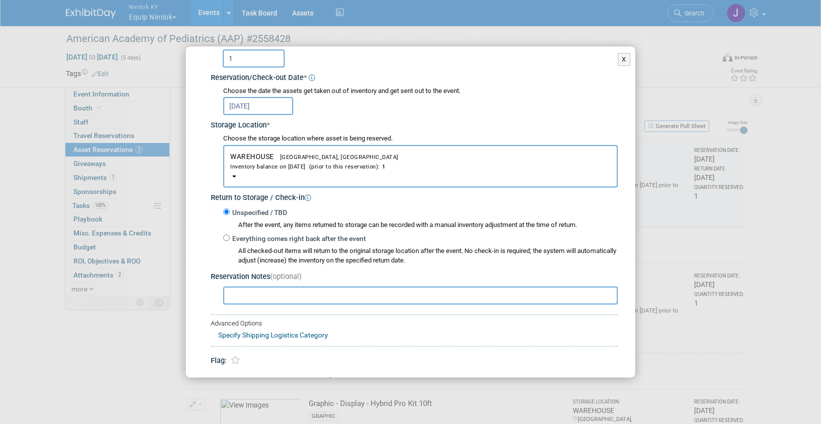
scroll to position [117, 0]
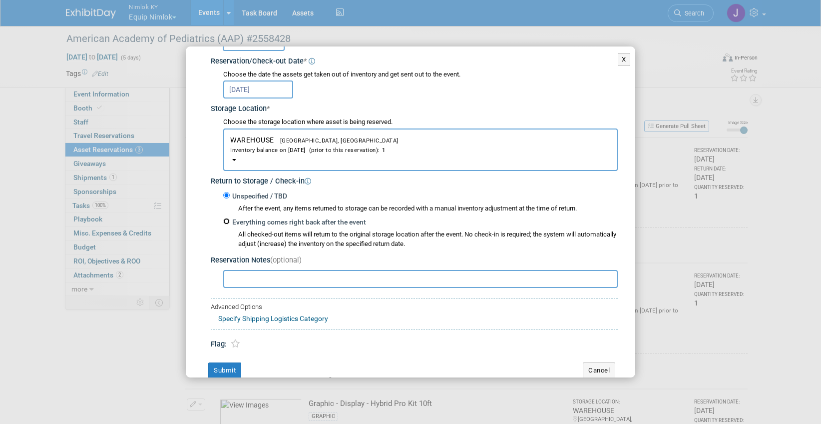
click at [227, 220] on input "Everything comes right back after the event" at bounding box center [226, 221] width 6 height 6
radio input "true"
select select "8"
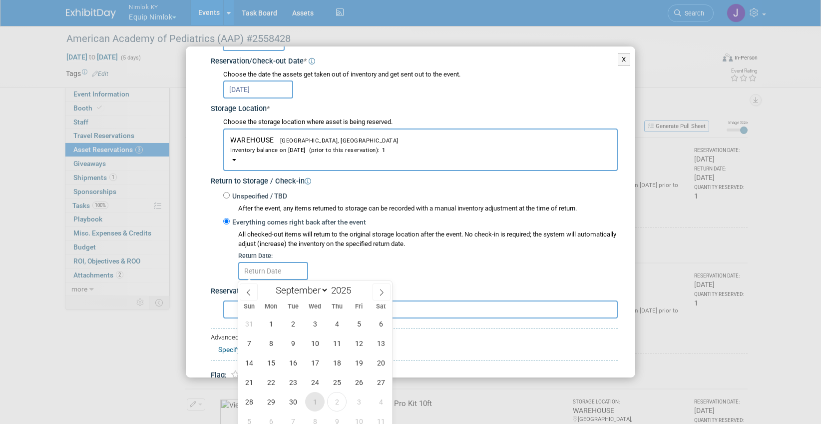
click at [317, 399] on span "1" at bounding box center [314, 401] width 19 height 19
type input "Oct 1, 2025"
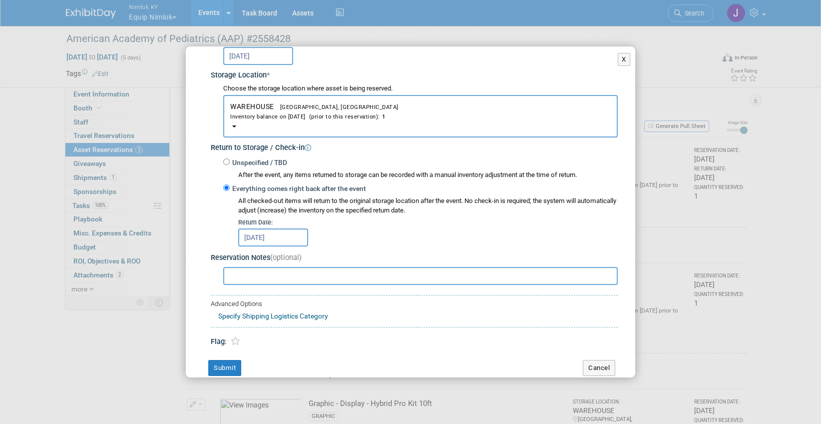
scroll to position [166, 0]
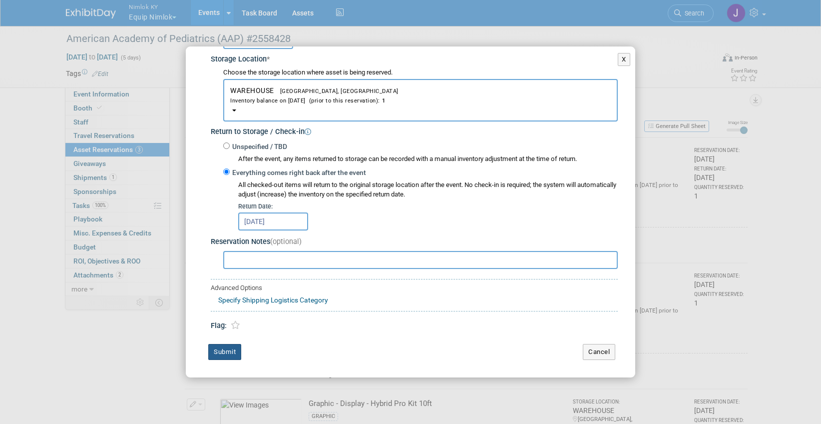
click at [234, 350] on button "Submit" at bounding box center [224, 352] width 33 height 16
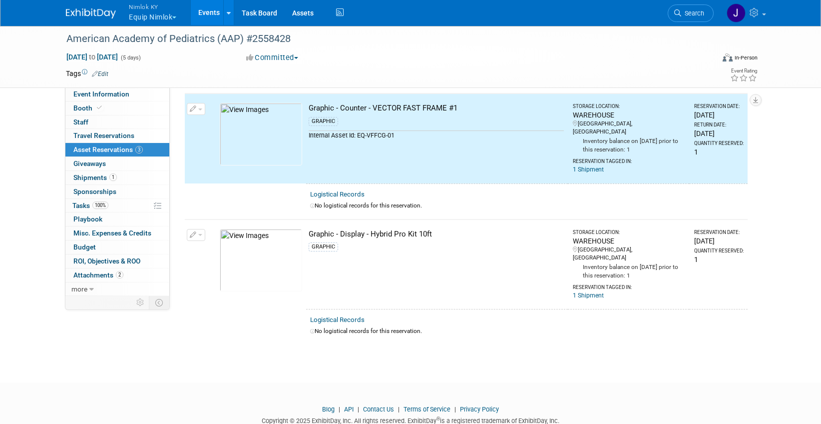
scroll to position [176, 0]
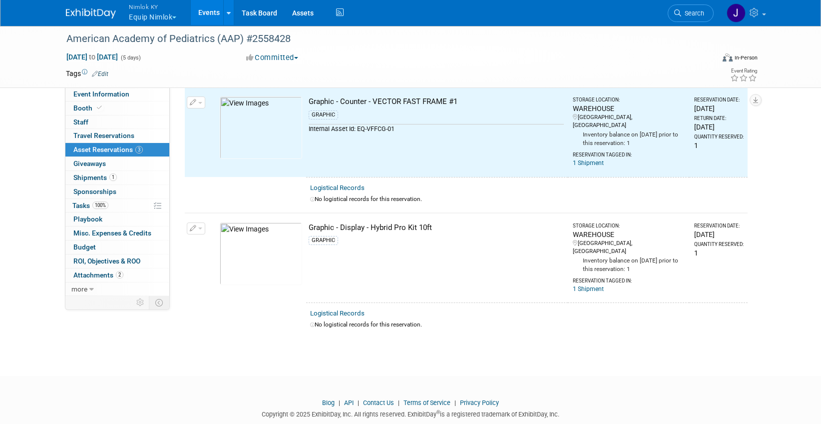
click at [197, 222] on button "button" at bounding box center [196, 228] width 18 height 12
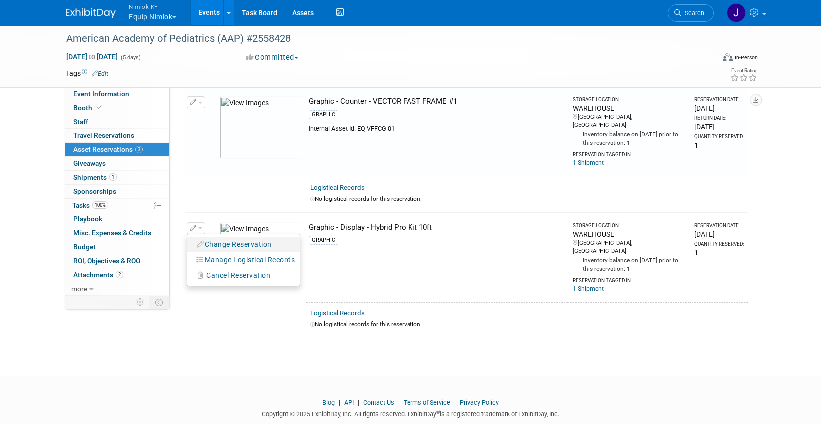
click at [217, 238] on button "Change Reservation" at bounding box center [234, 244] width 84 height 13
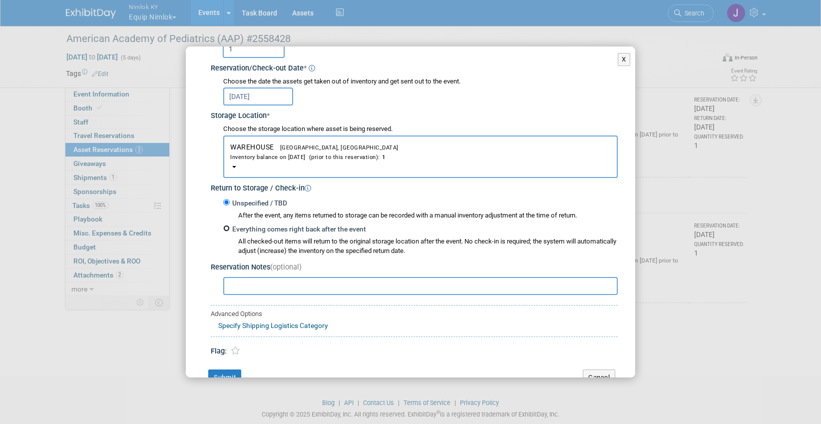
click at [224, 228] on input "Everything comes right back after the event" at bounding box center [226, 228] width 6 height 6
radio input "true"
select select "8"
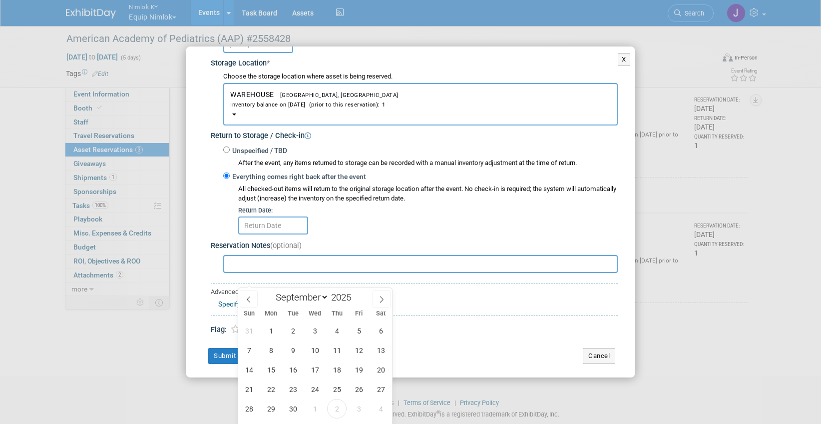
scroll to position [166, 0]
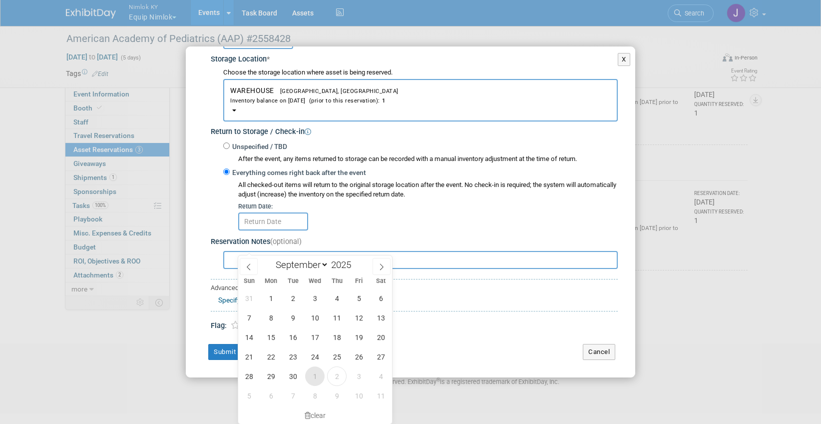
click at [319, 374] on span "1" at bounding box center [314, 375] width 19 height 19
type input "Oct 1, 2025"
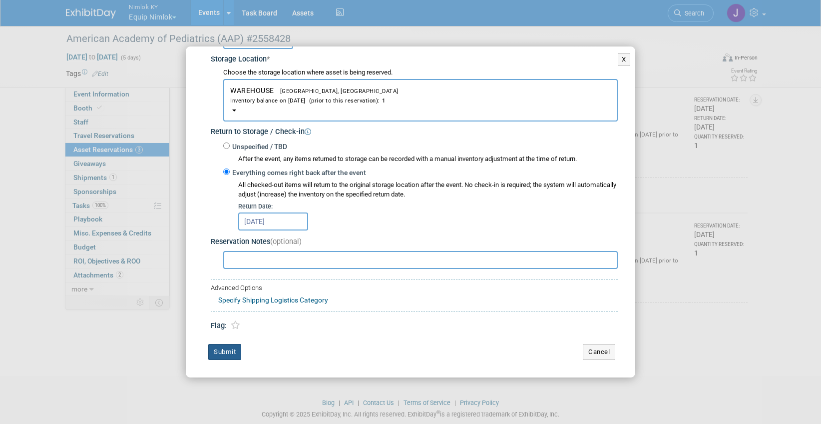
click at [230, 353] on button "Submit" at bounding box center [224, 352] width 33 height 16
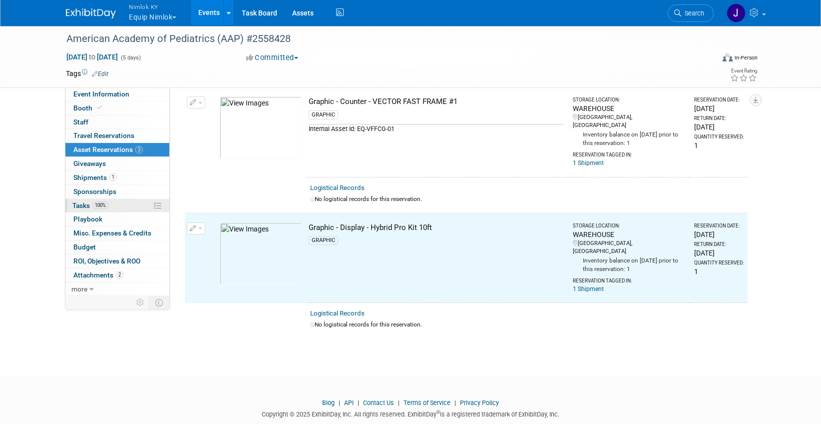
click at [121, 200] on link "100% Tasks 100%" at bounding box center [117, 205] width 104 height 13
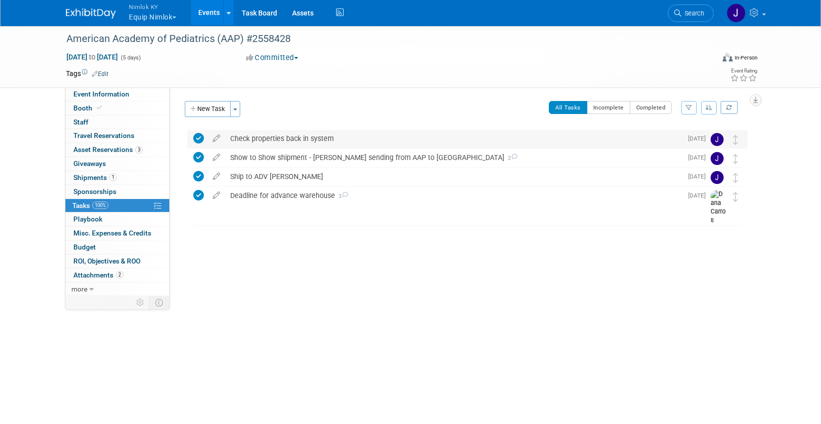
click at [326, 142] on div "Check properties back in system" at bounding box center [453, 138] width 457 height 17
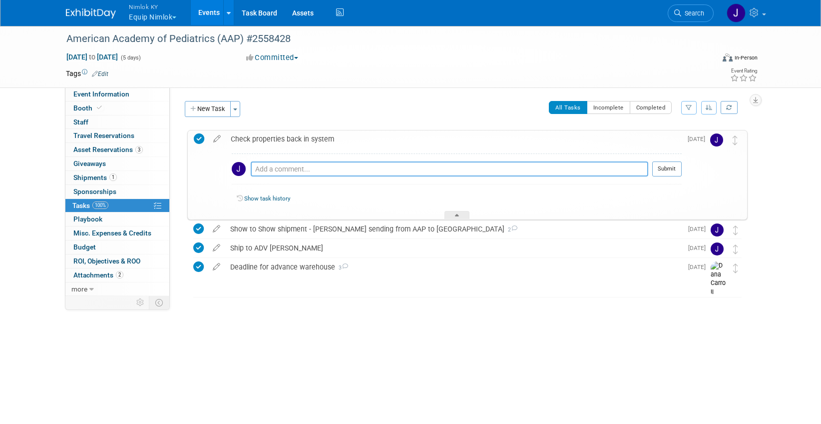
click at [335, 171] on textarea at bounding box center [450, 168] width 398 height 15
click at [348, 227] on div "Show to Show shipment - Dana sending from AAP to AACAP 2" at bounding box center [453, 228] width 457 height 17
click at [383, 225] on div "Show to Show shipment - Dana sending from AAP to AACAP 2" at bounding box center [453, 228] width 457 height 17
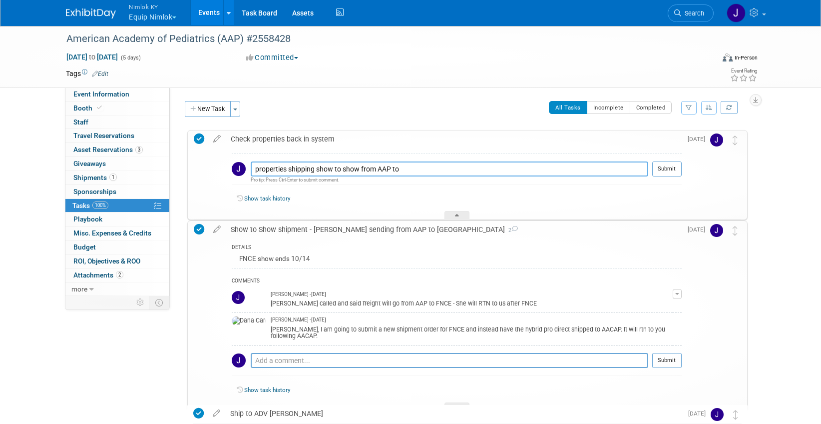
click at [437, 166] on textarea "properties shipping show to show from AAP to" at bounding box center [450, 168] width 398 height 15
type textarea "properties shipping show to show from AAP to AACAP - Had to be checked back in …"
click at [671, 166] on button "Submit" at bounding box center [666, 168] width 29 height 15
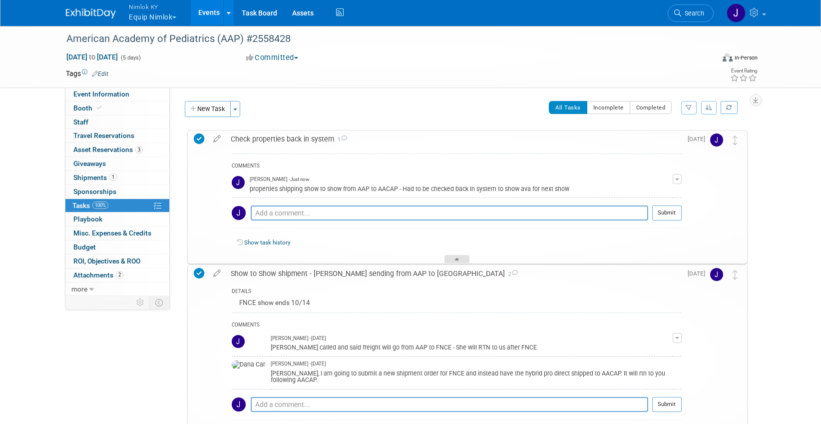
click at [465, 256] on div at bounding box center [457, 259] width 25 height 8
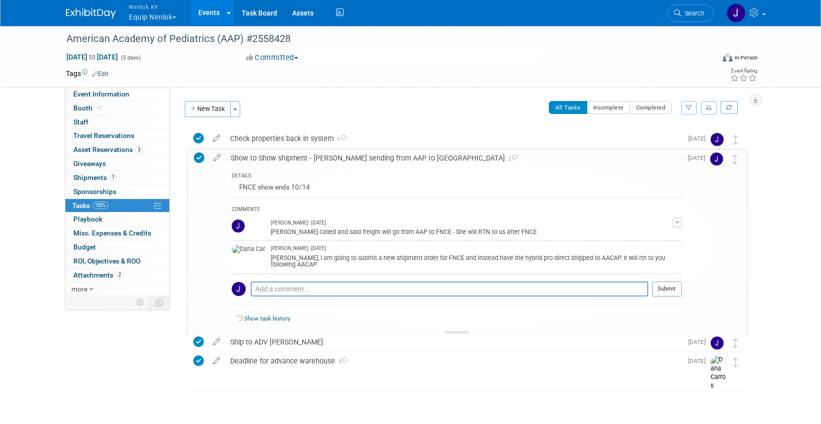
click at [459, 331] on div at bounding box center [457, 335] width 25 height 8
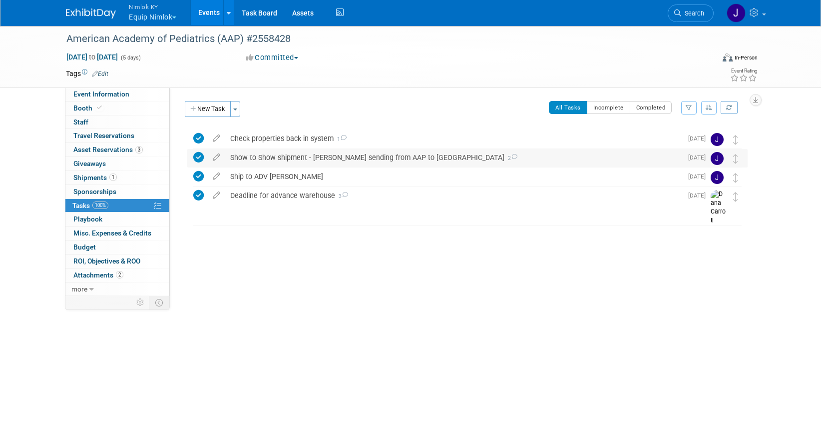
click at [418, 155] on div "Show to Show shipment - Dana sending from AAP to AACAP 2" at bounding box center [453, 157] width 457 height 17
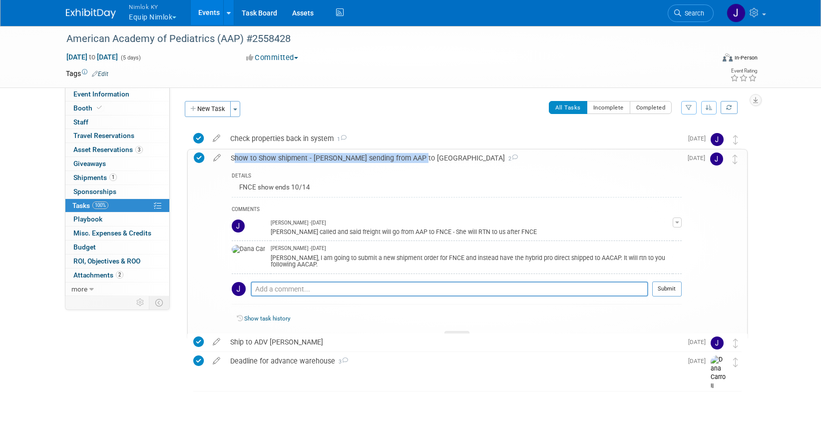
drag, startPoint x: 421, startPoint y: 157, endPoint x: 231, endPoint y: 159, distance: 189.8
click at [231, 159] on div "Show to Show shipment - Dana sending from AAP to AACAP 2" at bounding box center [454, 157] width 456 height 17
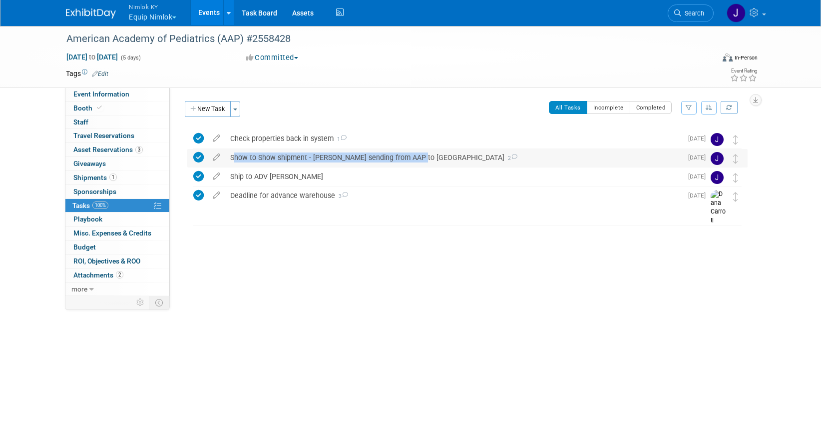
copy div "Show to Show shipment - Dana sending from AAP to AACAP"
click at [213, 12] on link "Events" at bounding box center [209, 12] width 36 height 25
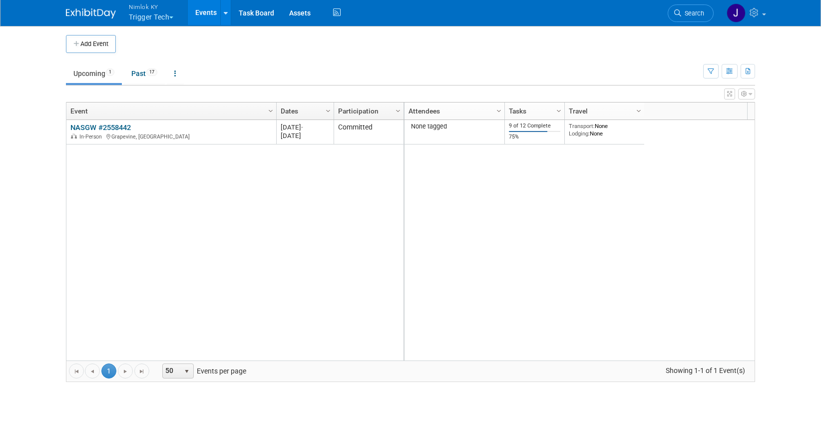
click at [206, 13] on link "Events" at bounding box center [206, 12] width 36 height 25
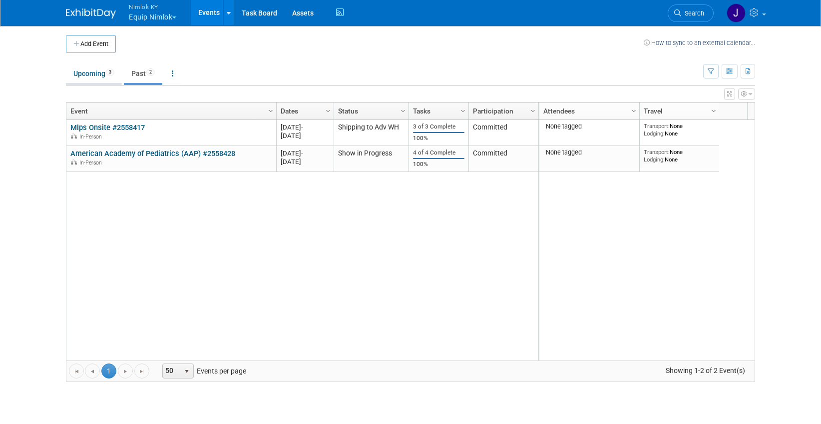
click at [102, 75] on link "Upcoming 3" at bounding box center [94, 73] width 56 height 19
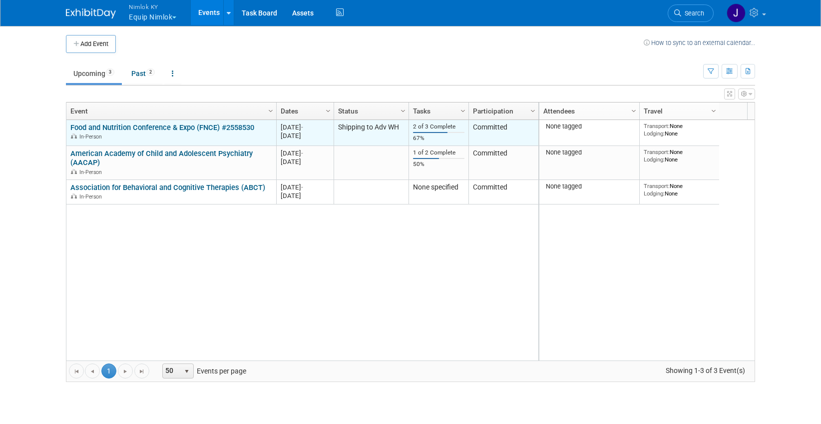
click at [199, 127] on link "Food and Nutrition Conference & Expo (FNCE) #2558530" at bounding box center [162, 127] width 184 height 9
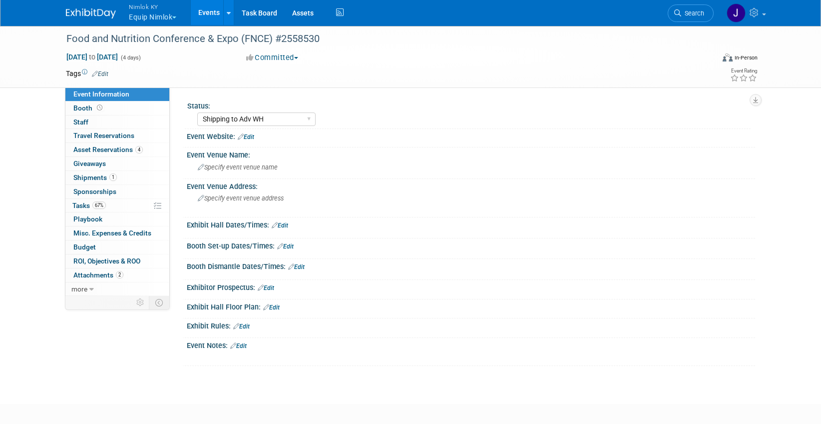
select select "Shipping to Adv WH"
click at [126, 178] on link "1 Shipments 1" at bounding box center [117, 177] width 104 height 13
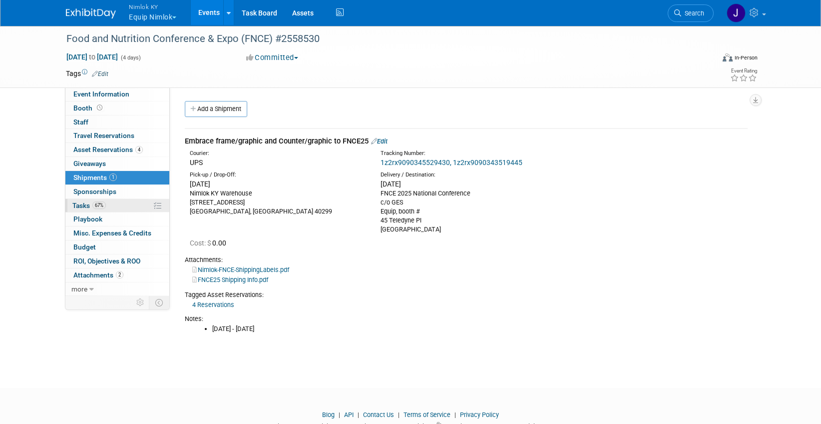
click at [112, 210] on link "67% Tasks 67%" at bounding box center [117, 205] width 104 height 13
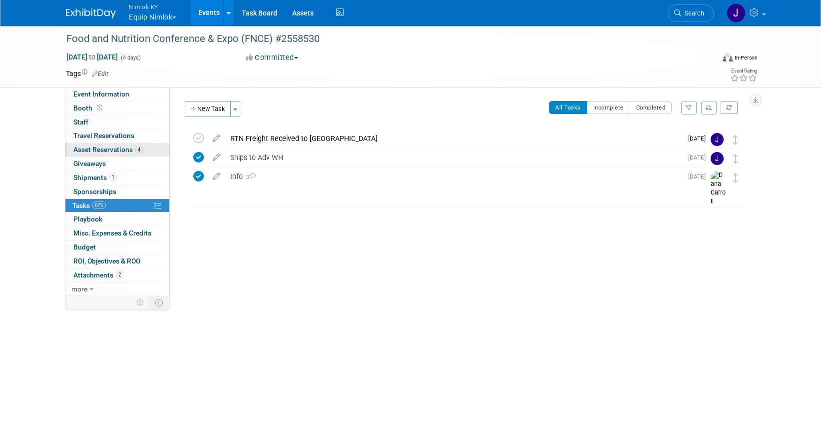
click at [121, 149] on span "Asset Reservations 4" at bounding box center [107, 149] width 69 height 8
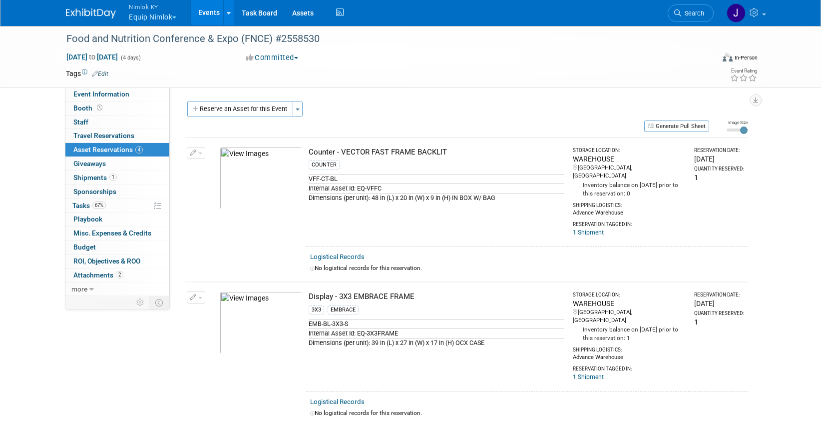
click at [211, 12] on link "Events" at bounding box center [209, 12] width 36 height 25
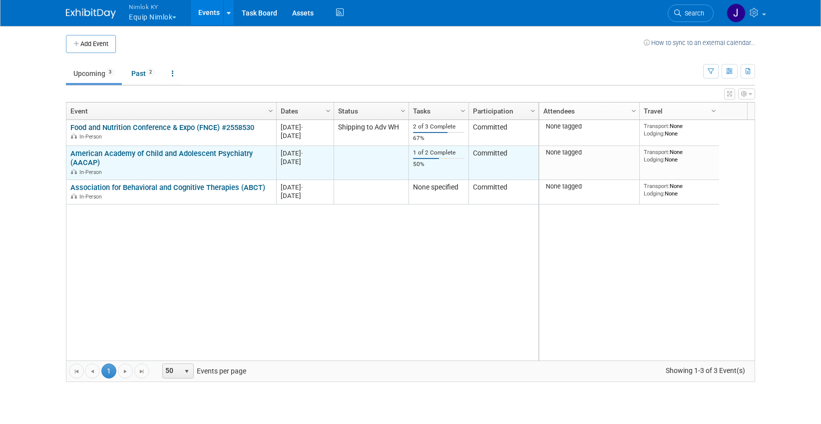
click at [192, 153] on link "American Academy of Child and Adolescent Psychiatry (AACAP)" at bounding box center [161, 158] width 182 height 18
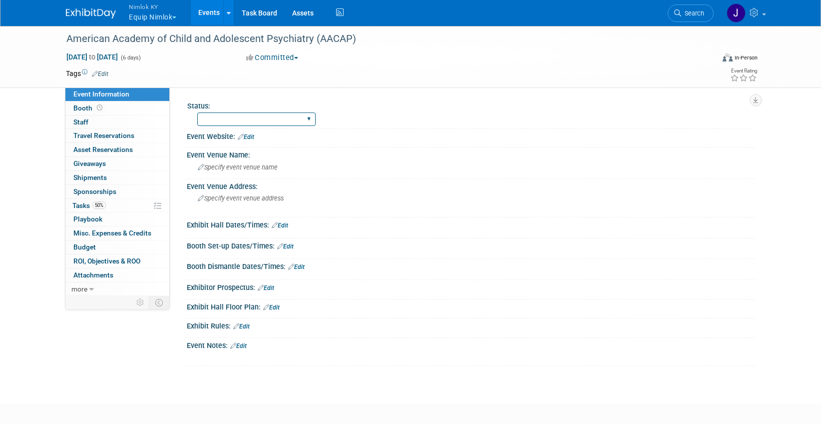
click at [219, 120] on select "Missing Info Making Shipping Arrangements Warehouse Pulling Order Shipping to A…" at bounding box center [256, 118] width 118 height 13
select select "Shipping to Adv WH"
click at [197, 112] on select "Missing Info Making Shipping Arrangements Warehouse Pulling Order Shipping to A…" at bounding box center [256, 118] width 118 height 13
click at [123, 202] on link "50% Tasks 50%" at bounding box center [117, 205] width 104 height 13
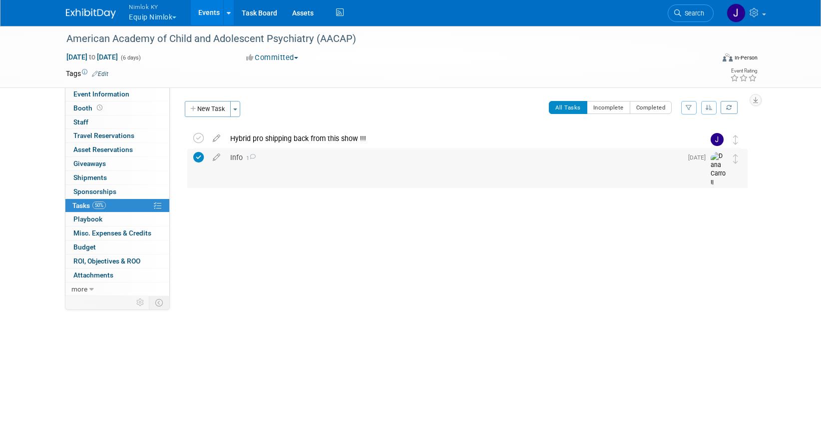
click at [260, 164] on div "Info 1" at bounding box center [453, 157] width 457 height 17
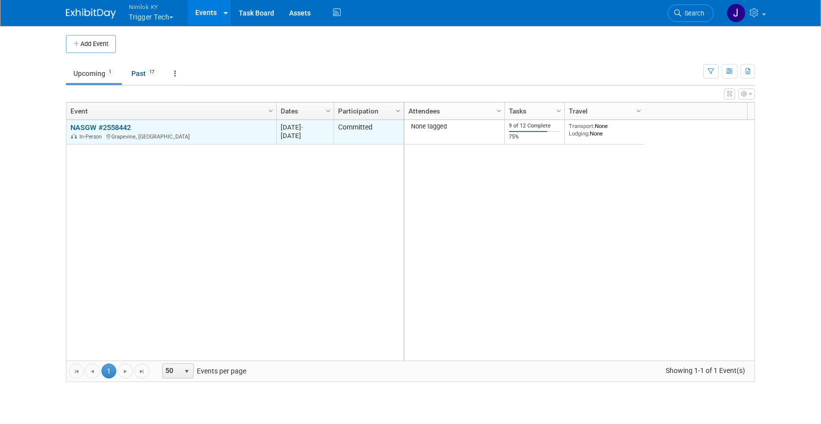
click at [116, 121] on td "NASGW #2558442 NASGW #2558442 In-Person [GEOGRAPHIC_DATA], [GEOGRAPHIC_DATA]" at bounding box center [171, 132] width 210 height 24
click at [115, 124] on link "NASGW #2558442" at bounding box center [100, 127] width 60 height 9
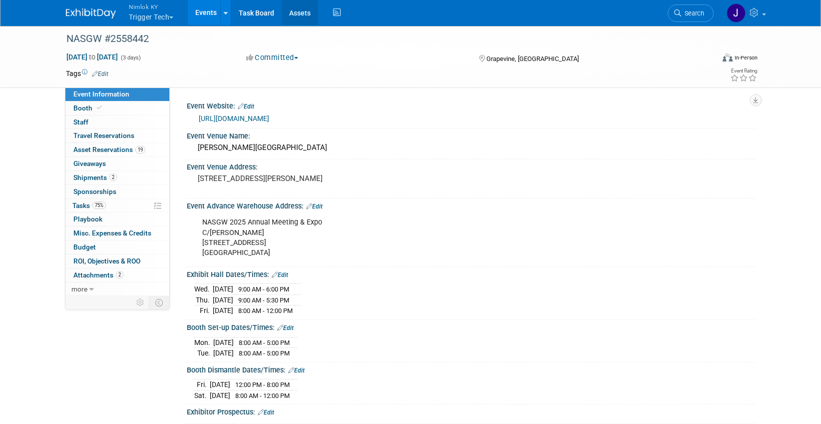
click at [305, 15] on link "Assets" at bounding box center [300, 12] width 36 height 25
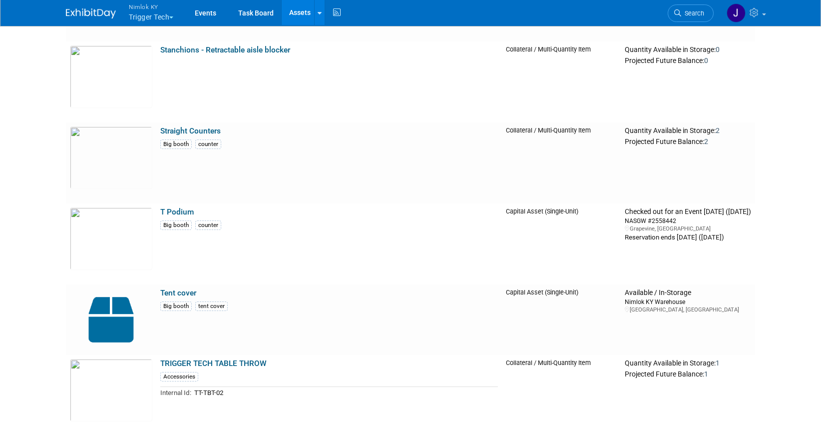
scroll to position [1741, 0]
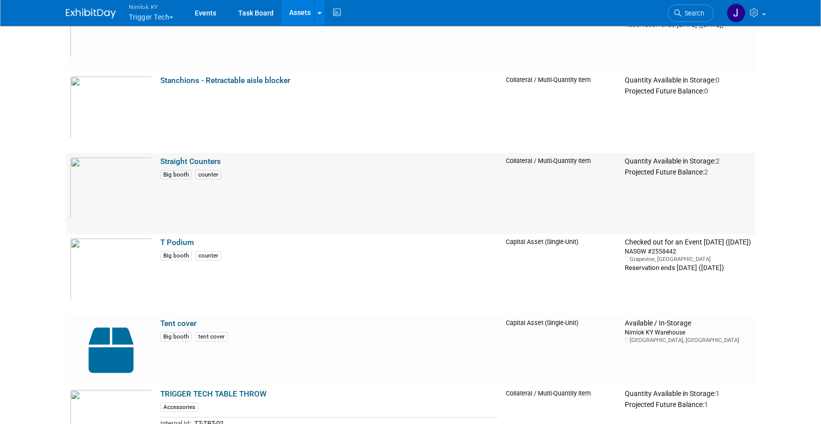
click at [203, 163] on link "Straight Counters" at bounding box center [190, 161] width 60 height 9
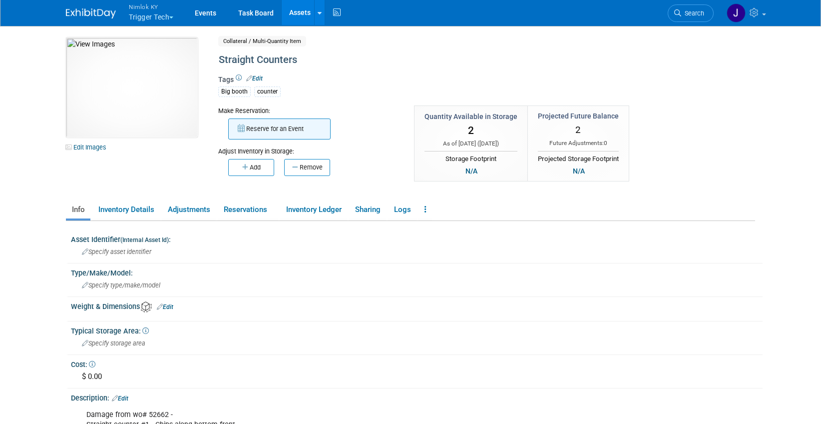
click at [275, 131] on button "Reserve for an Event" at bounding box center [279, 128] width 102 height 21
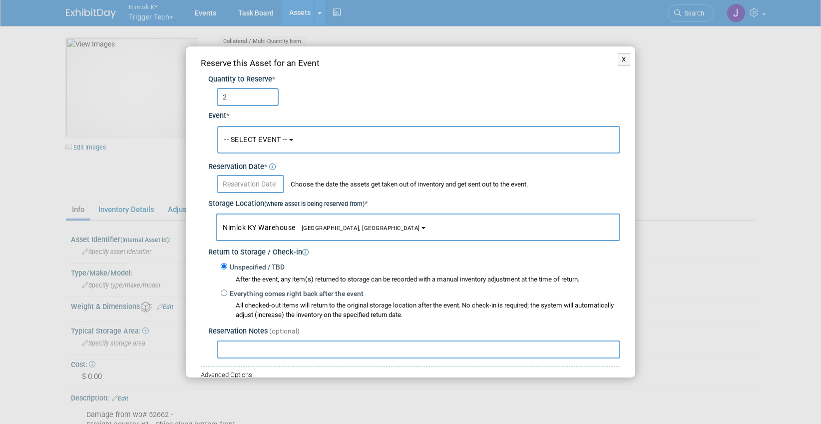
type input "2"
click at [273, 139] on span "-- SELECT EVENT --" at bounding box center [255, 139] width 63 height 8
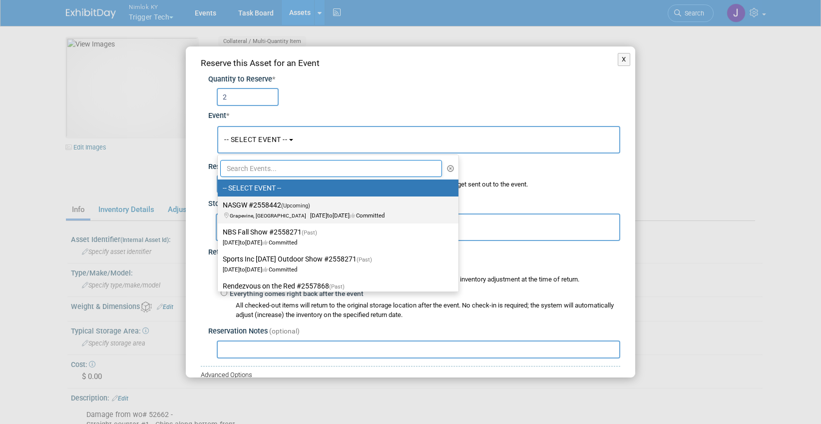
click at [294, 207] on span "(Upcoming)" at bounding box center [295, 205] width 29 height 6
click at [219, 207] on input "NASGW #2558442 (Upcoming) [GEOGRAPHIC_DATA], [GEOGRAPHIC_DATA] [DATE] to [DATE]…" at bounding box center [216, 205] width 6 height 6
select select "11151287"
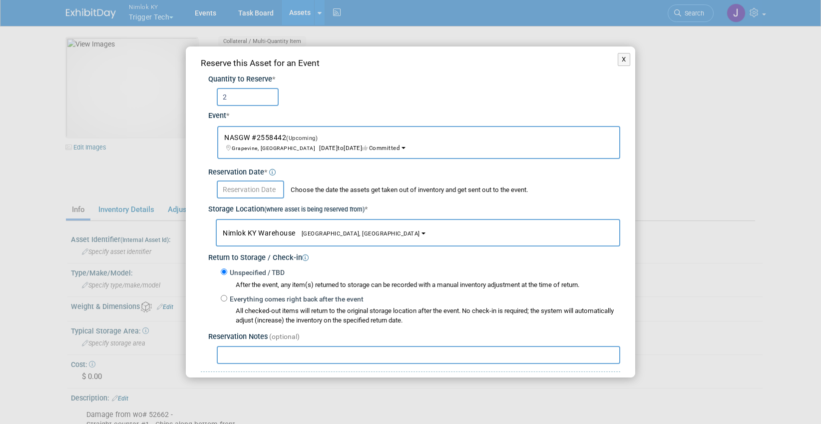
click at [276, 190] on input "text" at bounding box center [250, 189] width 67 height 18
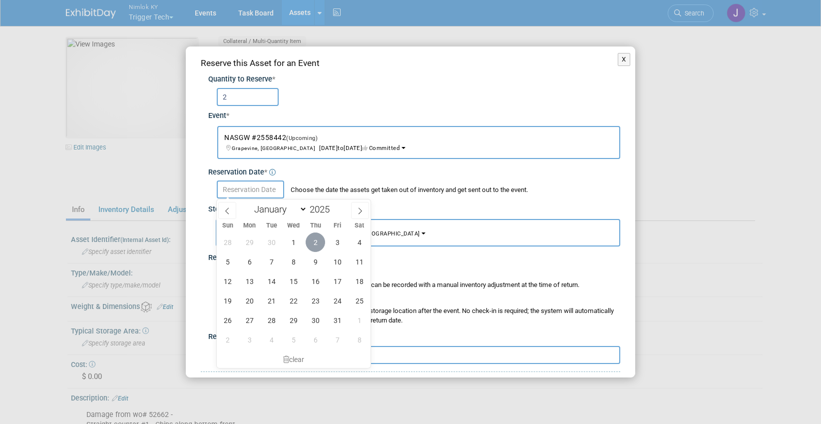
click at [319, 238] on span "2" at bounding box center [315, 241] width 19 height 19
type input "Oct 2, 2025"
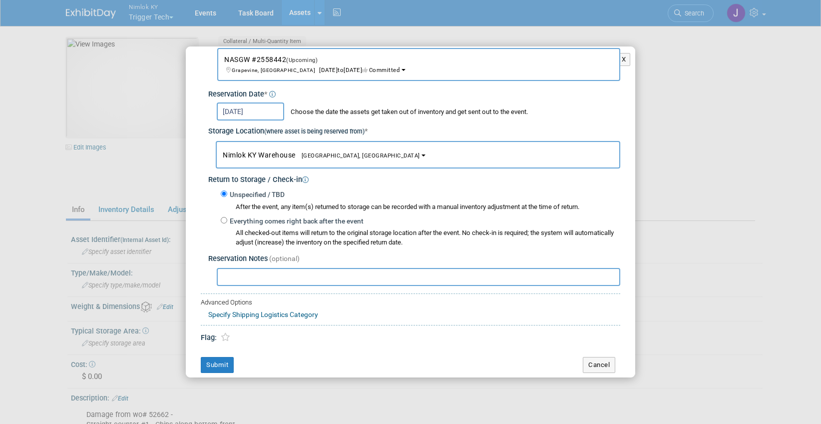
scroll to position [84, 0]
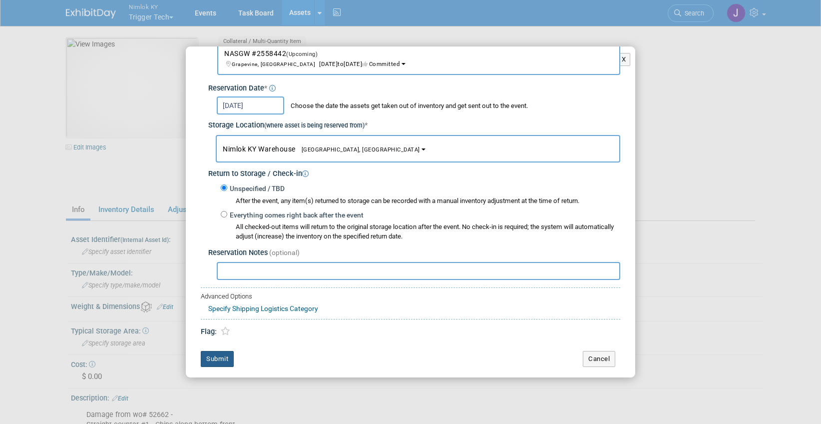
click at [226, 357] on button "Submit" at bounding box center [217, 359] width 33 height 16
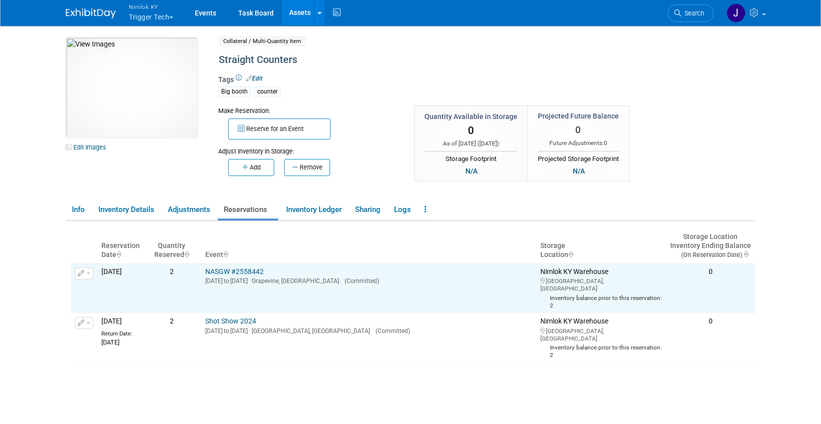
click at [304, 13] on link "Assets" at bounding box center [300, 12] width 36 height 25
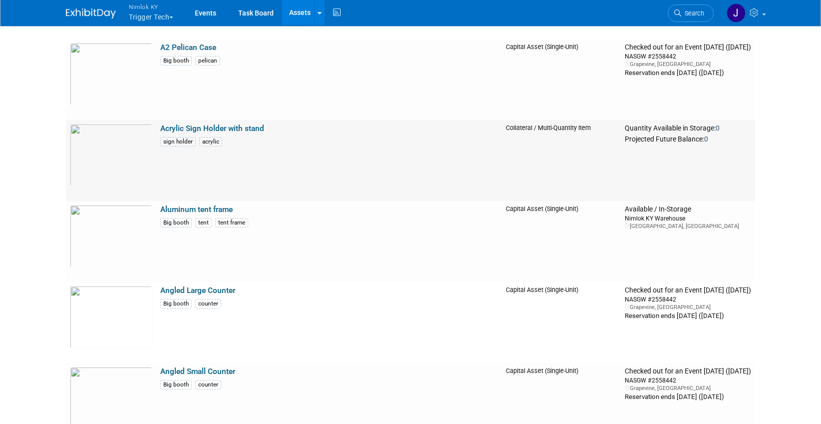
scroll to position [373, 0]
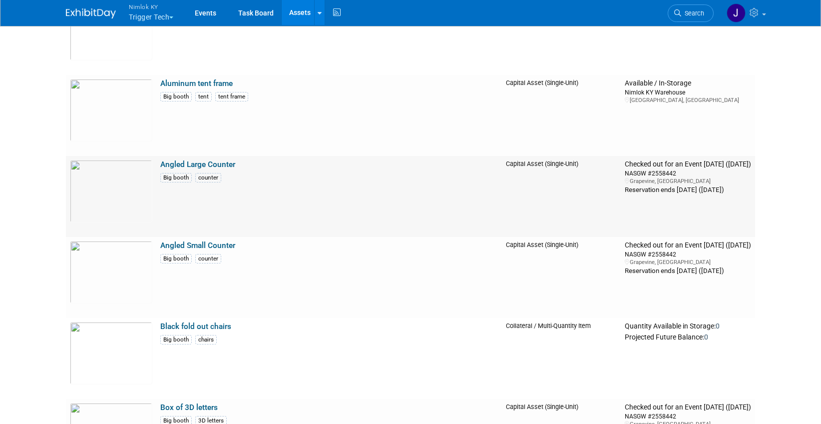
click at [226, 166] on link "Angled Large Counter" at bounding box center [197, 164] width 75 height 9
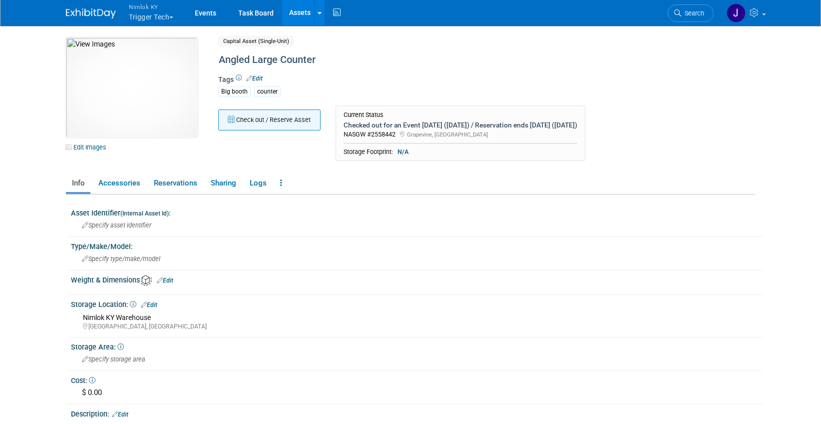
click at [265, 117] on button "Check out / Reserve Asset" at bounding box center [269, 119] width 102 height 21
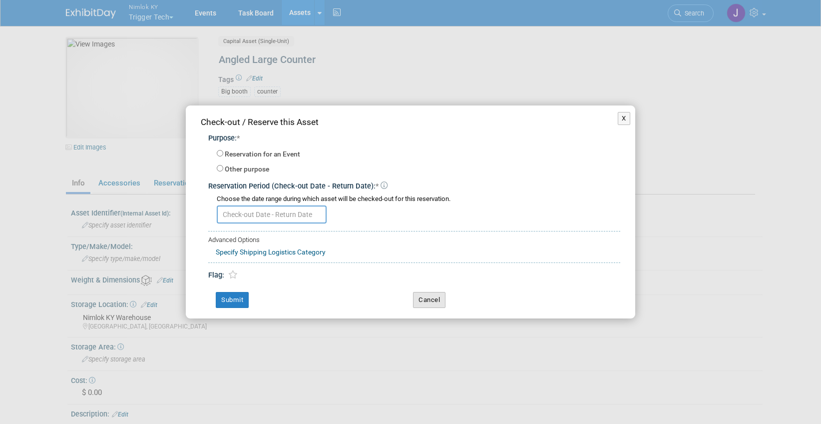
click at [428, 299] on button "Cancel" at bounding box center [429, 300] width 32 height 16
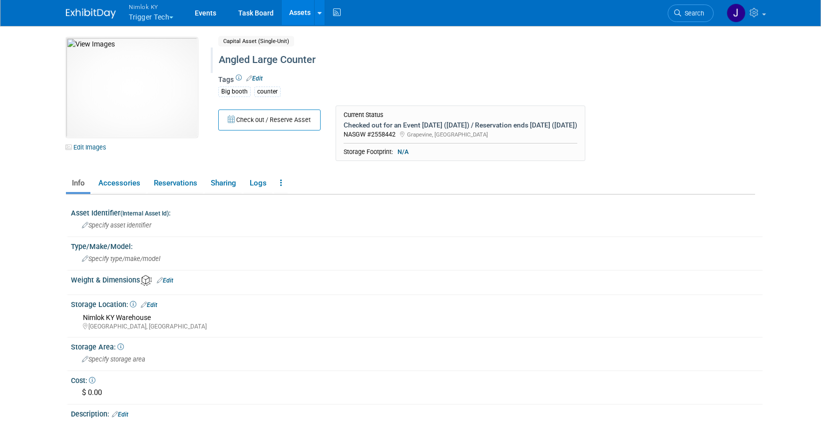
click at [338, 56] on div "Angled Large Counter" at bounding box center [444, 60] width 458 height 18
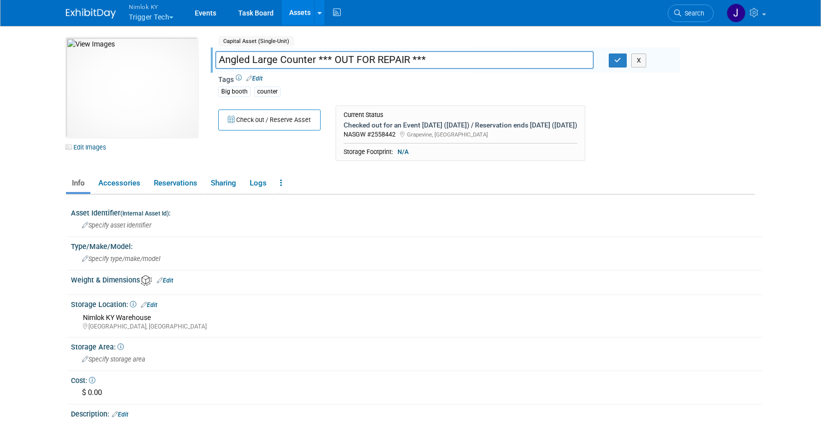
drag, startPoint x: 428, startPoint y: 59, endPoint x: 318, endPoint y: 61, distance: 110.4
click at [318, 61] on input "Angled Large Counter *** OUT FOR REPAIR ***" at bounding box center [404, 59] width 379 height 17
click at [443, 53] on input "Angled Large Counter *** OUT FOR REPAIR ***" at bounding box center [404, 59] width 379 height 17
type input "Angled Large Counter *** OUT FOR REPAIR ***"
click at [620, 60] on icon "button" at bounding box center [617, 60] width 7 height 6
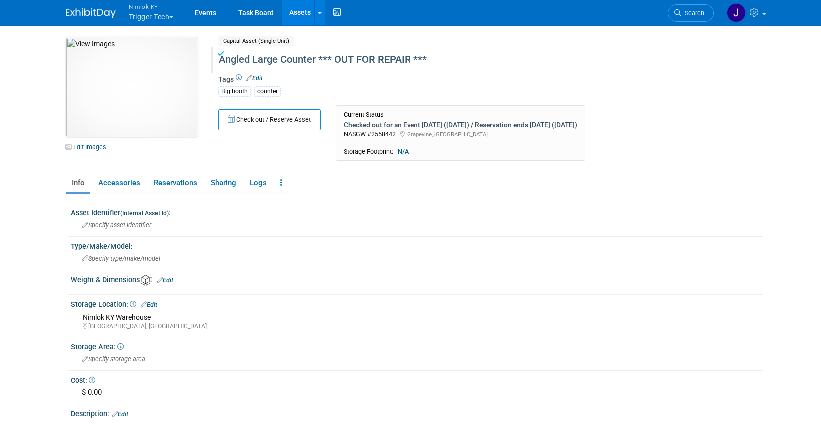
click at [306, 10] on link "Assets" at bounding box center [300, 12] width 36 height 25
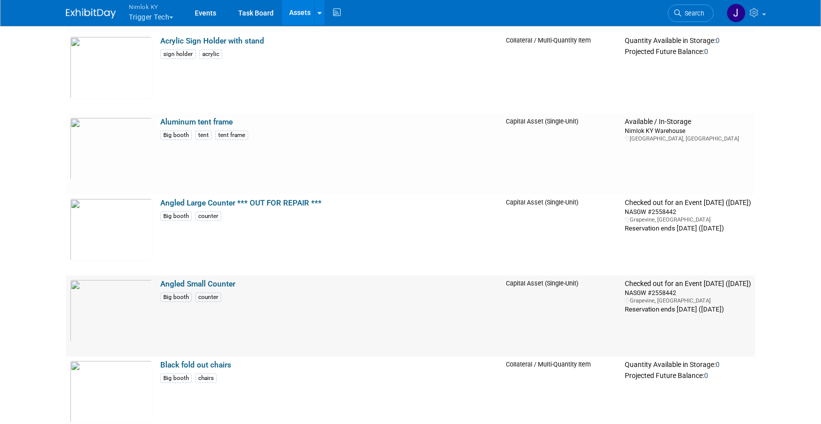
scroll to position [341, 0]
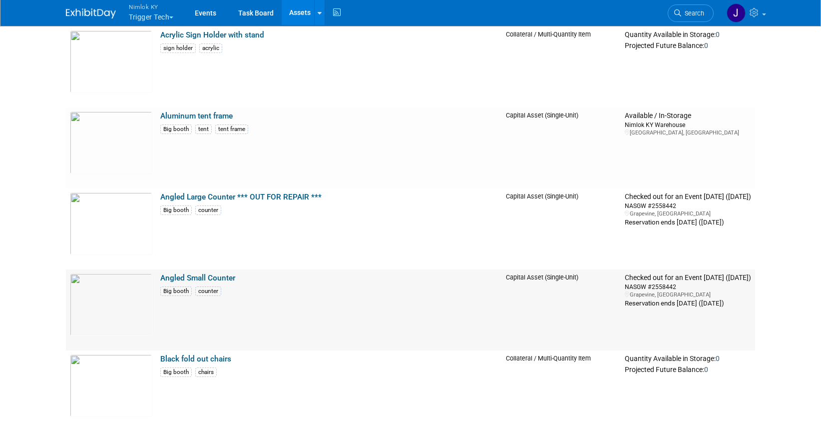
click at [224, 278] on link "Angled Small Counter" at bounding box center [197, 277] width 75 height 9
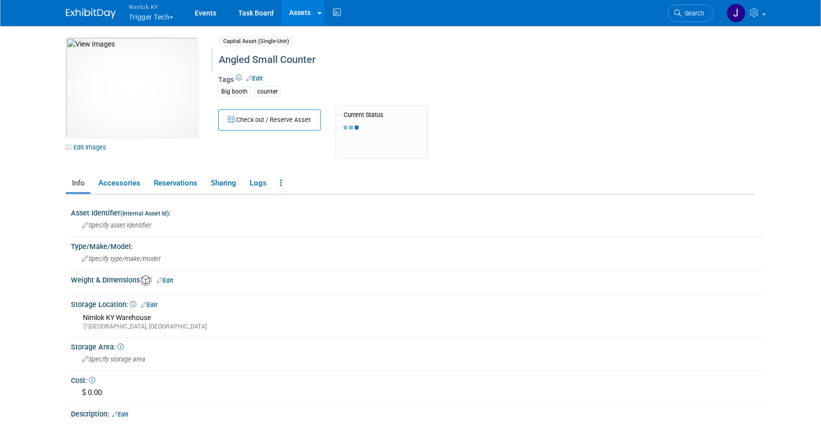
click at [333, 64] on div "Angled Small Counter" at bounding box center [444, 60] width 458 height 18
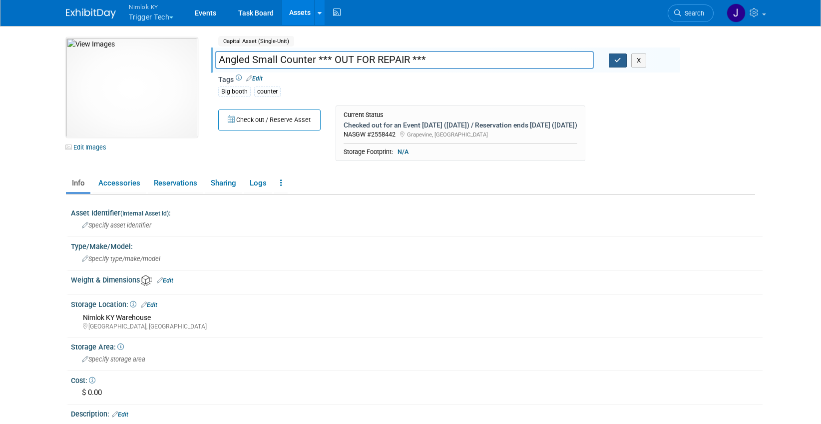
type input "Angled Small Counter *** OUT FOR REPAIR ***"
click at [616, 64] on button "button" at bounding box center [618, 60] width 18 height 14
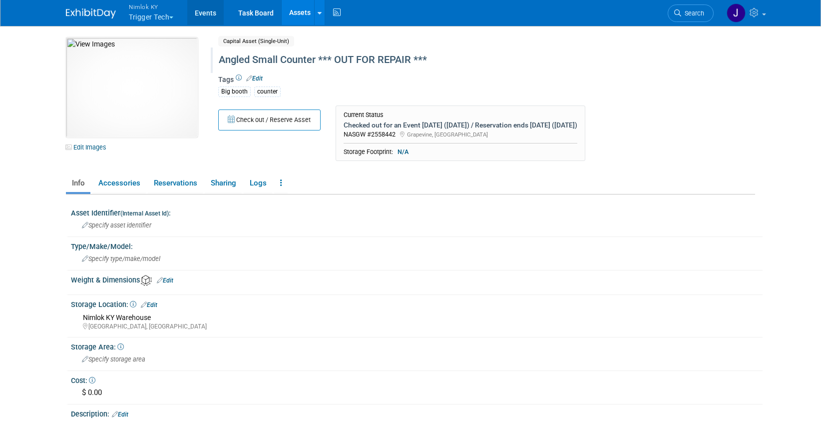
click at [197, 15] on link "Events" at bounding box center [205, 12] width 36 height 25
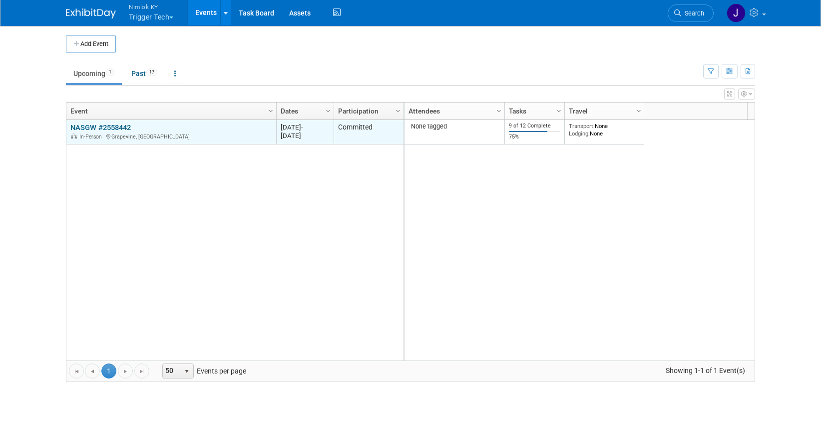
click at [119, 125] on link "NASGW #2558442" at bounding box center [100, 127] width 60 height 9
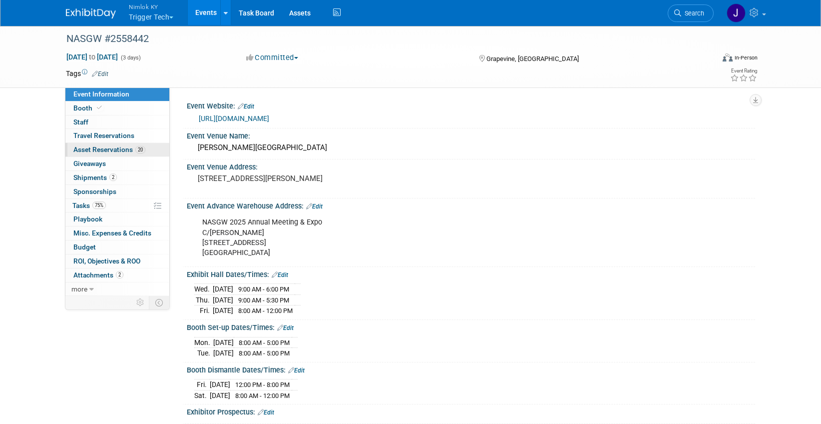
click at [144, 147] on span "20" at bounding box center [140, 149] width 10 height 7
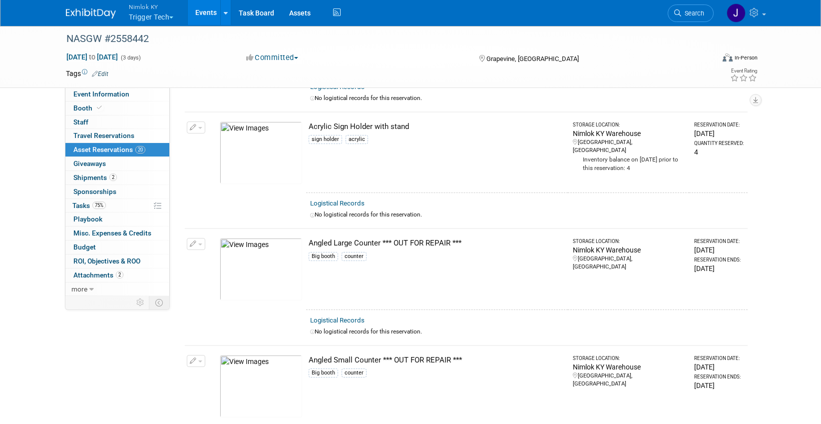
scroll to position [260, 0]
click at [200, 247] on button "button" at bounding box center [196, 242] width 18 height 12
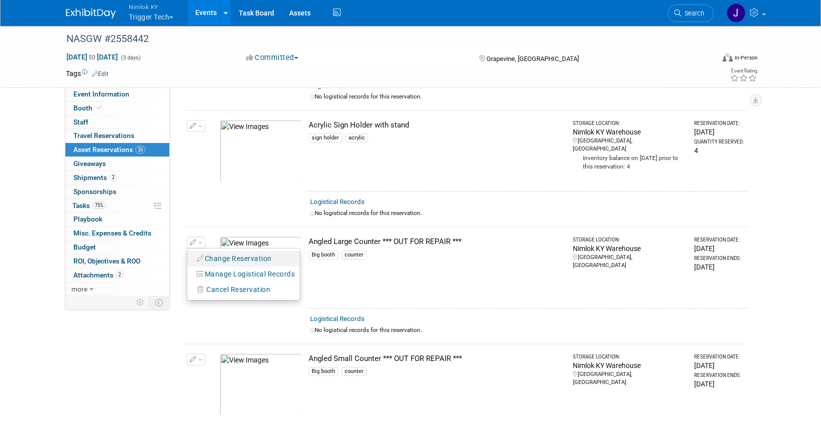
click at [228, 259] on button "Change Reservation" at bounding box center [234, 258] width 84 height 13
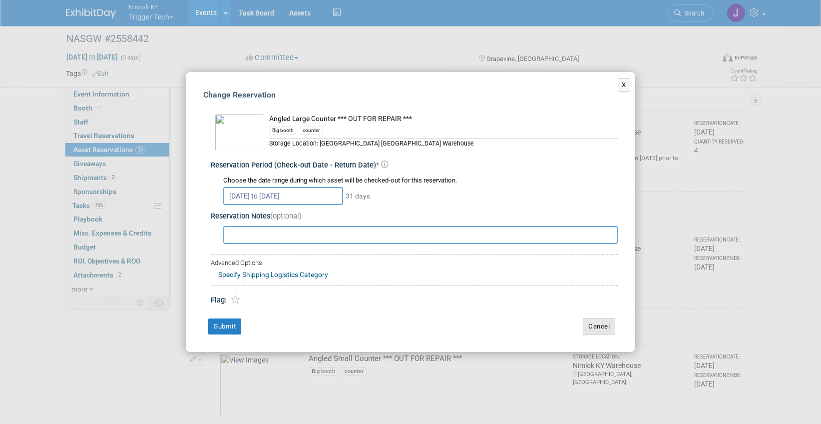
click at [604, 328] on button "Cancel" at bounding box center [599, 326] width 32 height 16
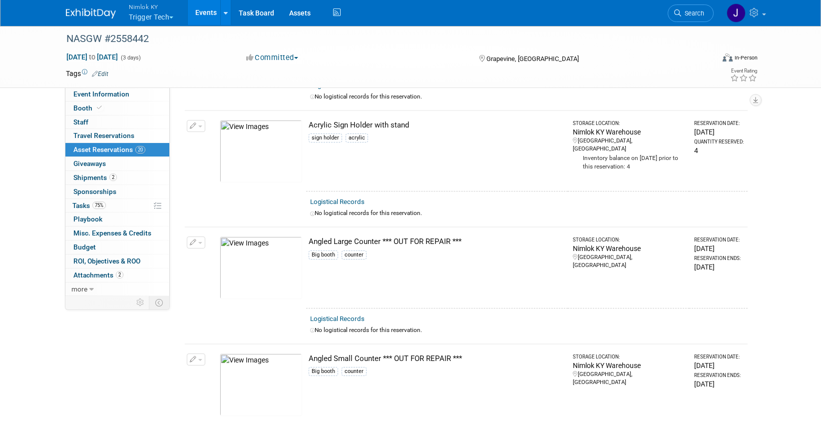
click at [200, 242] on span "button" at bounding box center [200, 243] width 4 height 2
click at [218, 292] on span "Cancel Reservation" at bounding box center [238, 289] width 64 height 8
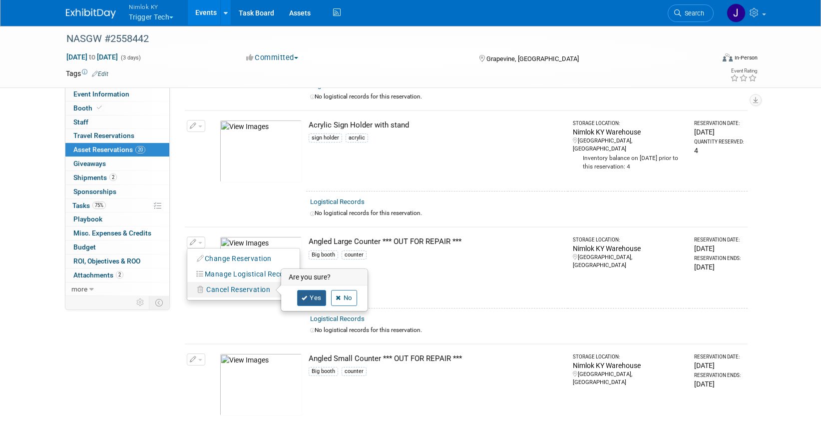
click at [307, 298] on icon at bounding box center [305, 297] width 6 height 5
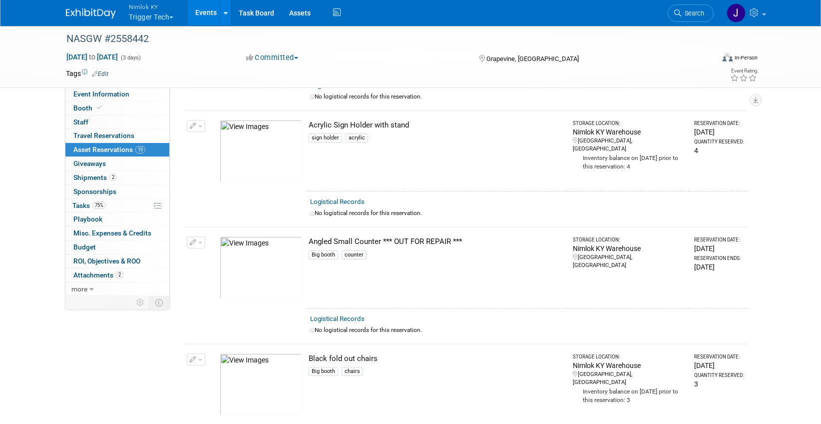
click at [201, 245] on button "button" at bounding box center [196, 242] width 18 height 12
click at [226, 291] on span "Cancel Reservation" at bounding box center [238, 289] width 64 height 8
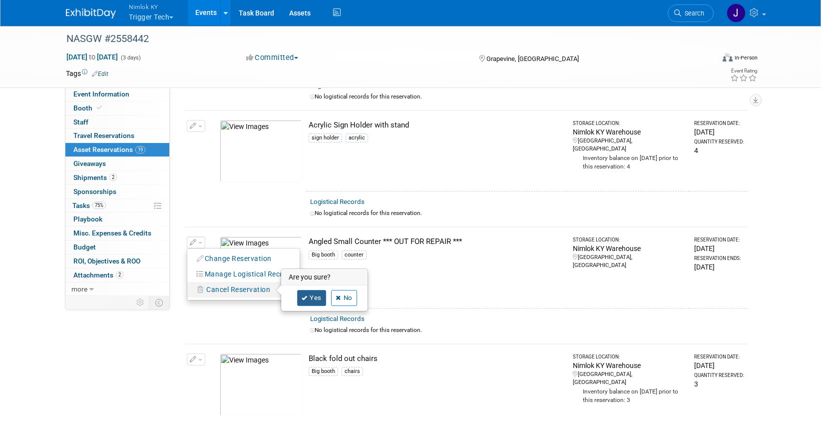
click at [303, 299] on icon at bounding box center [305, 297] width 6 height 5
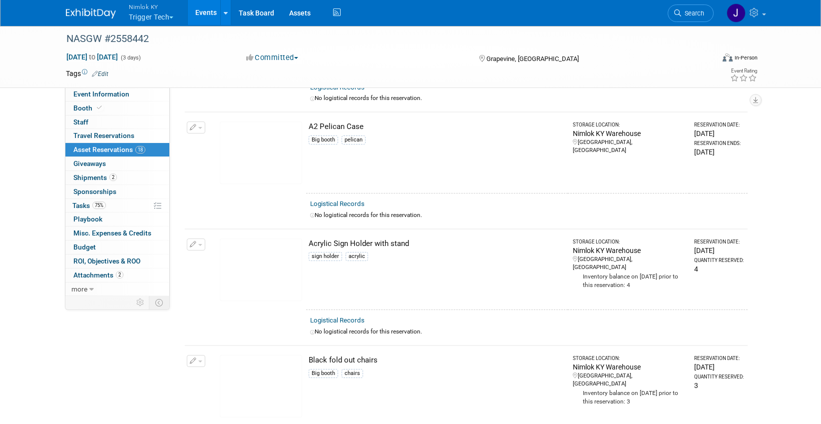
scroll to position [0, 0]
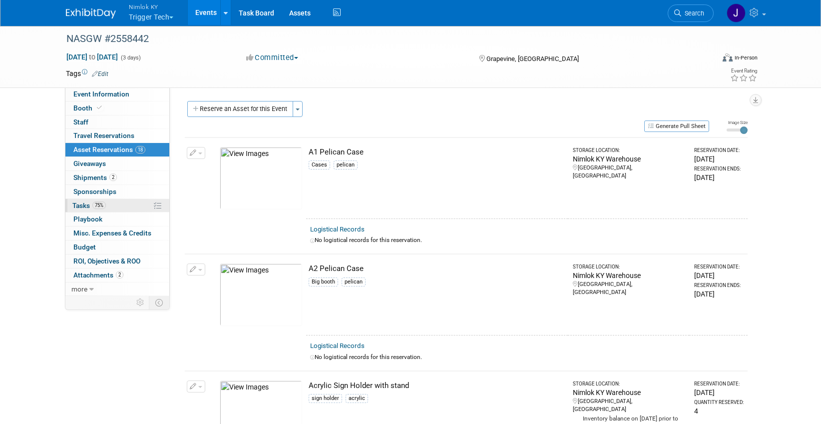
click at [123, 203] on link "75% Tasks 75%" at bounding box center [117, 205] width 104 height 13
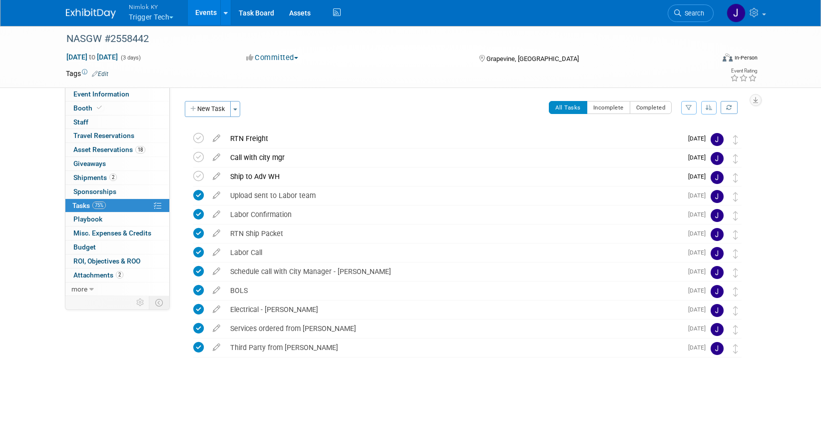
click at [159, 17] on button "Nimlok KY Trigger Tech" at bounding box center [157, 13] width 58 height 26
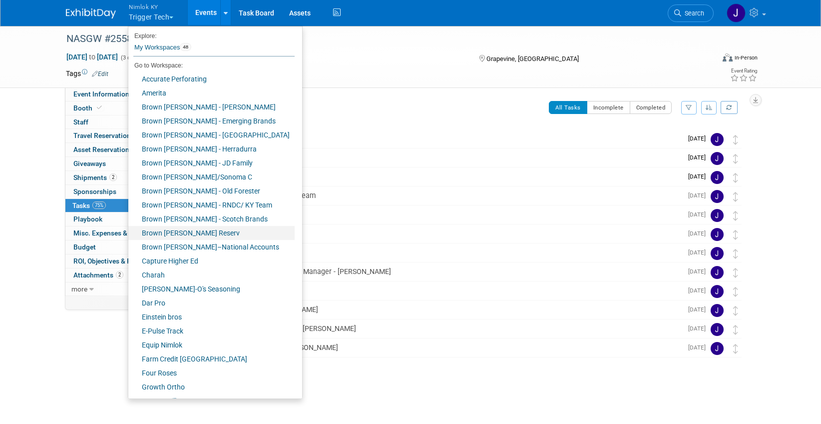
scroll to position [349, 0]
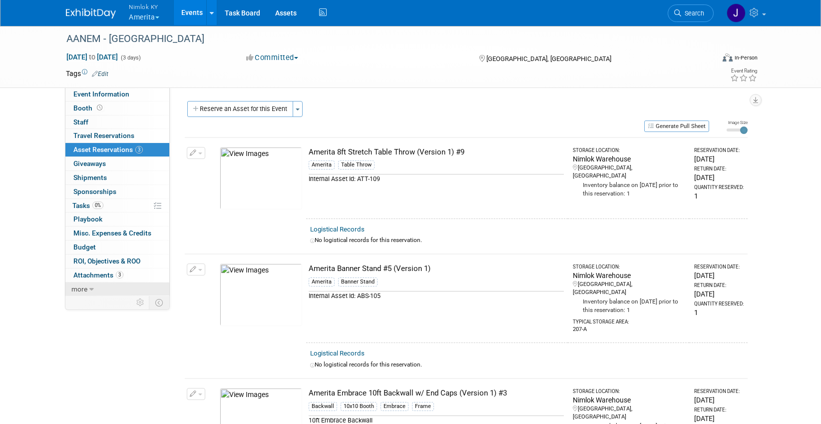
click at [90, 290] on icon at bounding box center [91, 289] width 4 height 7
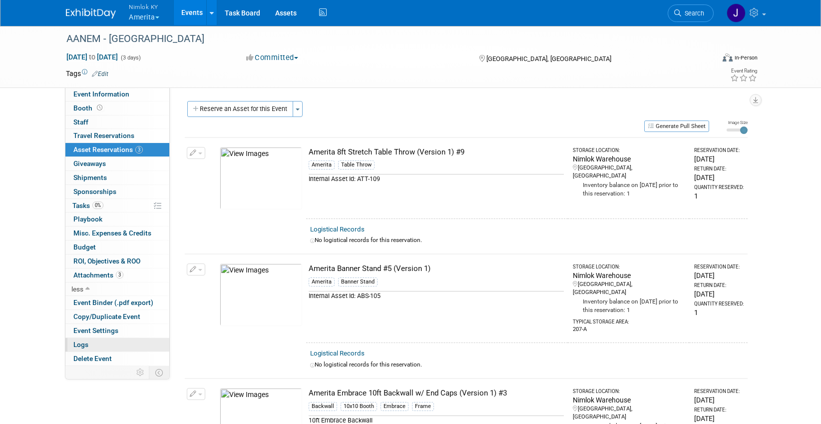
click at [98, 339] on link "Logs" at bounding box center [117, 344] width 104 height 13
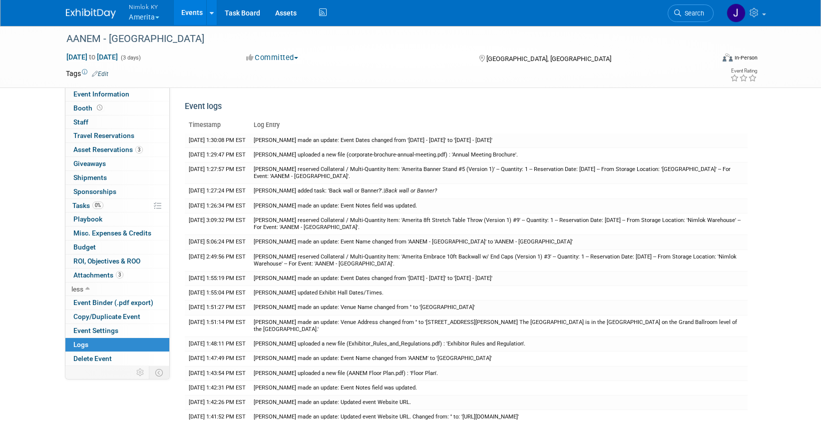
click at [192, 12] on link "Events" at bounding box center [192, 12] width 36 height 25
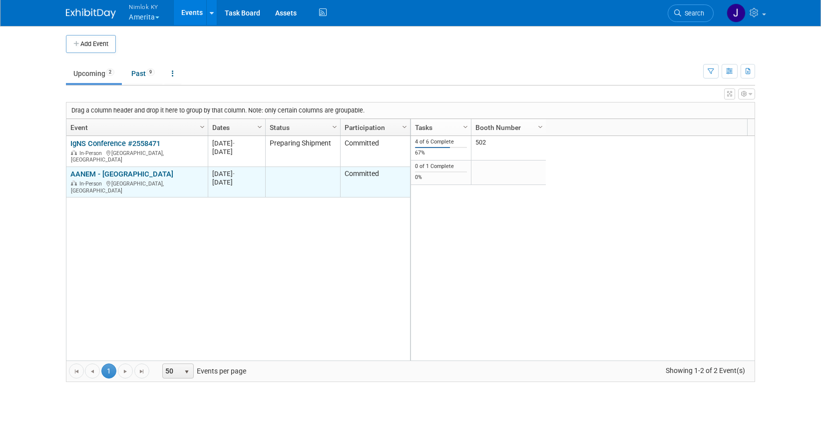
click at [119, 169] on link "AANEM - [GEOGRAPHIC_DATA]" at bounding box center [121, 173] width 103 height 9
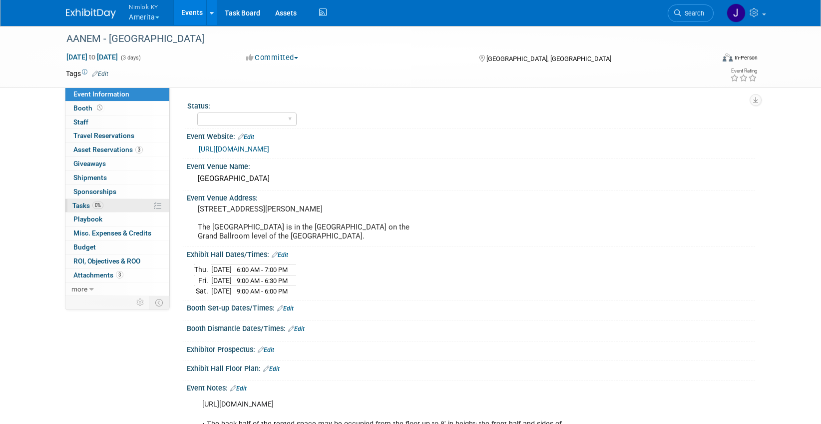
click at [118, 207] on link "0% Tasks 0%" at bounding box center [117, 205] width 104 height 13
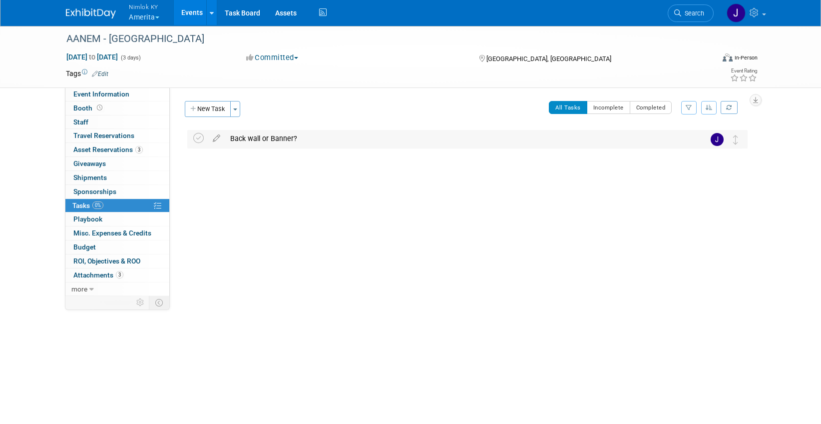
click at [285, 138] on div "Back wall or Banner?" at bounding box center [458, 138] width 466 height 17
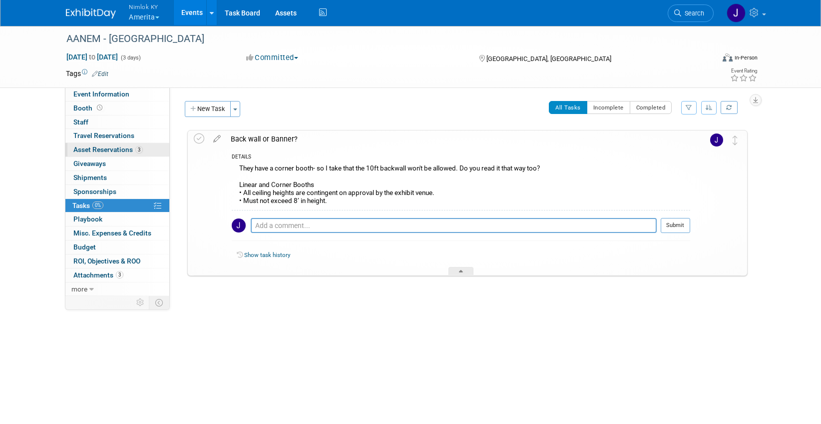
click at [112, 144] on link "3 Asset Reservations 3" at bounding box center [117, 149] width 104 height 13
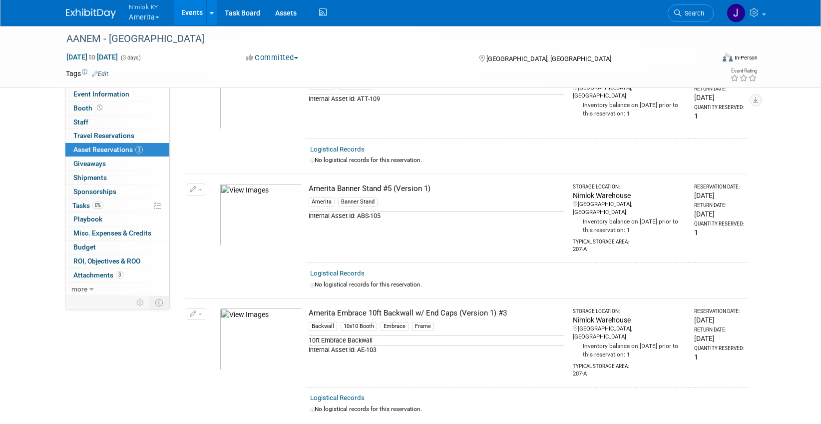
scroll to position [80, 0]
click at [240, 343] on img at bounding box center [261, 338] width 82 height 62
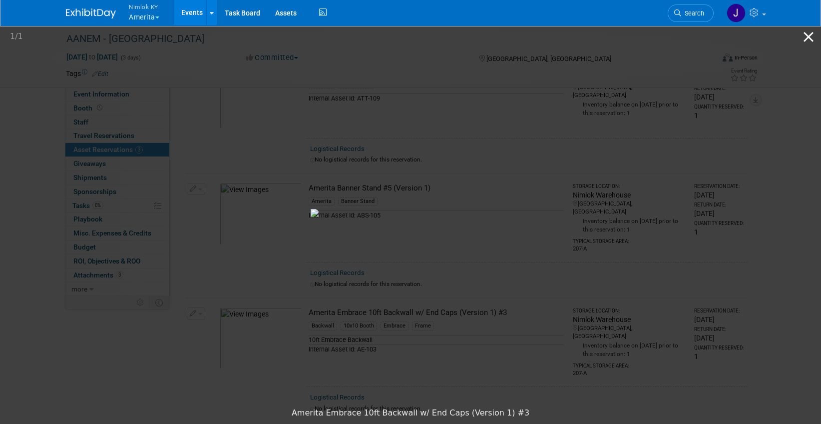
click at [809, 37] on button "Close gallery" at bounding box center [808, 36] width 25 height 23
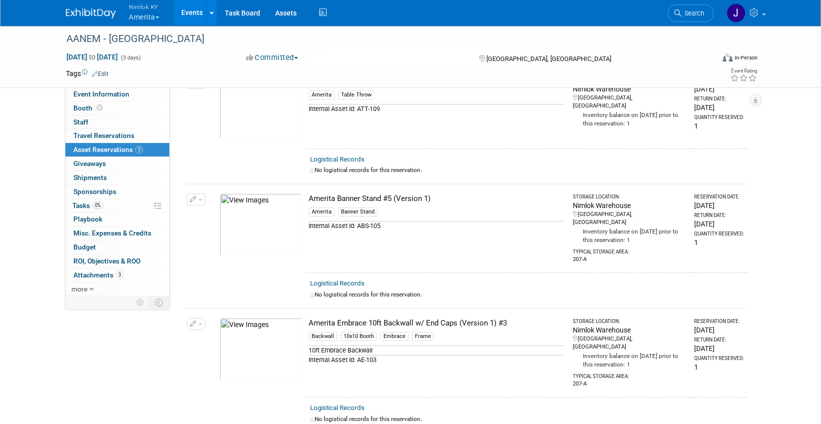
scroll to position [69, 0]
click at [290, 10] on link "Assets" at bounding box center [286, 12] width 36 height 25
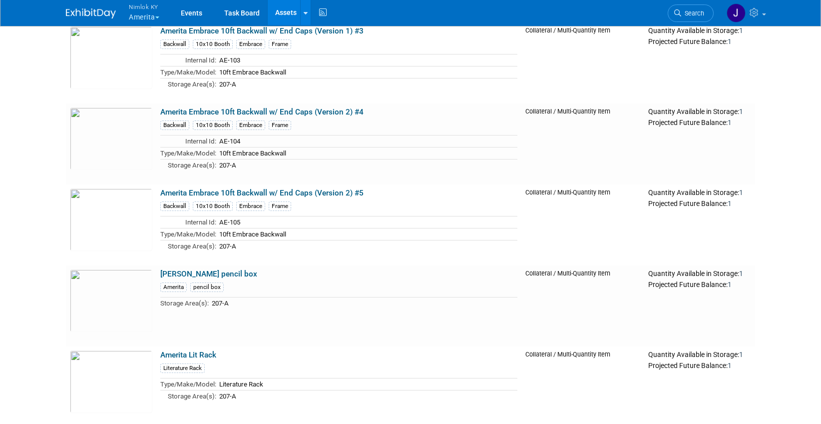
scroll to position [3418, 0]
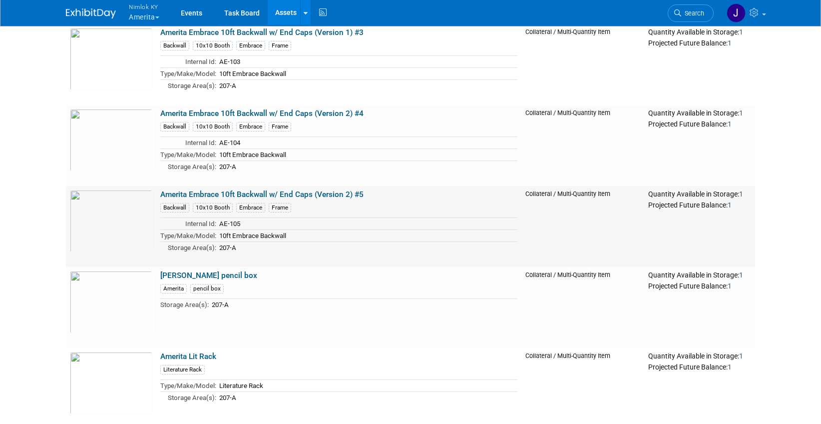
click at [239, 192] on link "Amerita Embrace 10ft Backwall w/ End Caps (Version 2) #5" at bounding box center [261, 194] width 203 height 9
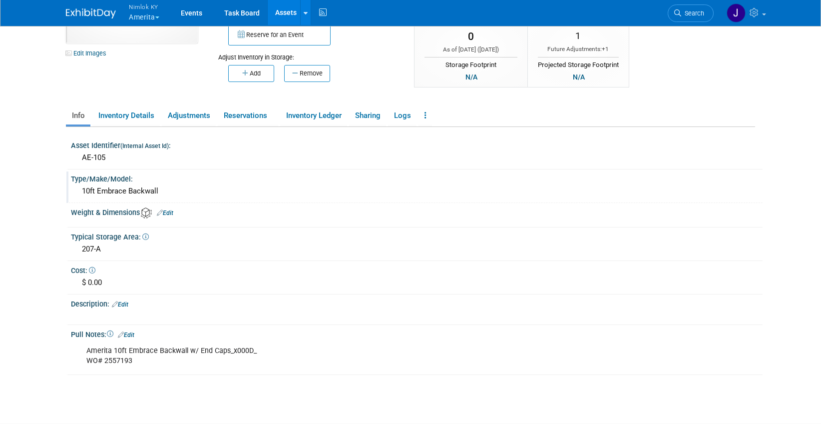
scroll to position [120, 0]
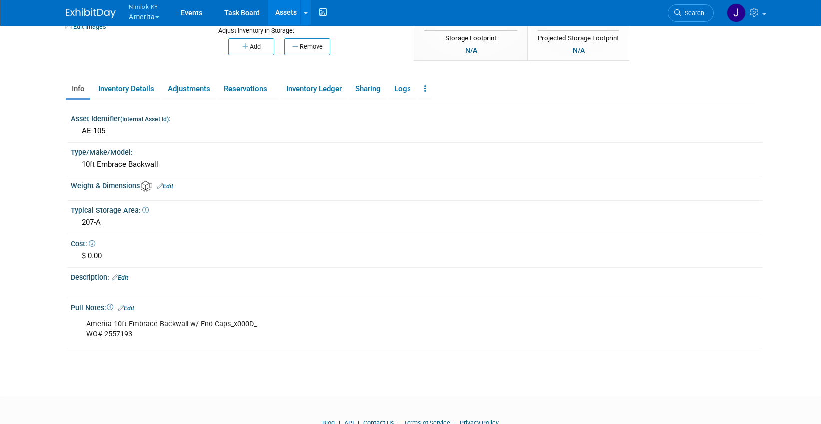
click at [158, 15] on button "Nimlok KY Amerita" at bounding box center [150, 13] width 44 height 26
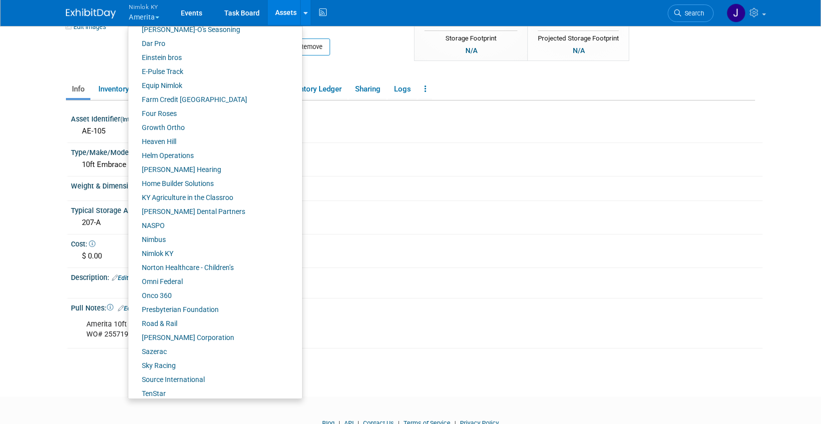
scroll to position [349, 0]
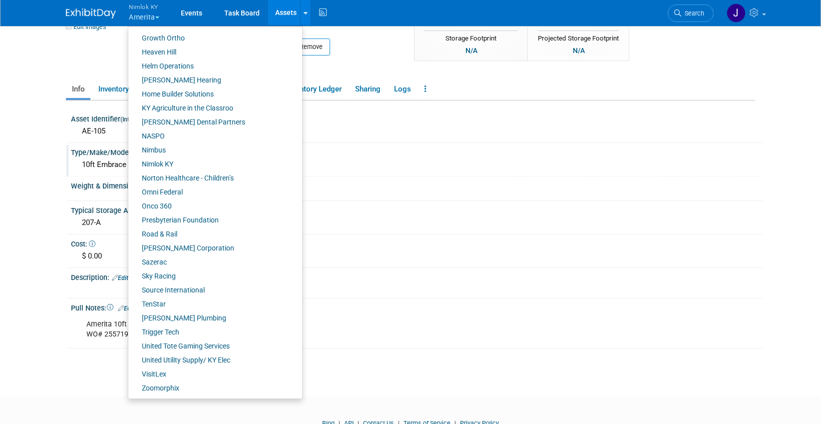
click at [335, 154] on div "Type/Make/Model:" at bounding box center [417, 151] width 692 height 12
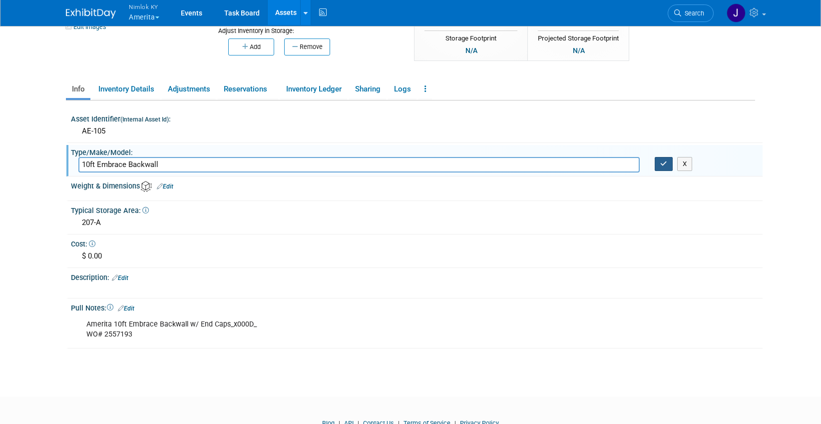
click at [665, 161] on icon "button" at bounding box center [663, 163] width 7 height 6
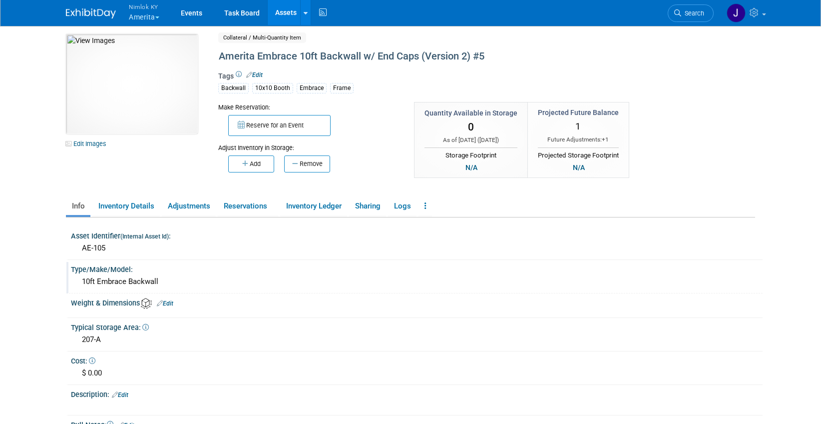
scroll to position [0, 0]
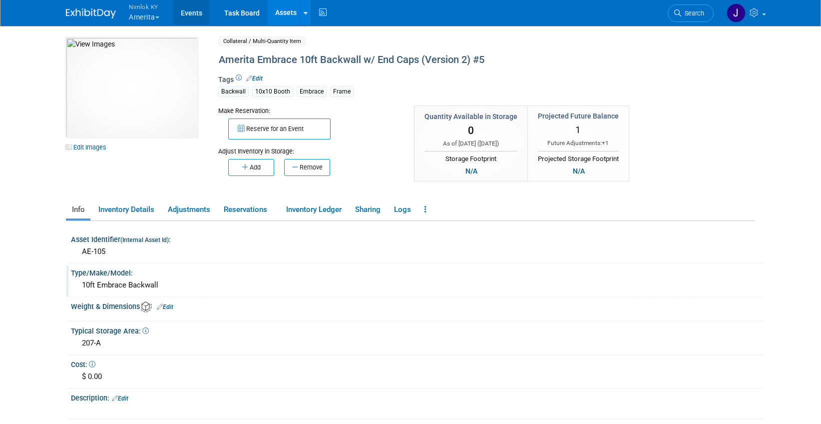
click at [196, 11] on link "Events" at bounding box center [191, 12] width 36 height 25
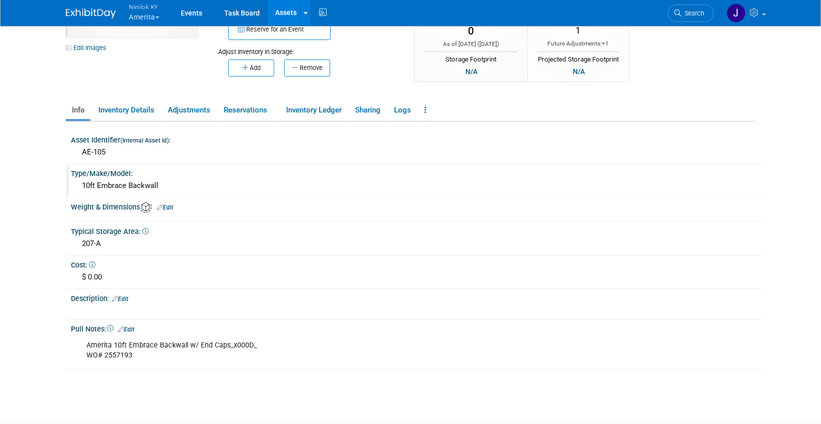
scroll to position [100, 0]
